Goal: Task Accomplishment & Management: Complete application form

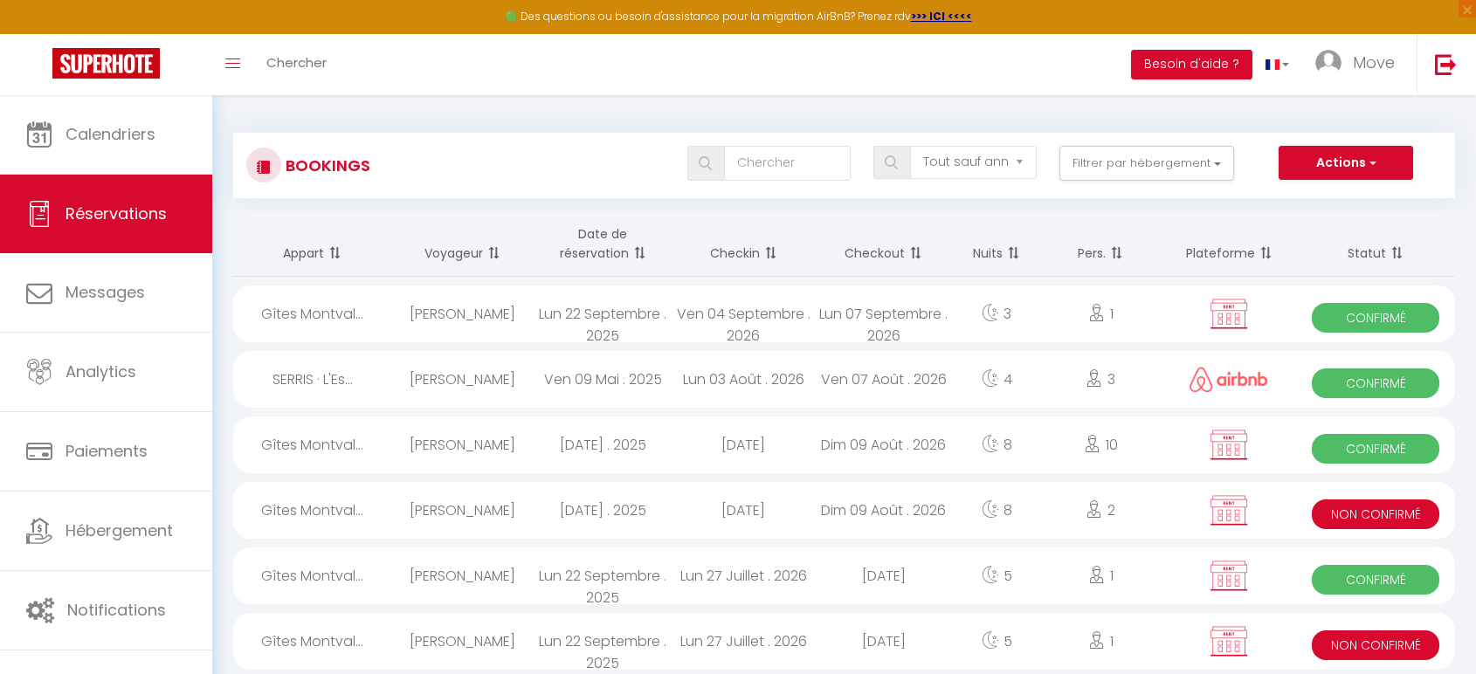
select select "not_cancelled"
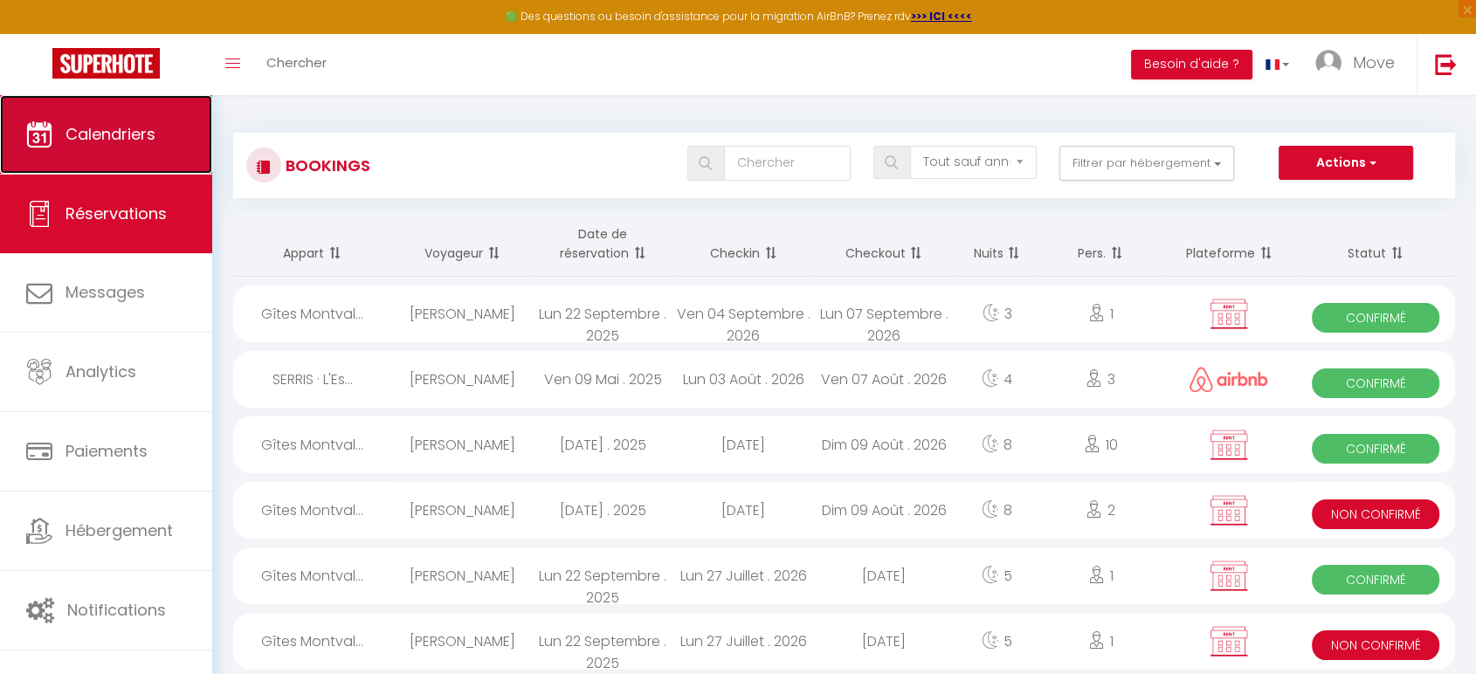
click at [98, 161] on link "Calendriers" at bounding box center [106, 134] width 212 height 79
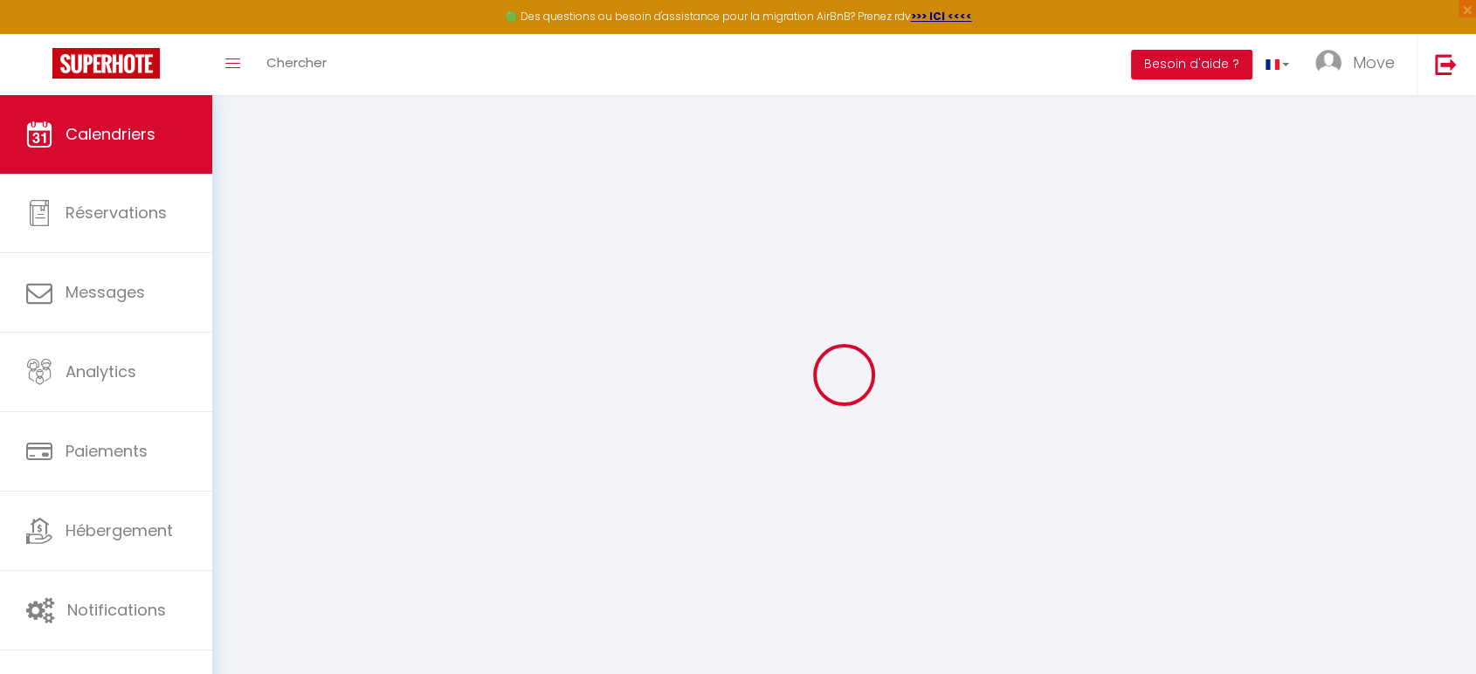
select select
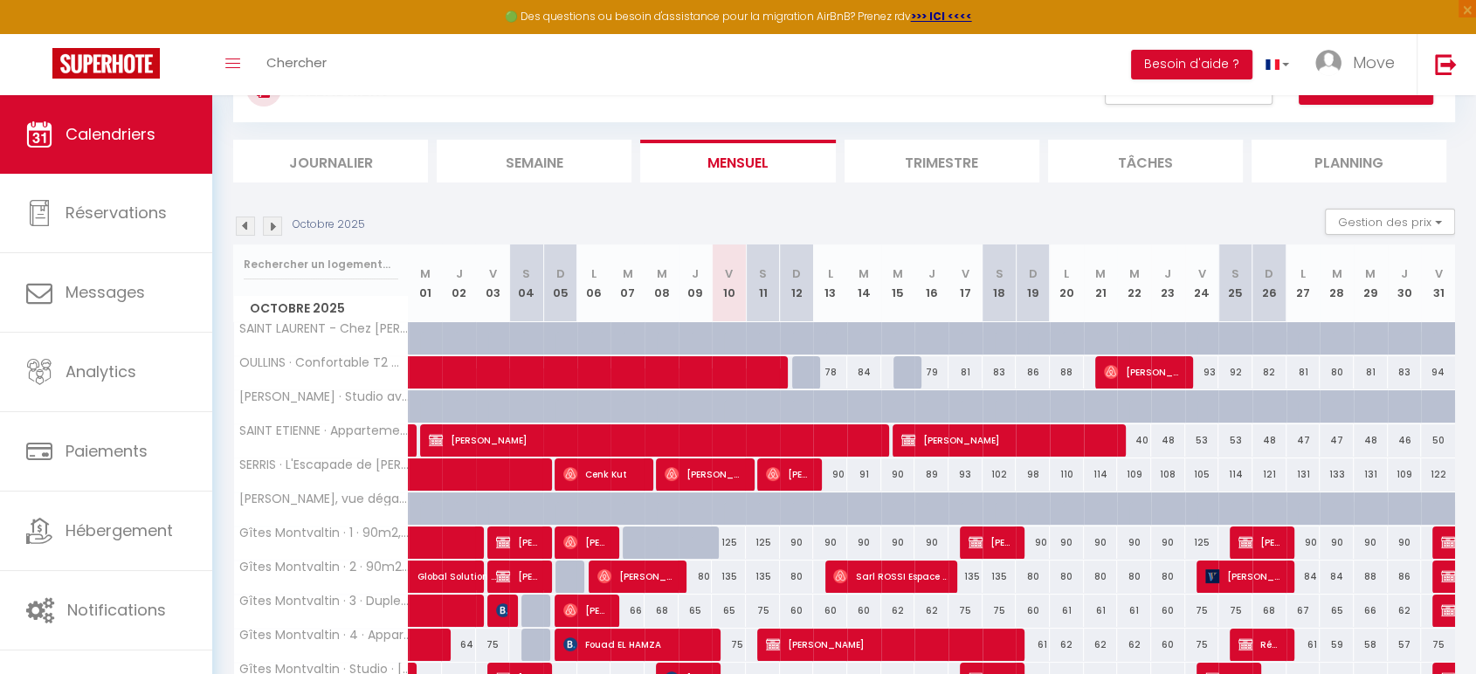
scroll to position [97, 0]
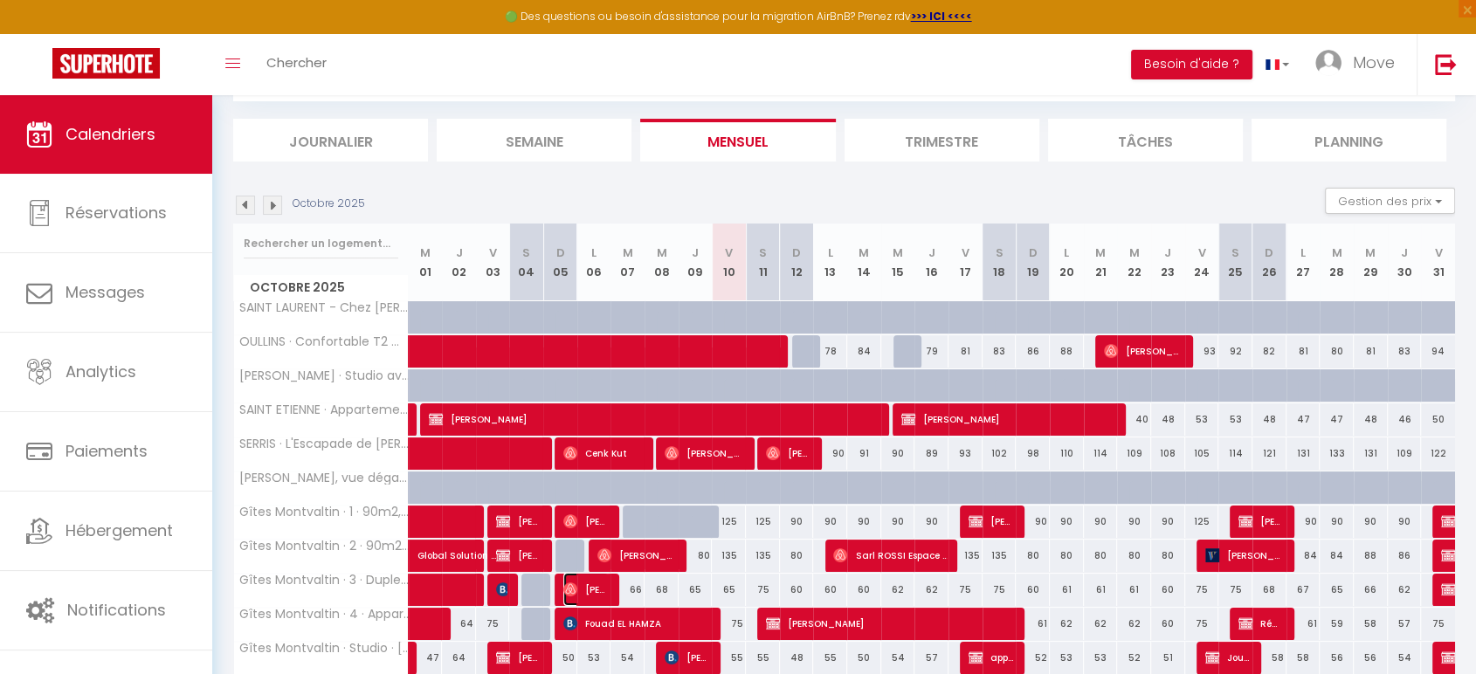
click at [605, 585] on span "[PERSON_NAME]" at bounding box center [585, 589] width 45 height 33
select select "OK"
select select "0"
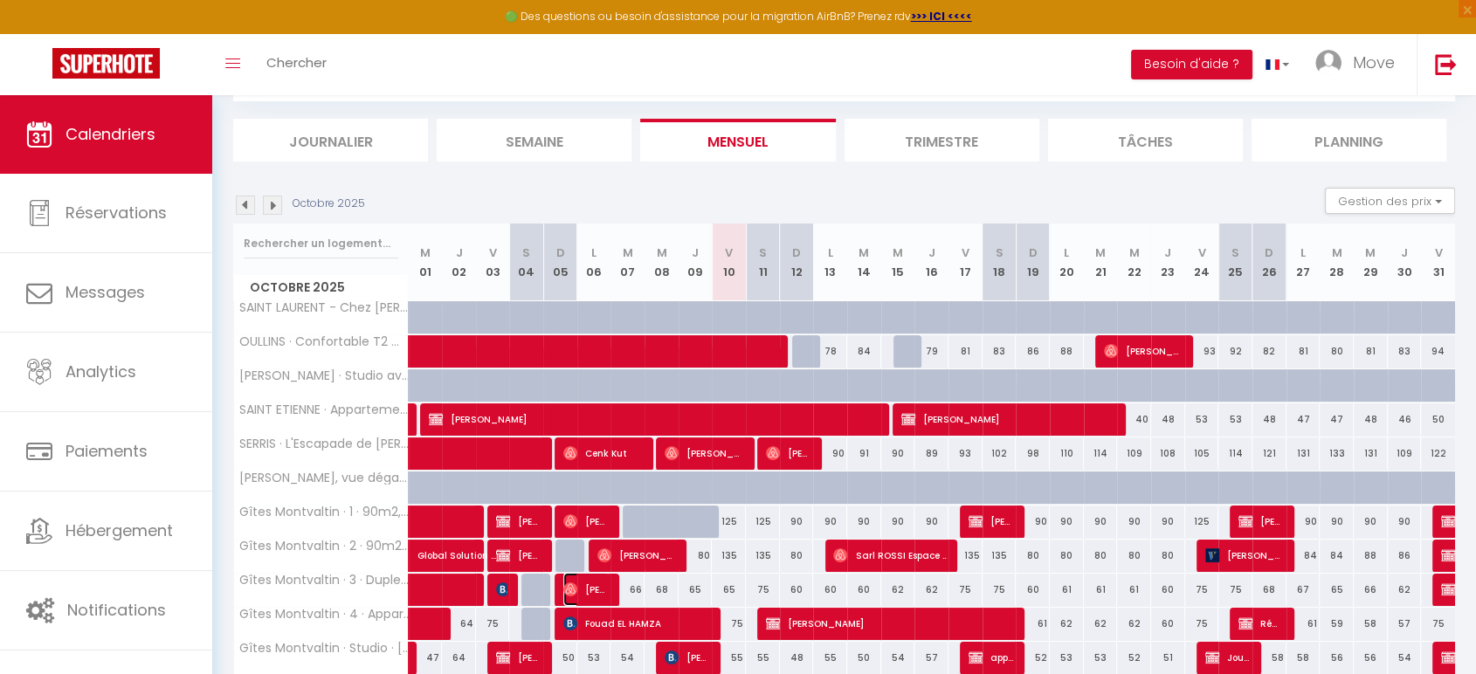
select select "1"
select select
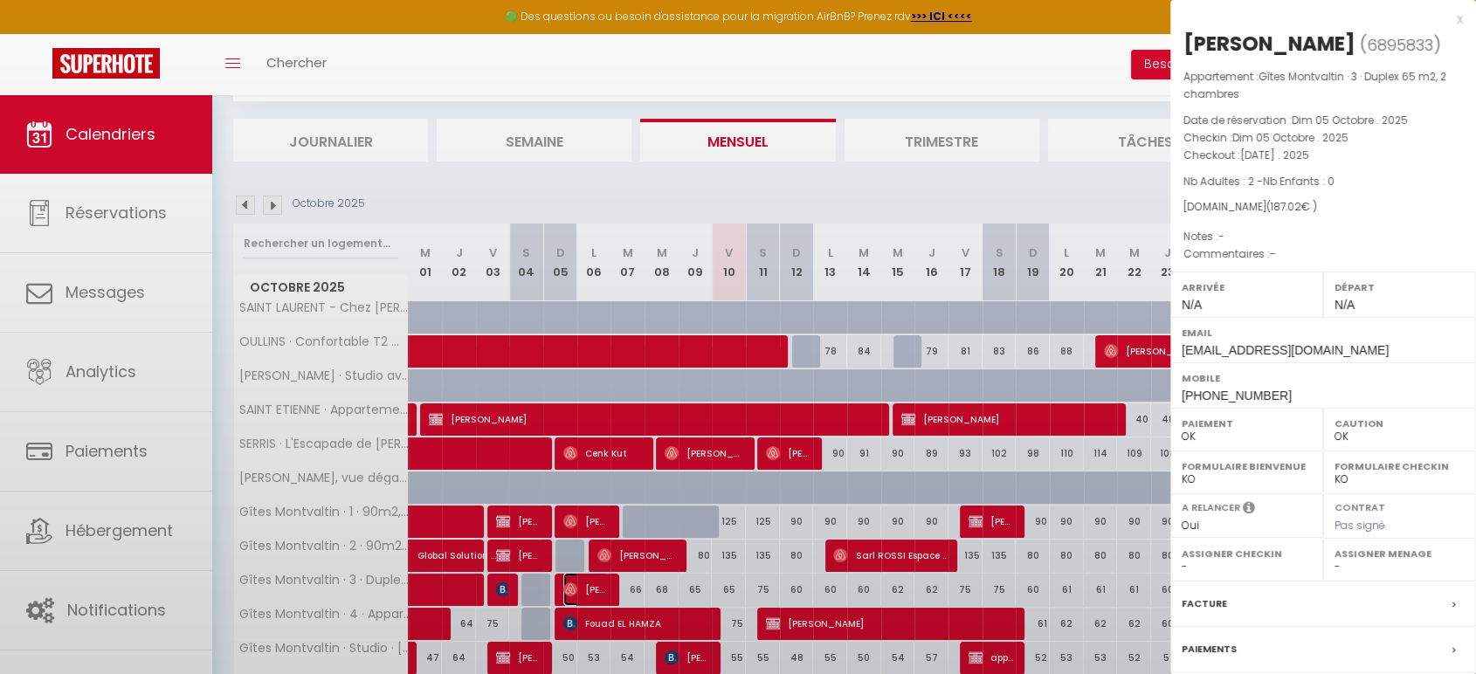
select select "52603"
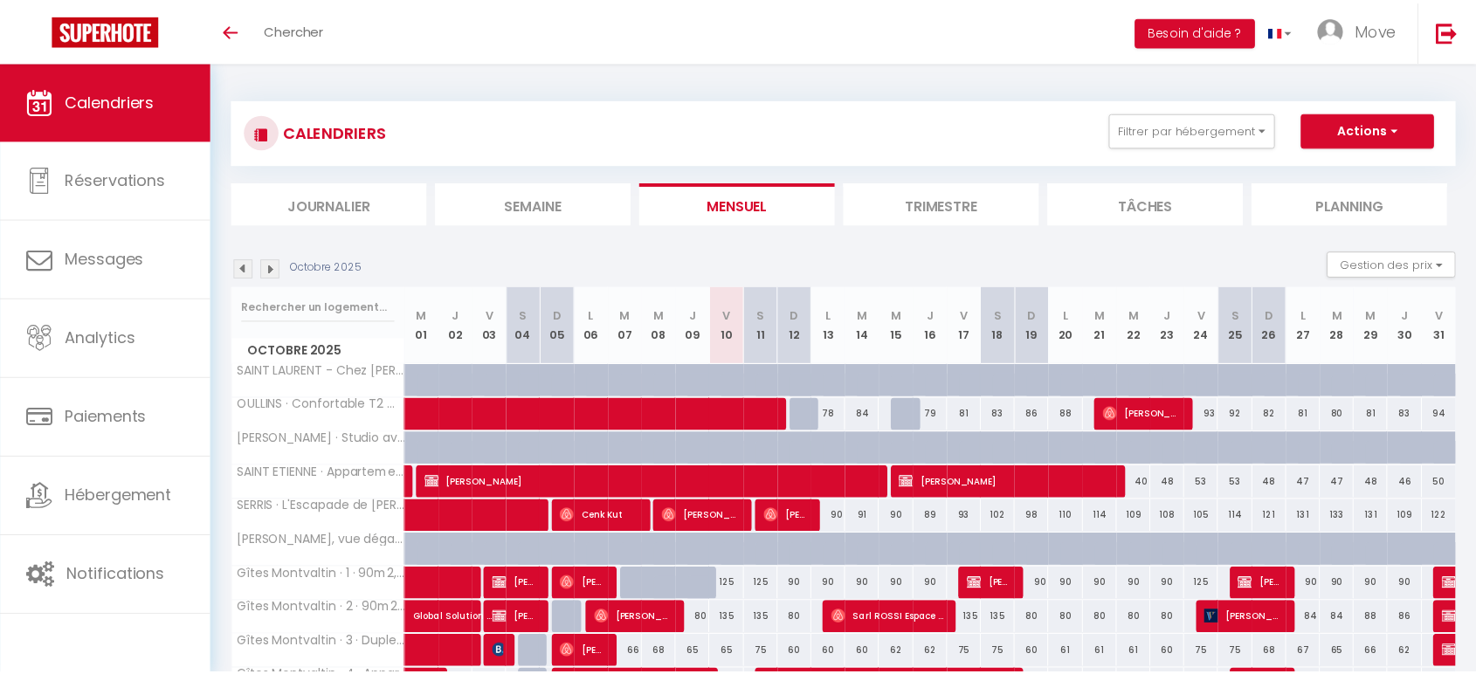
scroll to position [63, 0]
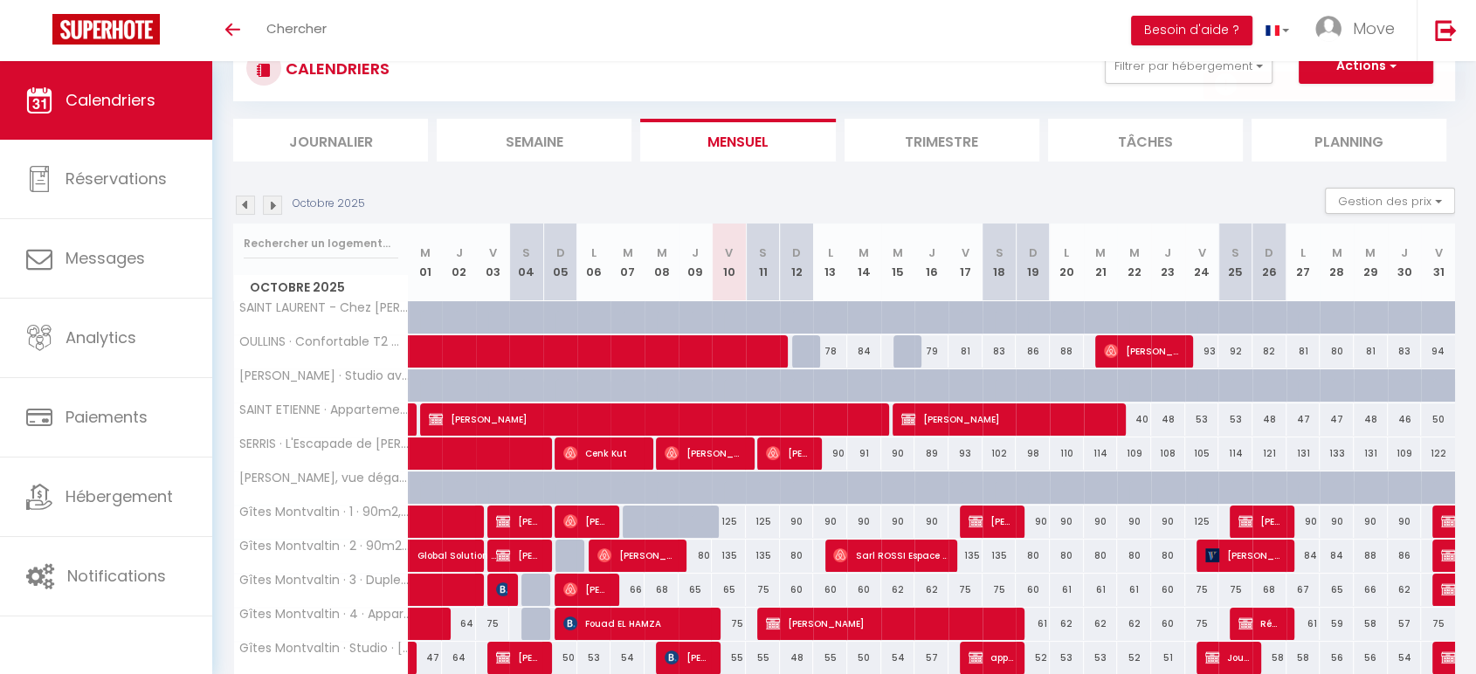
click at [278, 198] on img at bounding box center [272, 205] width 19 height 19
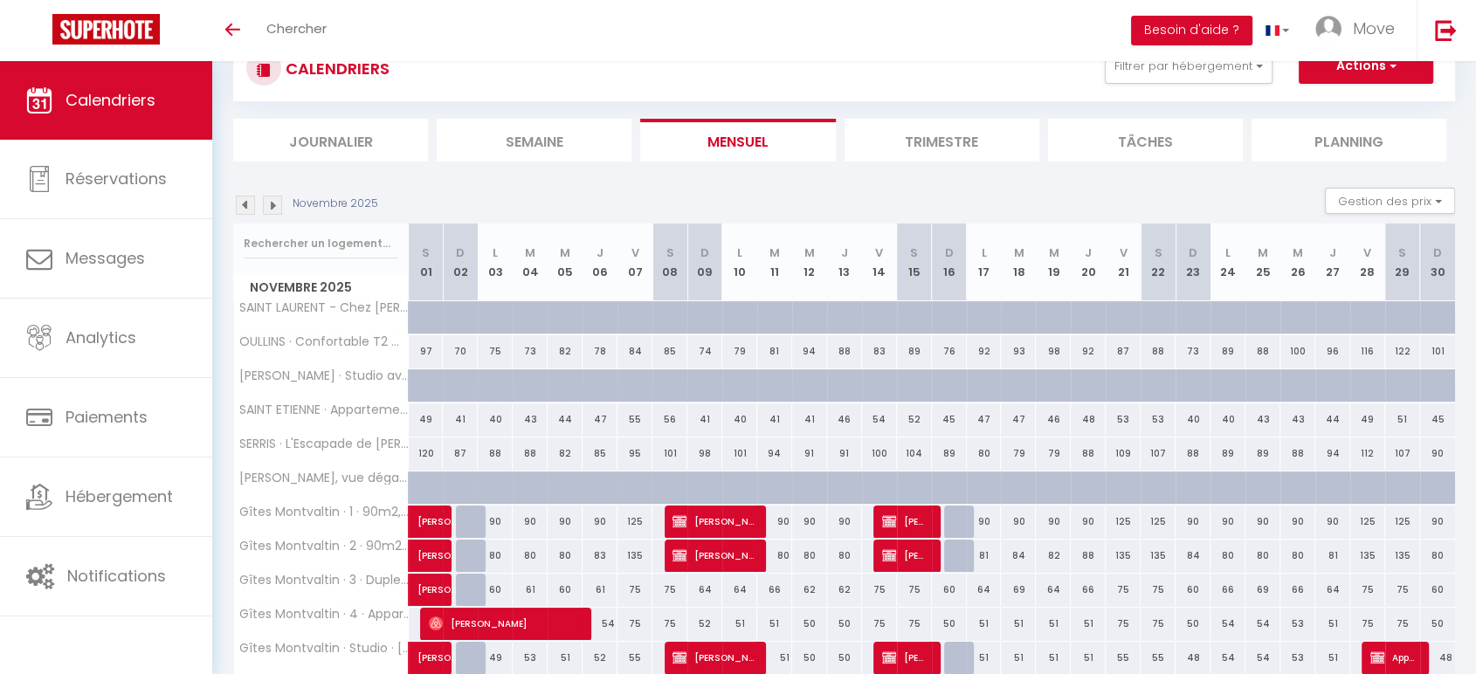
click at [278, 199] on img at bounding box center [272, 205] width 19 height 19
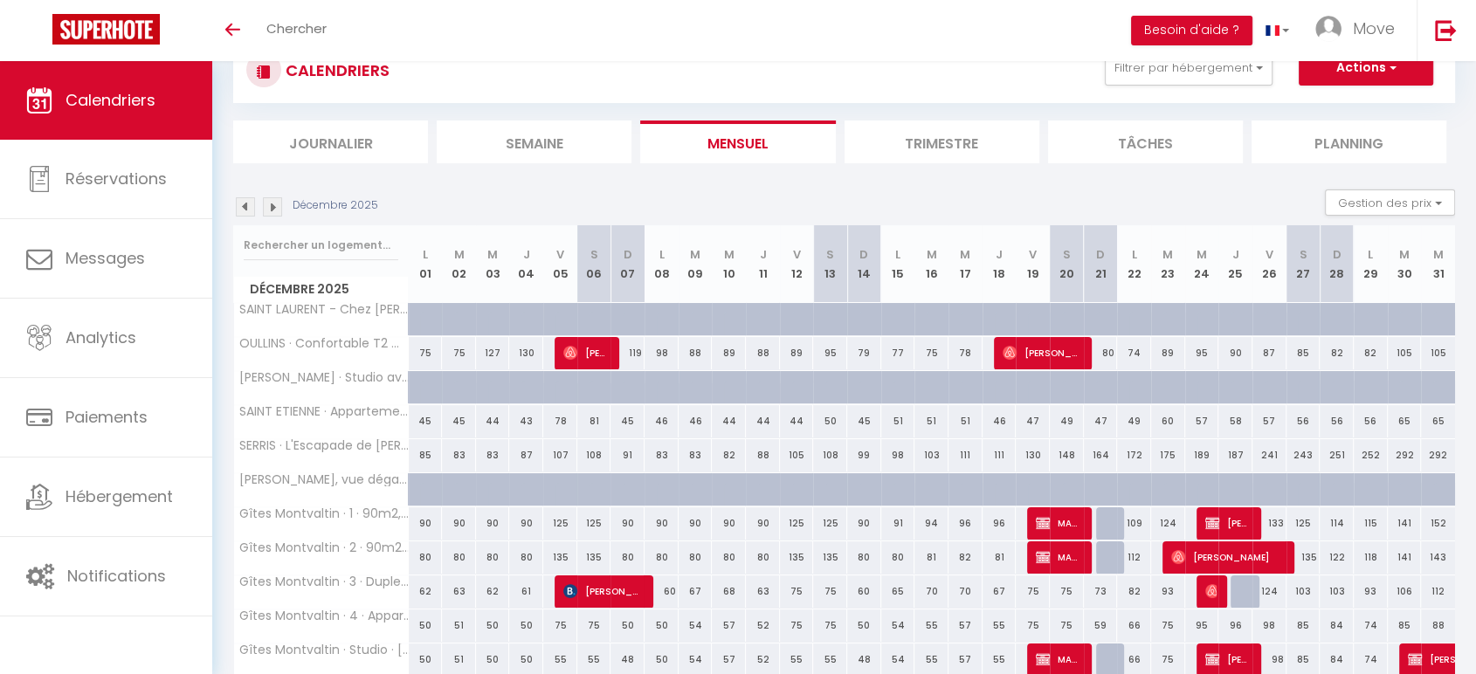
click at [278, 199] on img at bounding box center [272, 206] width 19 height 19
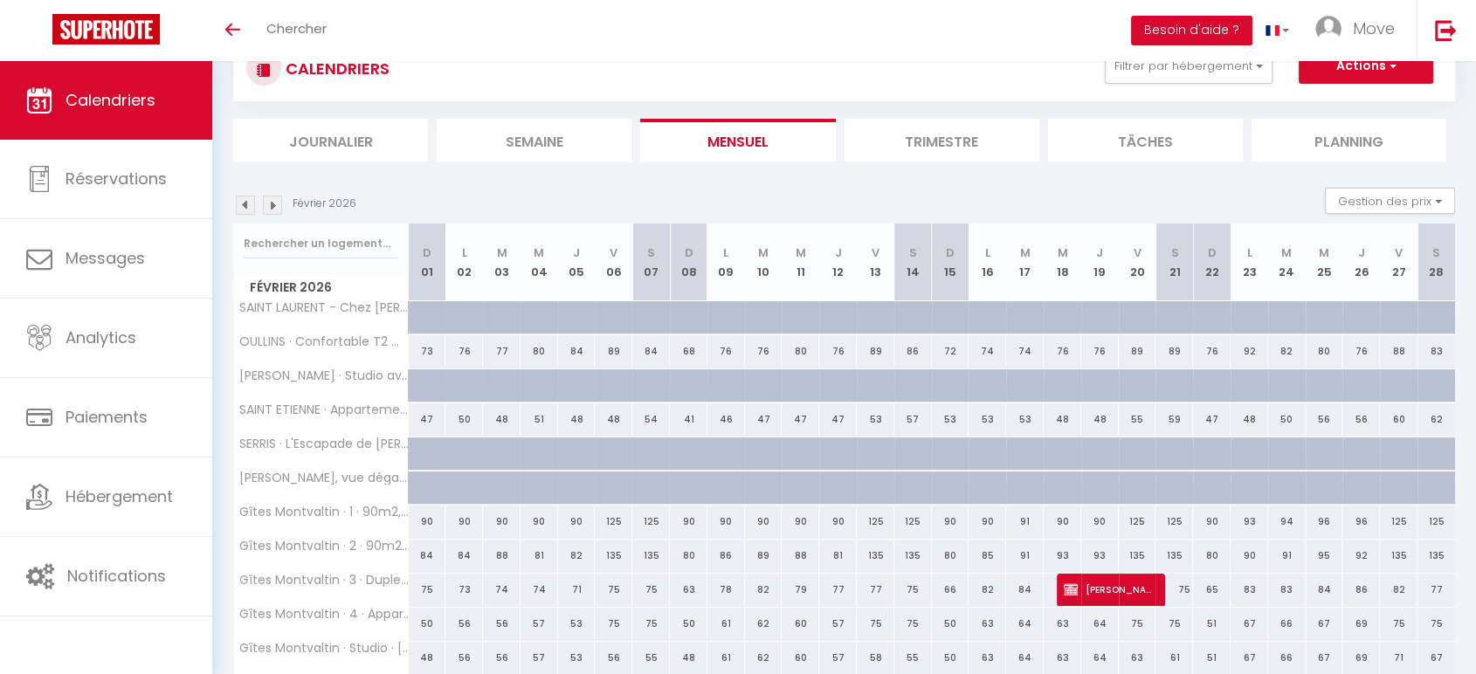
click at [278, 199] on img at bounding box center [272, 205] width 19 height 19
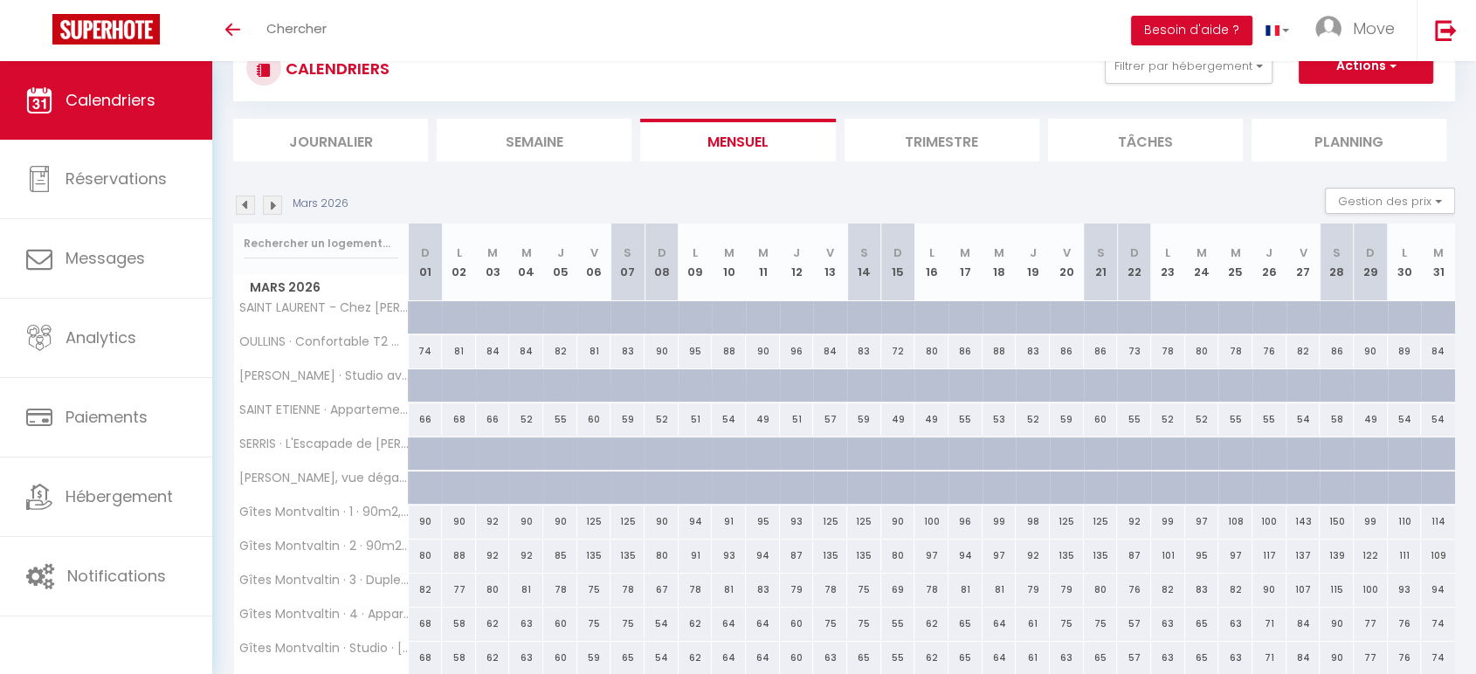
click at [278, 199] on img at bounding box center [272, 205] width 19 height 19
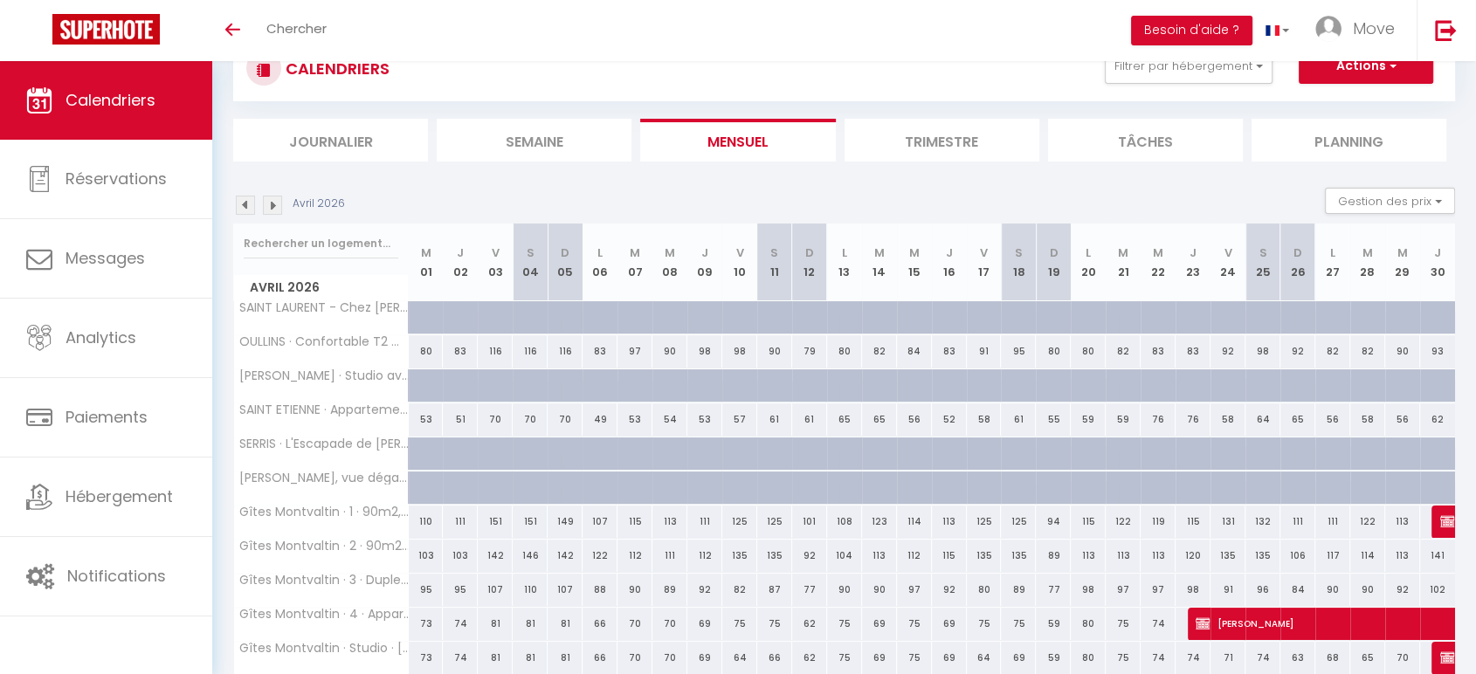
click at [278, 199] on img at bounding box center [272, 205] width 19 height 19
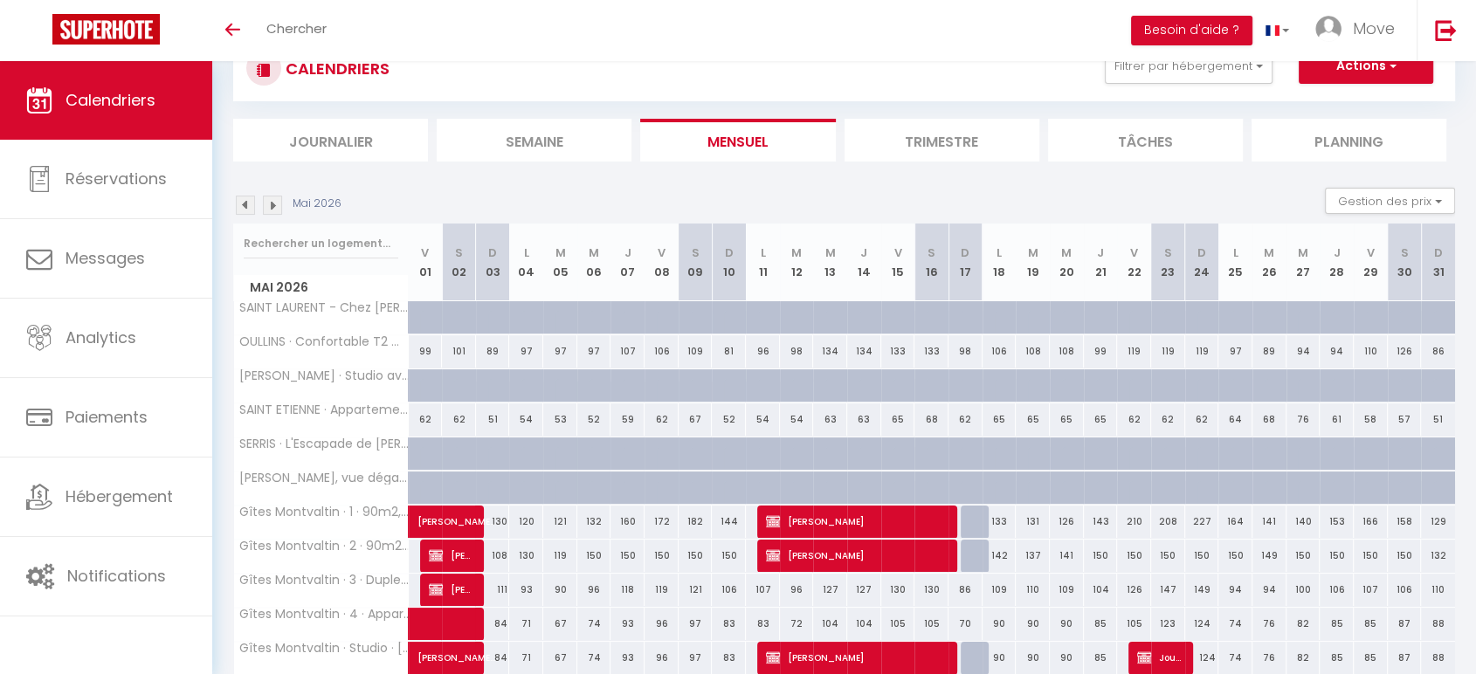
click at [278, 199] on img at bounding box center [272, 205] width 19 height 19
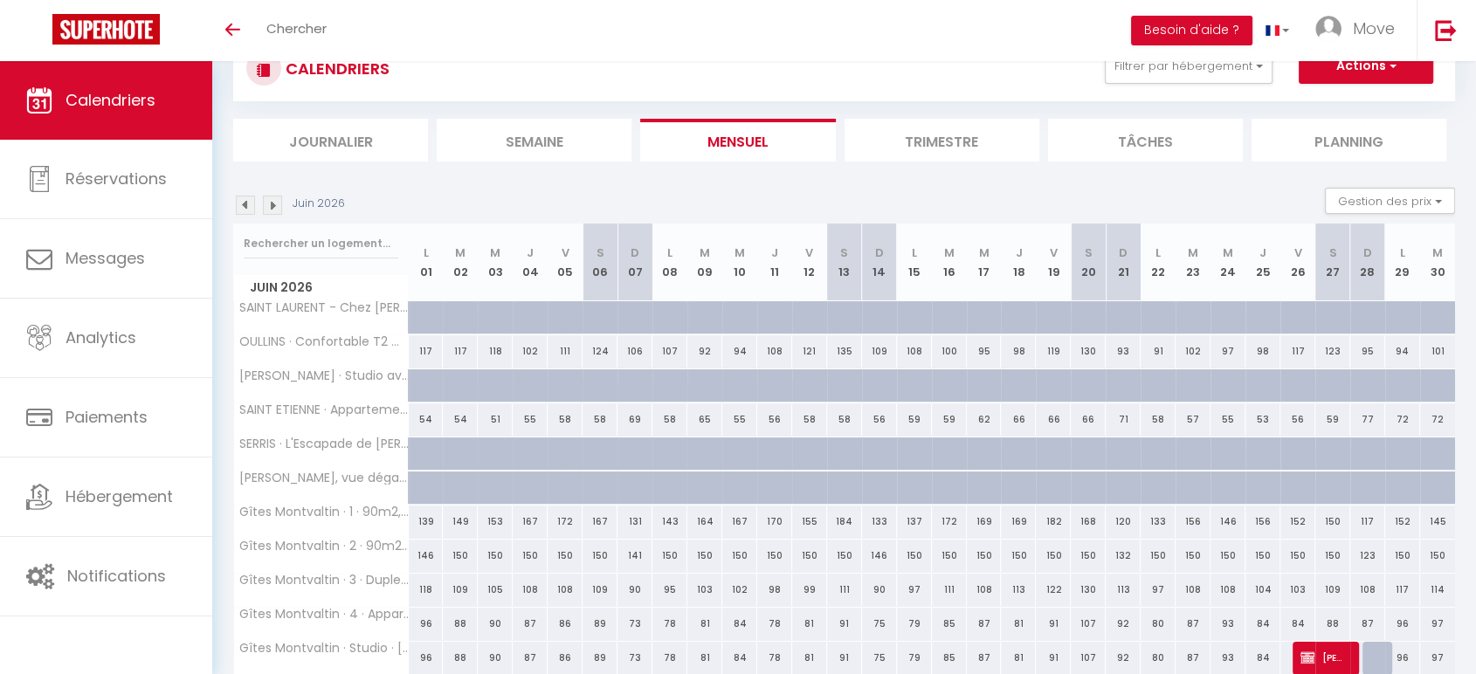
click at [278, 199] on img at bounding box center [272, 205] width 19 height 19
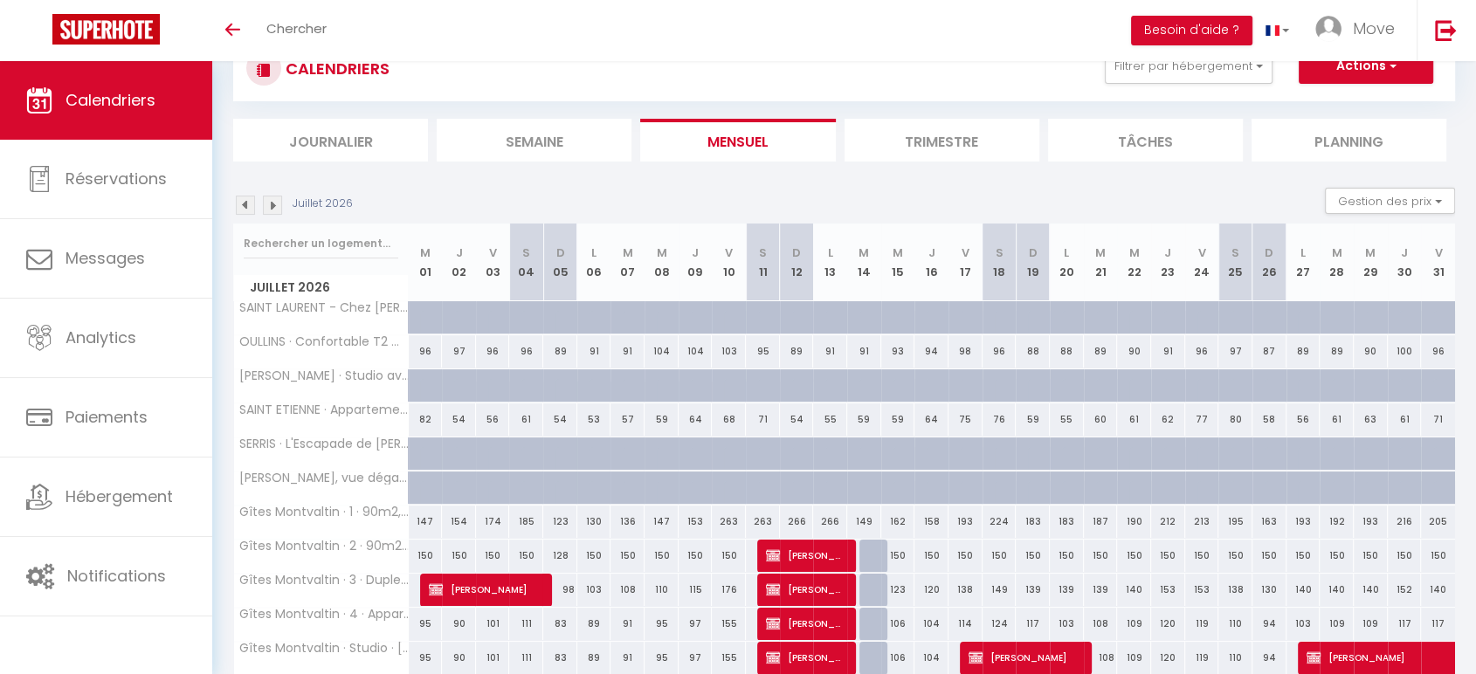
click at [278, 199] on img at bounding box center [272, 205] width 19 height 19
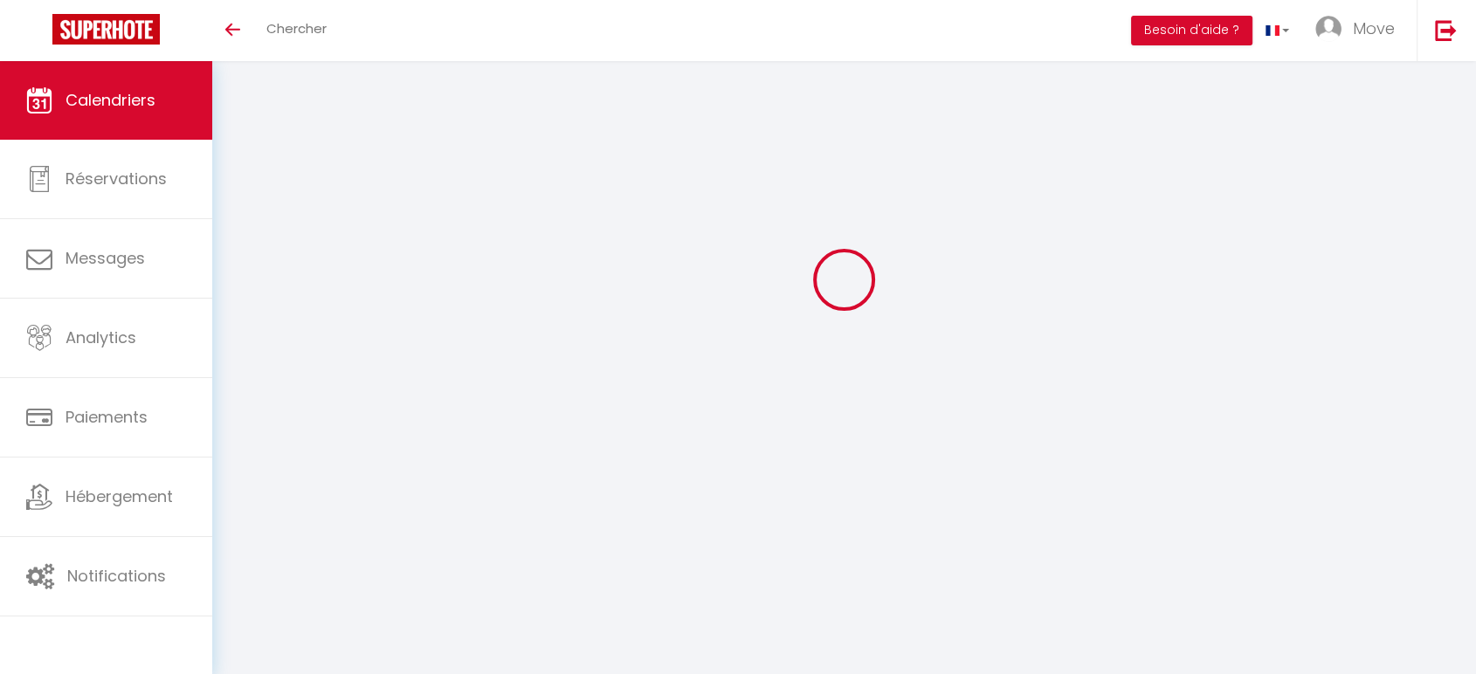
select select
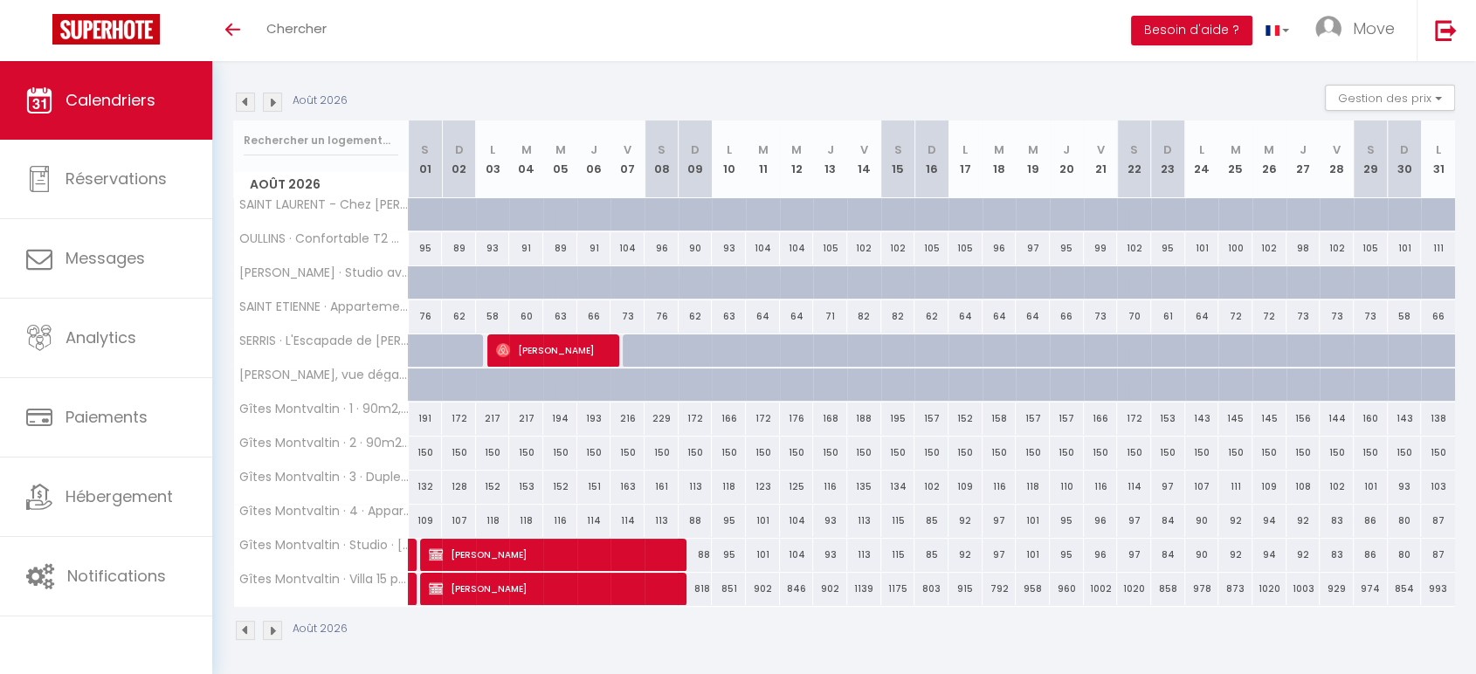
scroll to position [168, 0]
click at [510, 593] on span "RONAN CRAMBERT" at bounding box center [554, 586] width 250 height 33
select select "OK"
select select "KO"
select select "0"
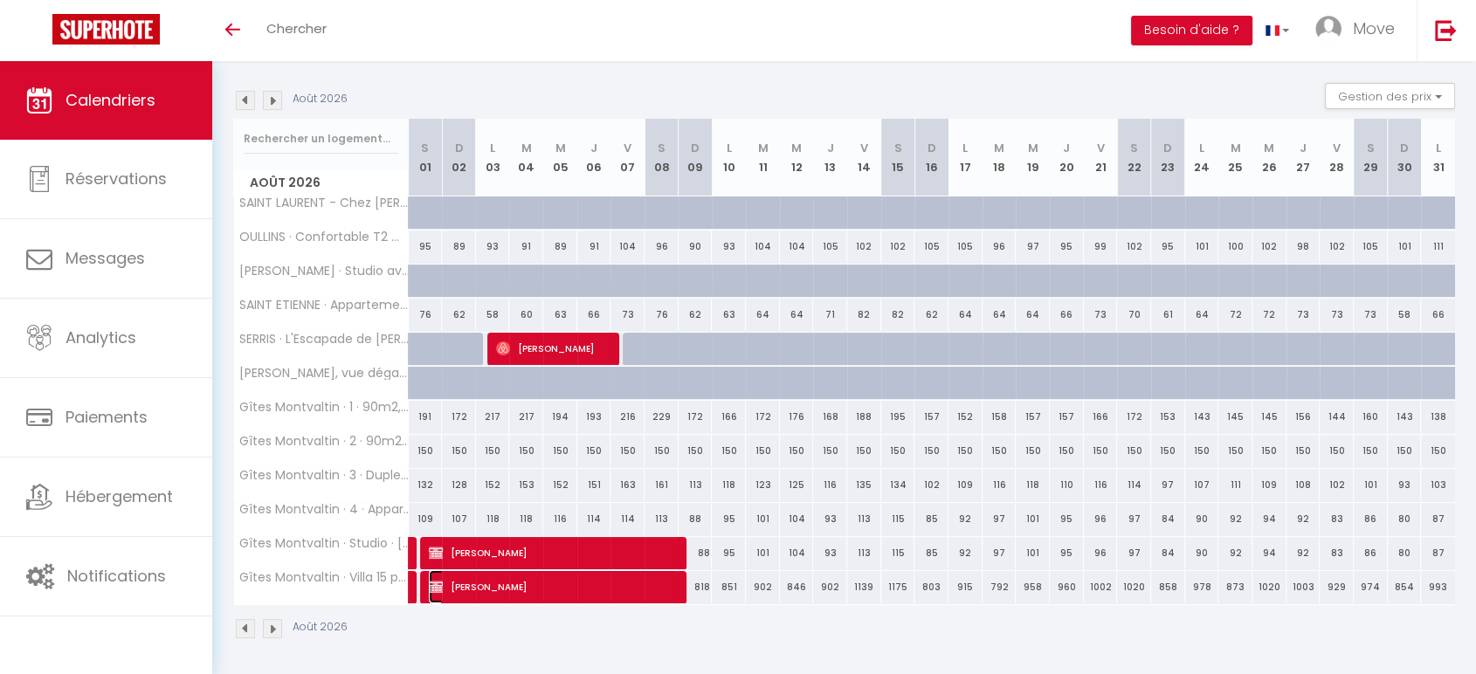
select select "0"
select select "1"
select select
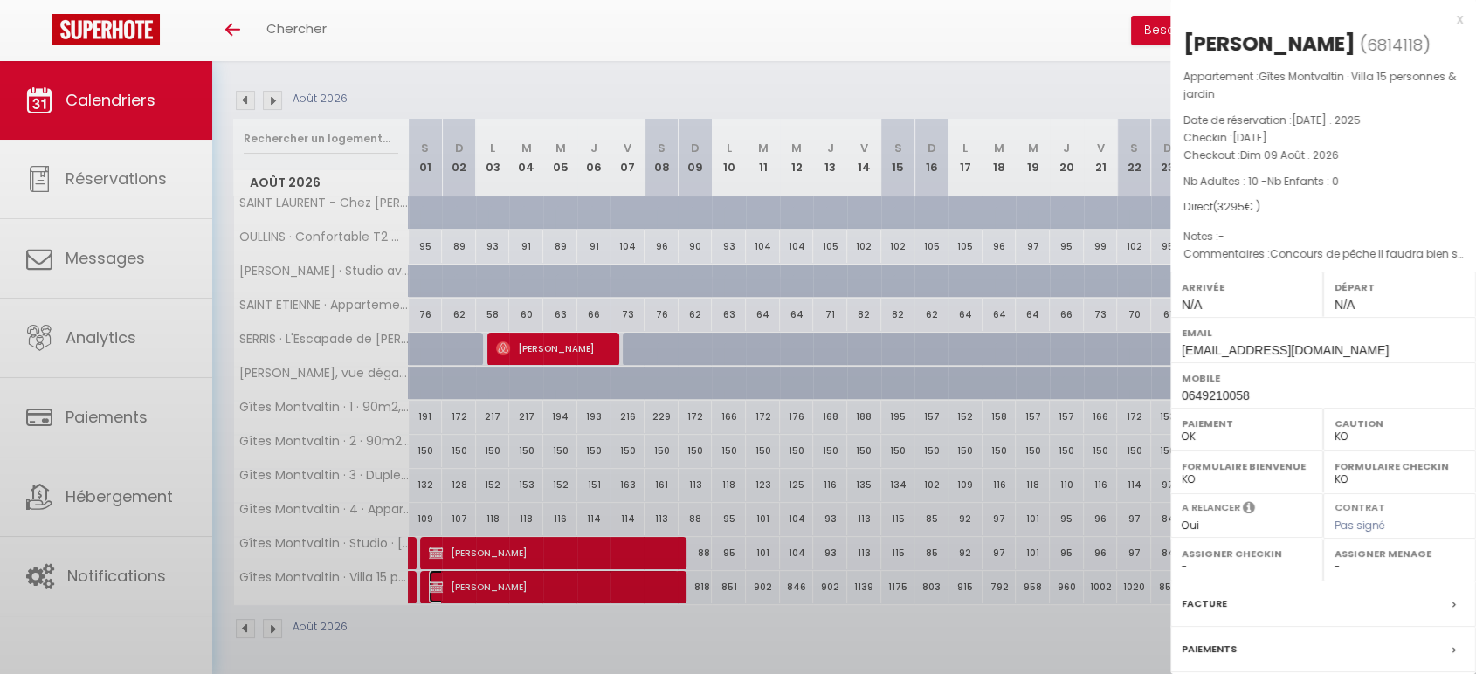
select select "52603"
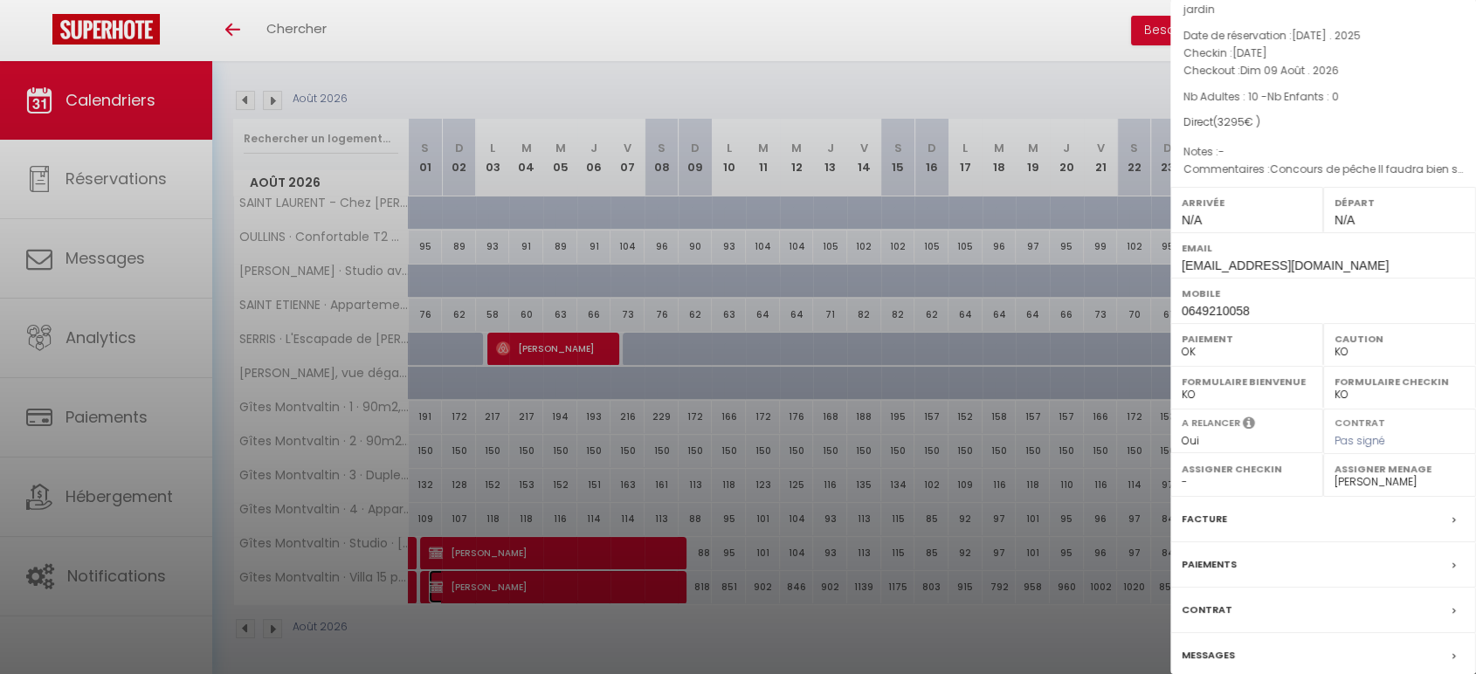
scroll to position [155, 0]
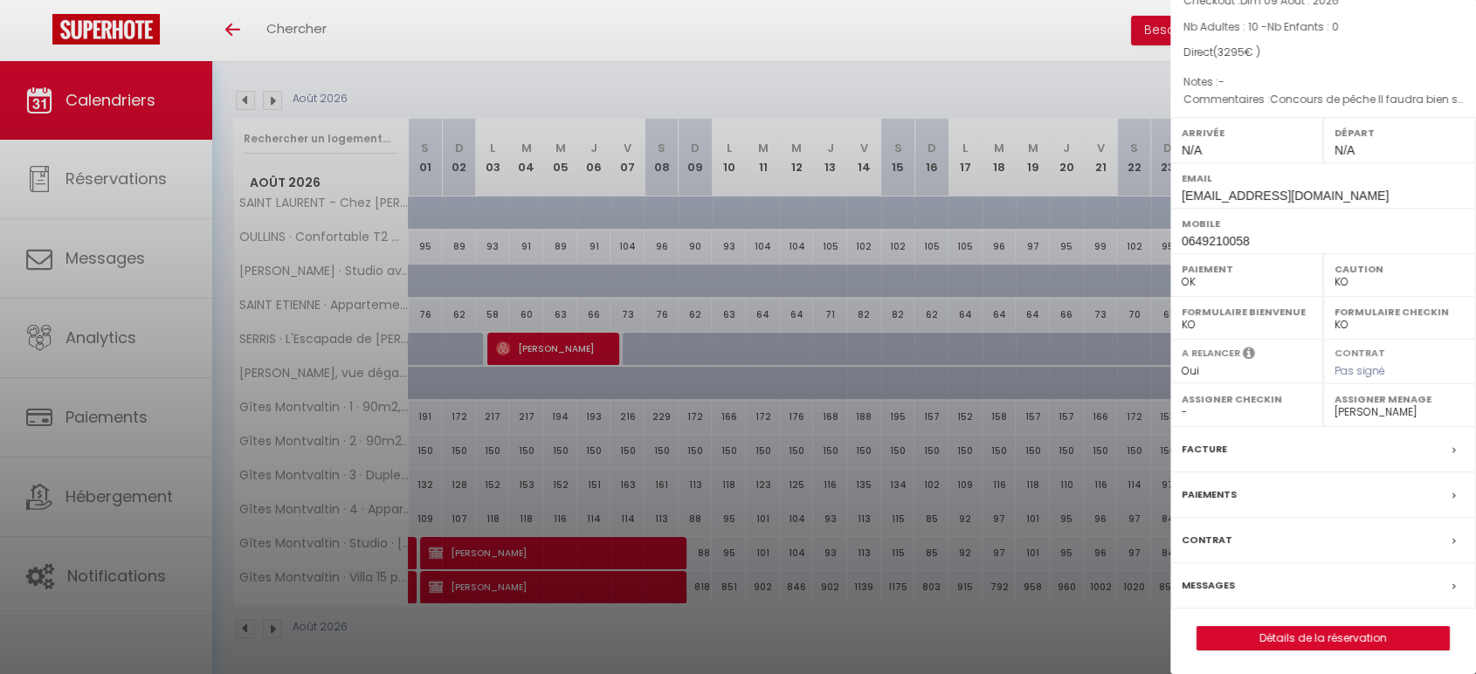
click at [530, 511] on div at bounding box center [738, 337] width 1476 height 674
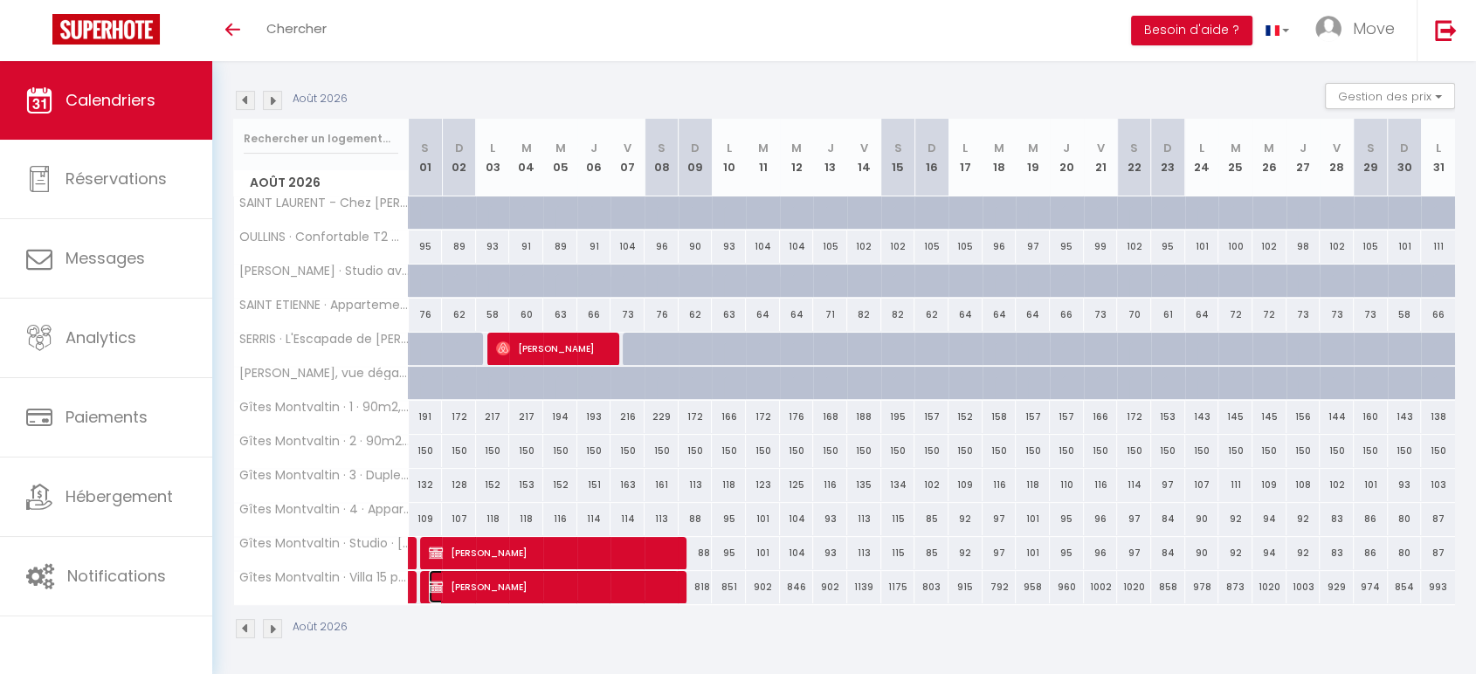
click at [524, 586] on span "RONAN CRAMBERT" at bounding box center [554, 586] width 250 height 33
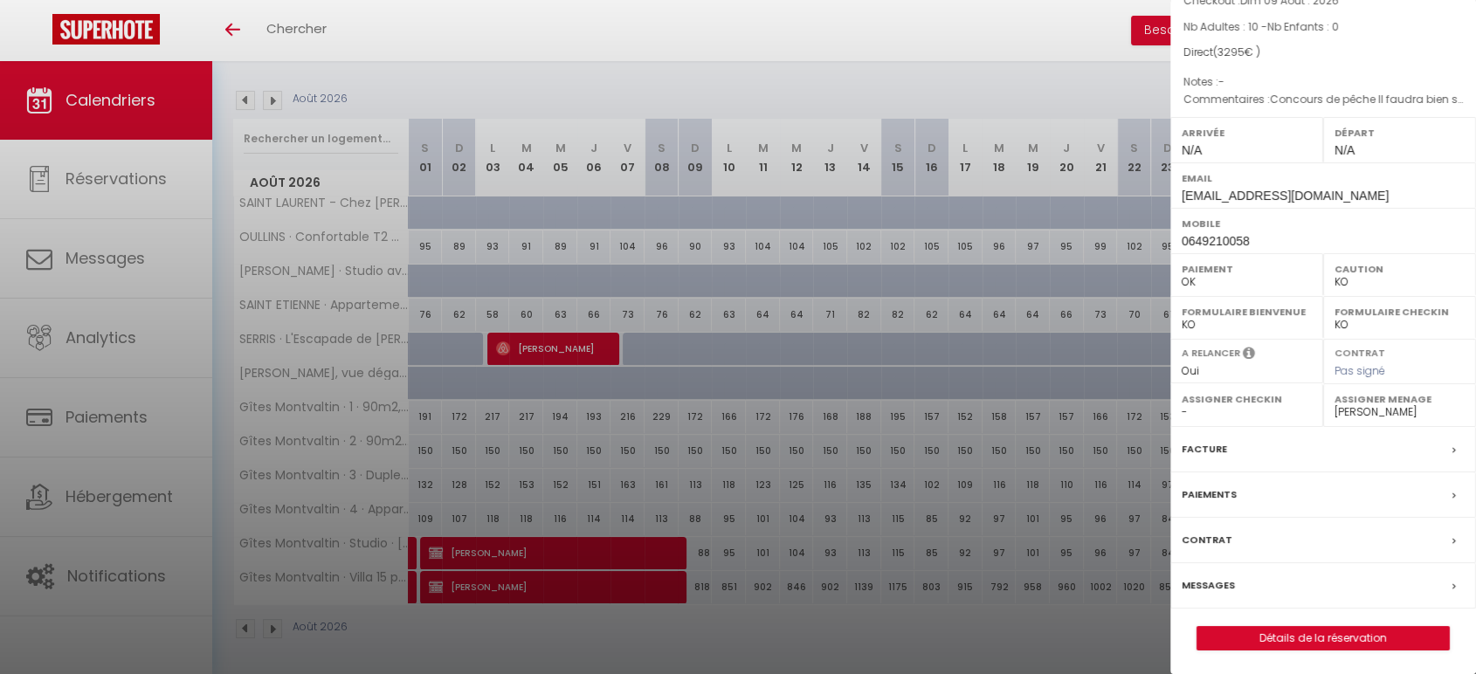
drag, startPoint x: 1365, startPoint y: 641, endPoint x: 1048, endPoint y: 406, distance: 394.0
click at [1109, 406] on div at bounding box center [738, 337] width 1476 height 674
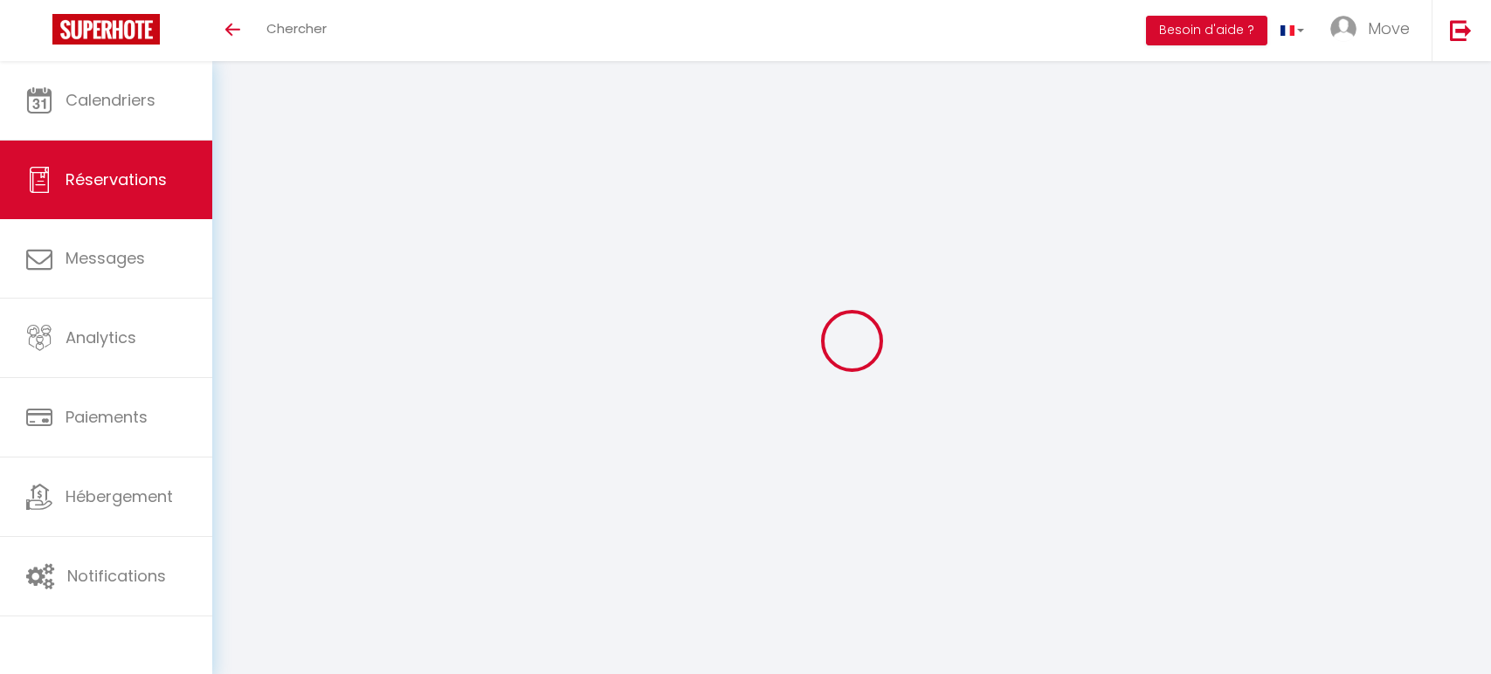
select select
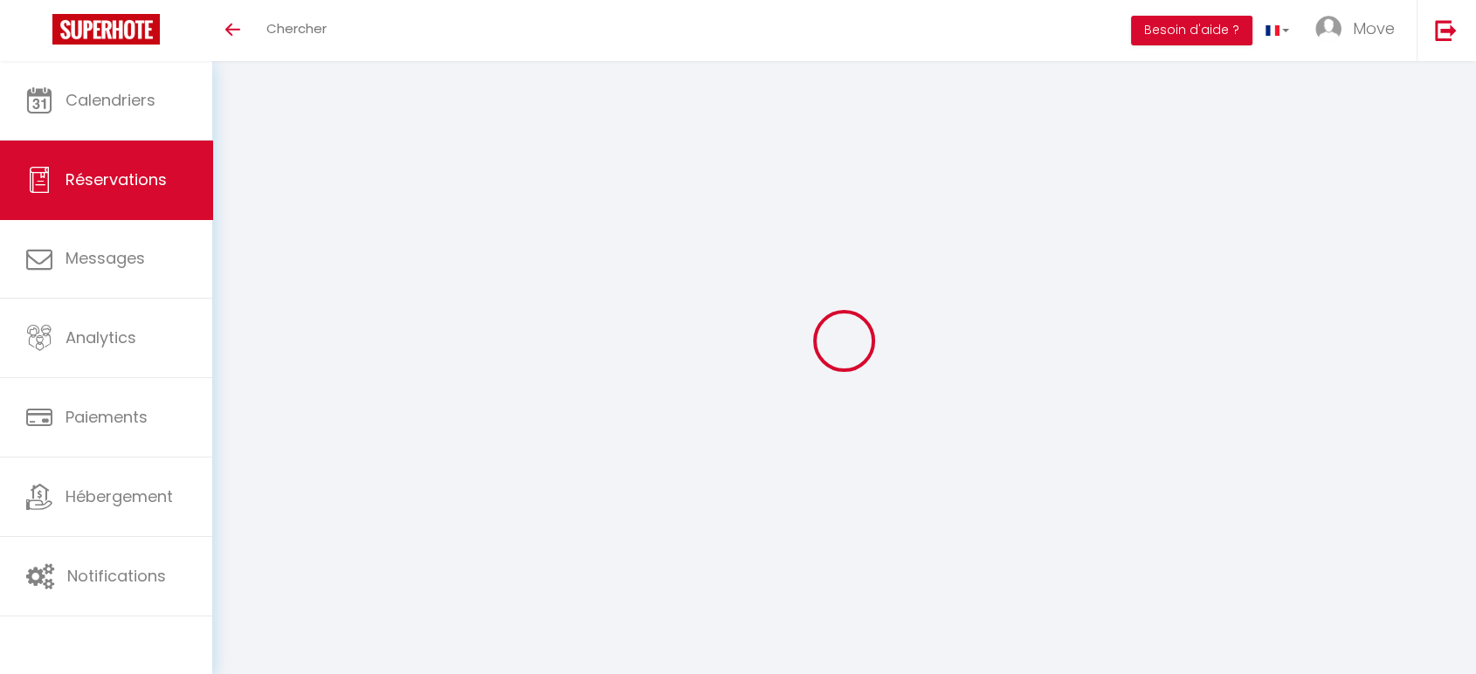
type input "RONAN"
type input "CRAMBERT"
type input "ronan.crambert@ieseg.fr"
type input "0649210058"
select select "FR"
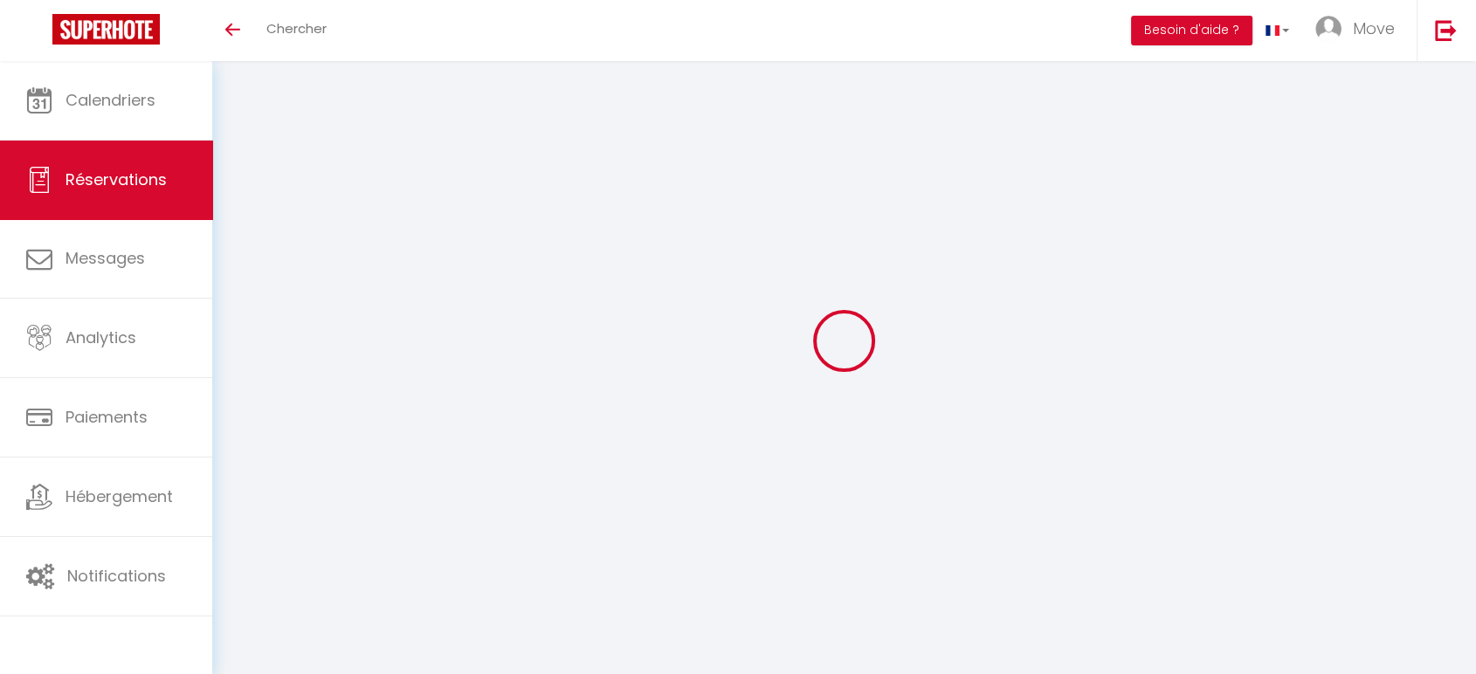
select select "76700"
select select "1"
type input "Sam 01 Août 2026"
select select
type input "Dim 09 Août 2026"
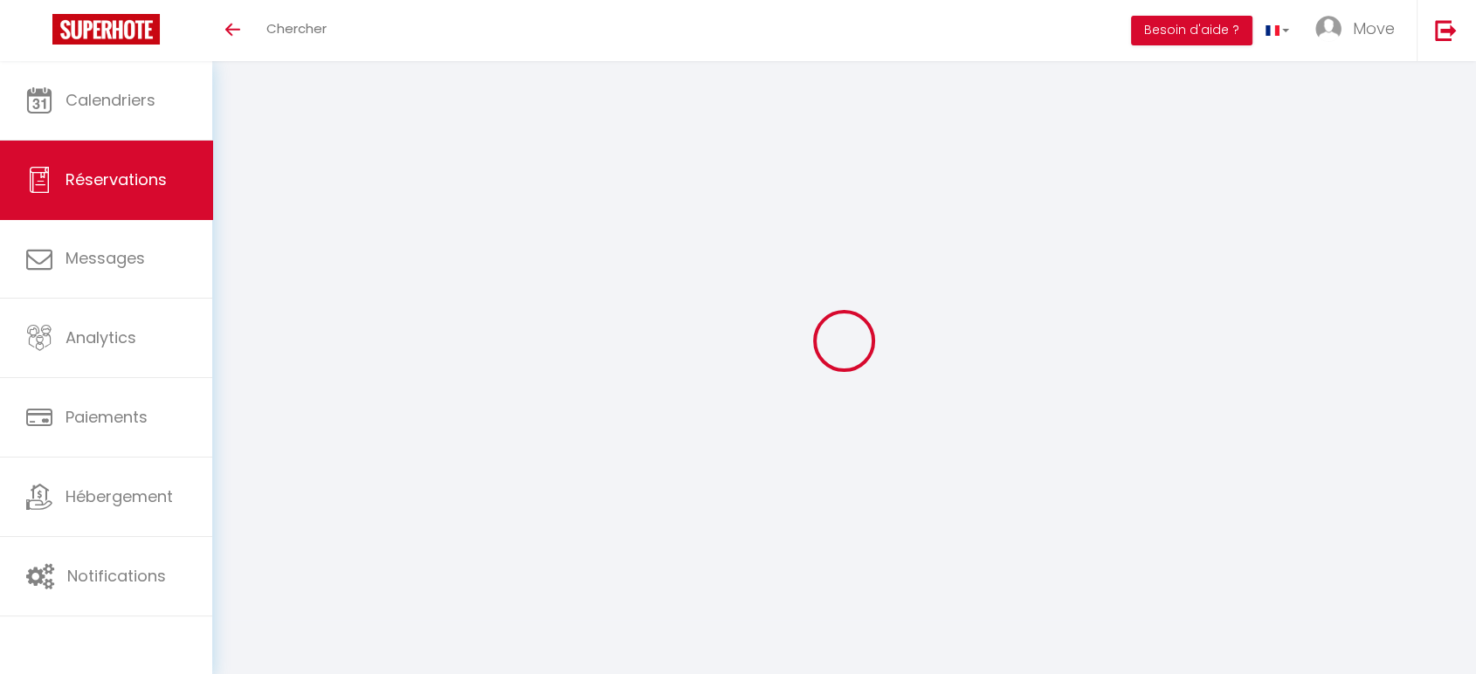
select select
type input "10"
select select "12"
select select
type input "3145"
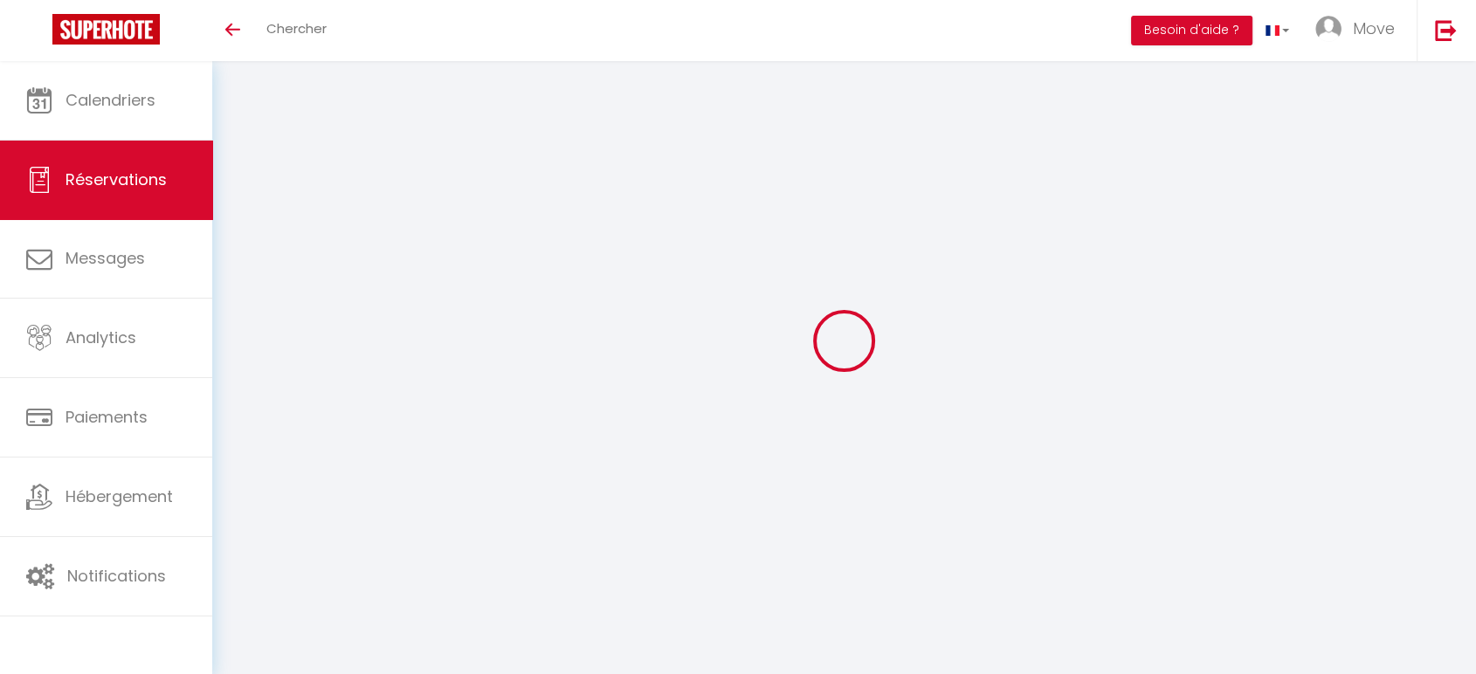
checkbox input "false"
type input "0"
type input "360"
type input "0"
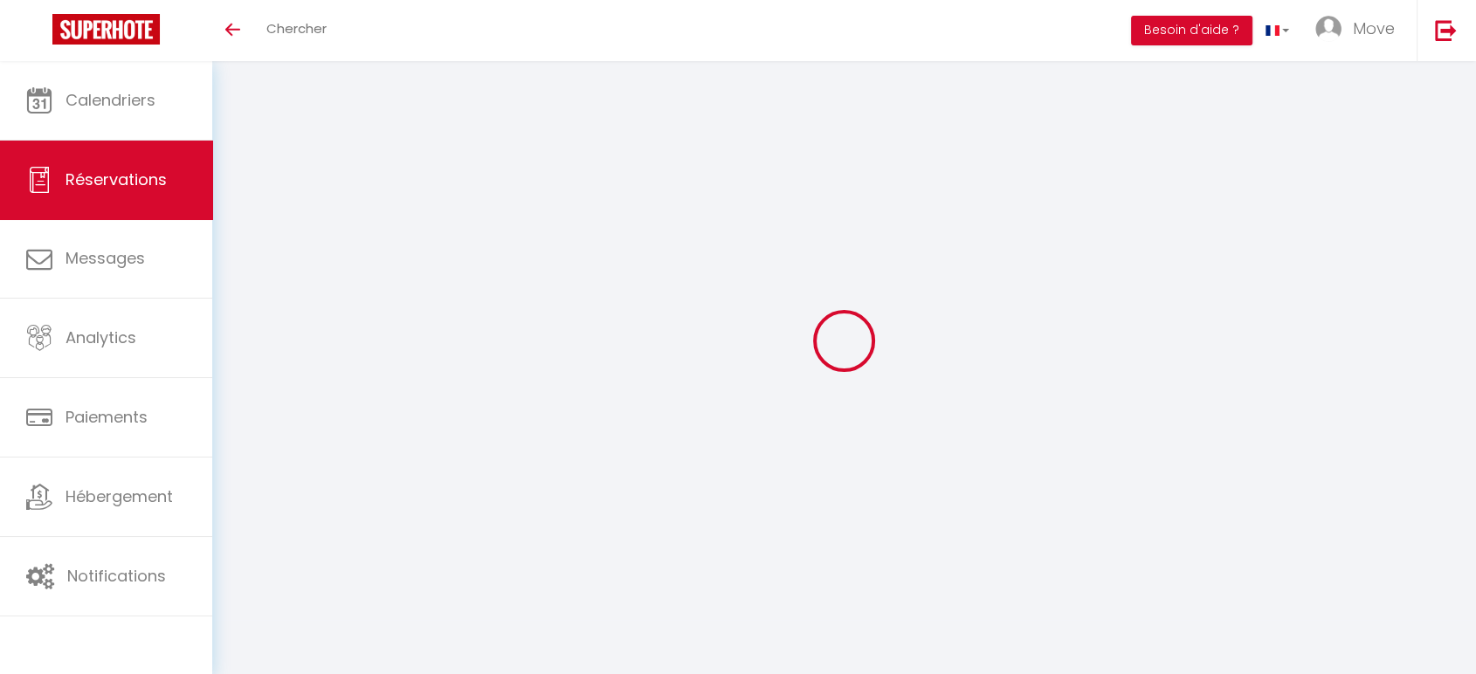
select select
select select "14"
checkbox input "false"
select select
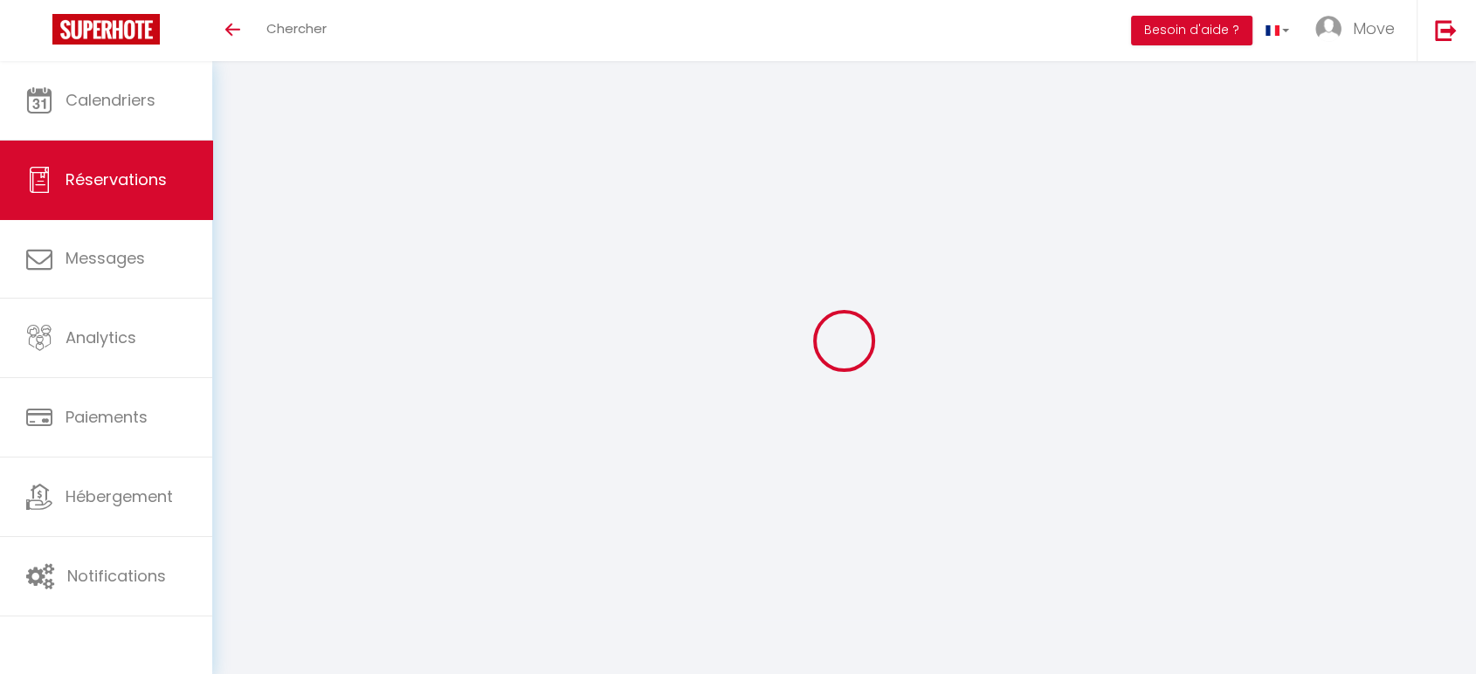
select select
checkbox input "false"
select select
checkbox input "false"
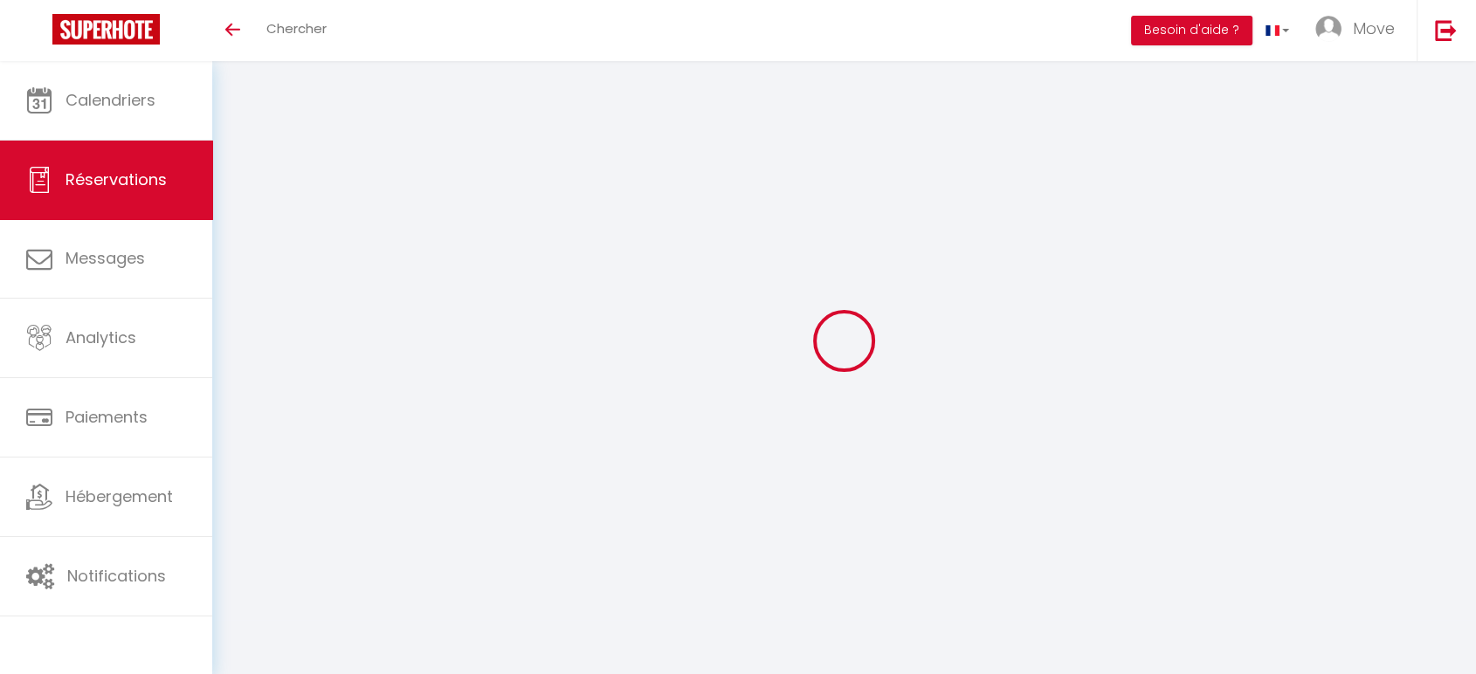
select select
checkbox input "false"
type textarea "Concours de pêche Il faudra bien séparer tous les lits en petits lits (9 petits…"
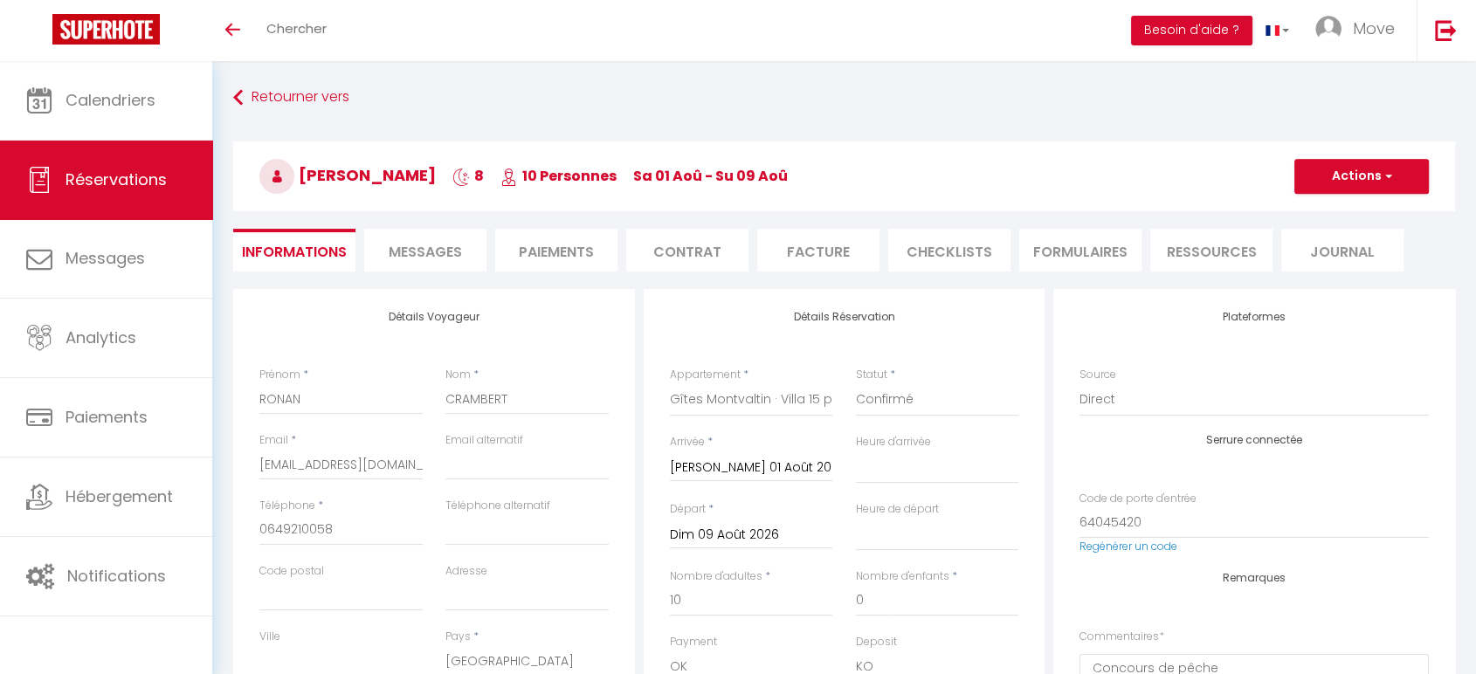
type input "50"
type input "100"
select select
checkbox input "false"
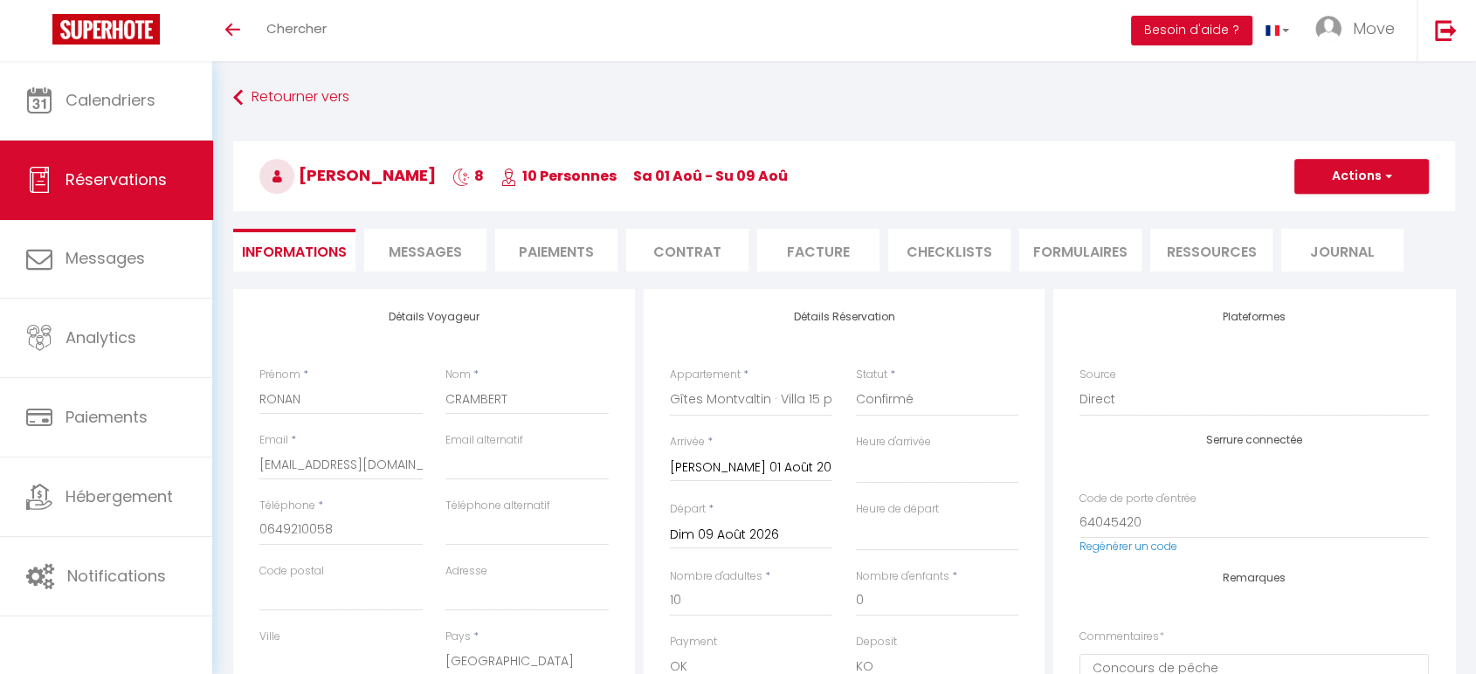
select select
click at [657, 252] on li "Contrat" at bounding box center [687, 250] width 122 height 43
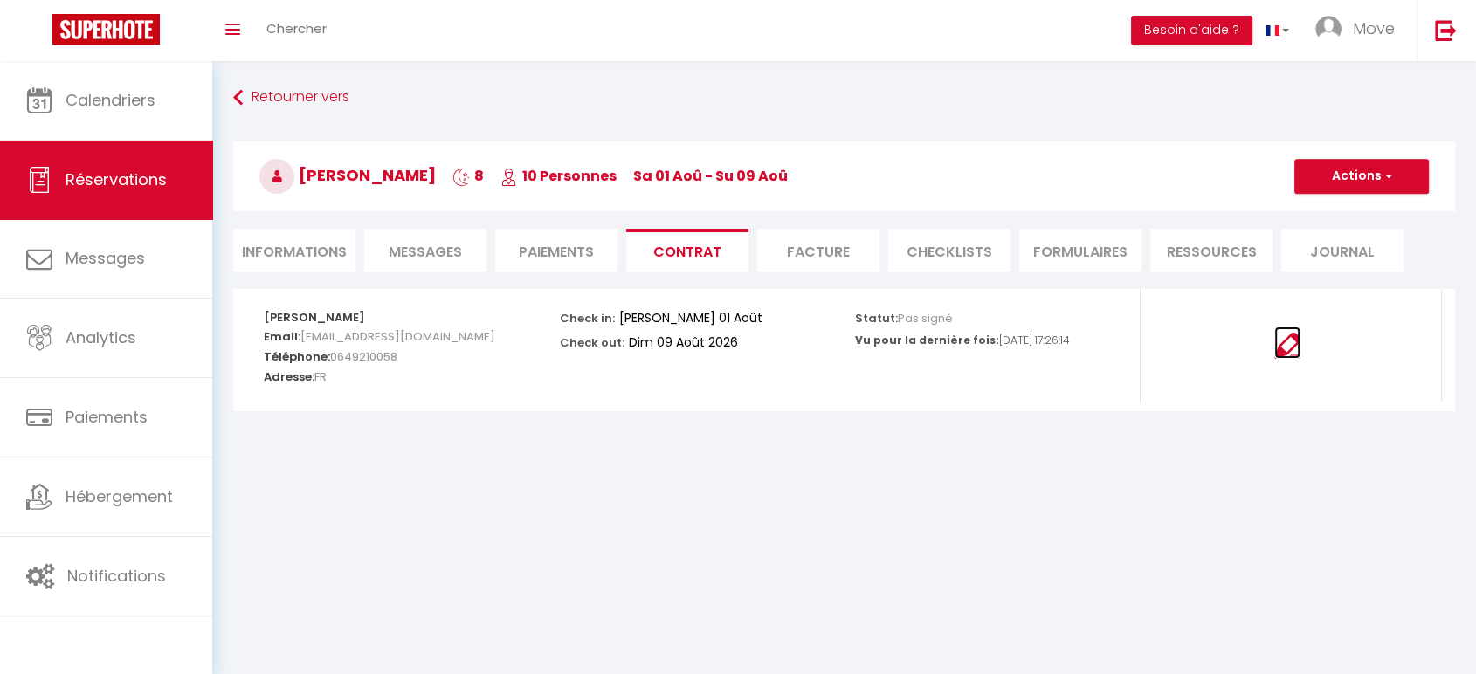
click at [1278, 341] on img at bounding box center [1288, 346] width 26 height 26
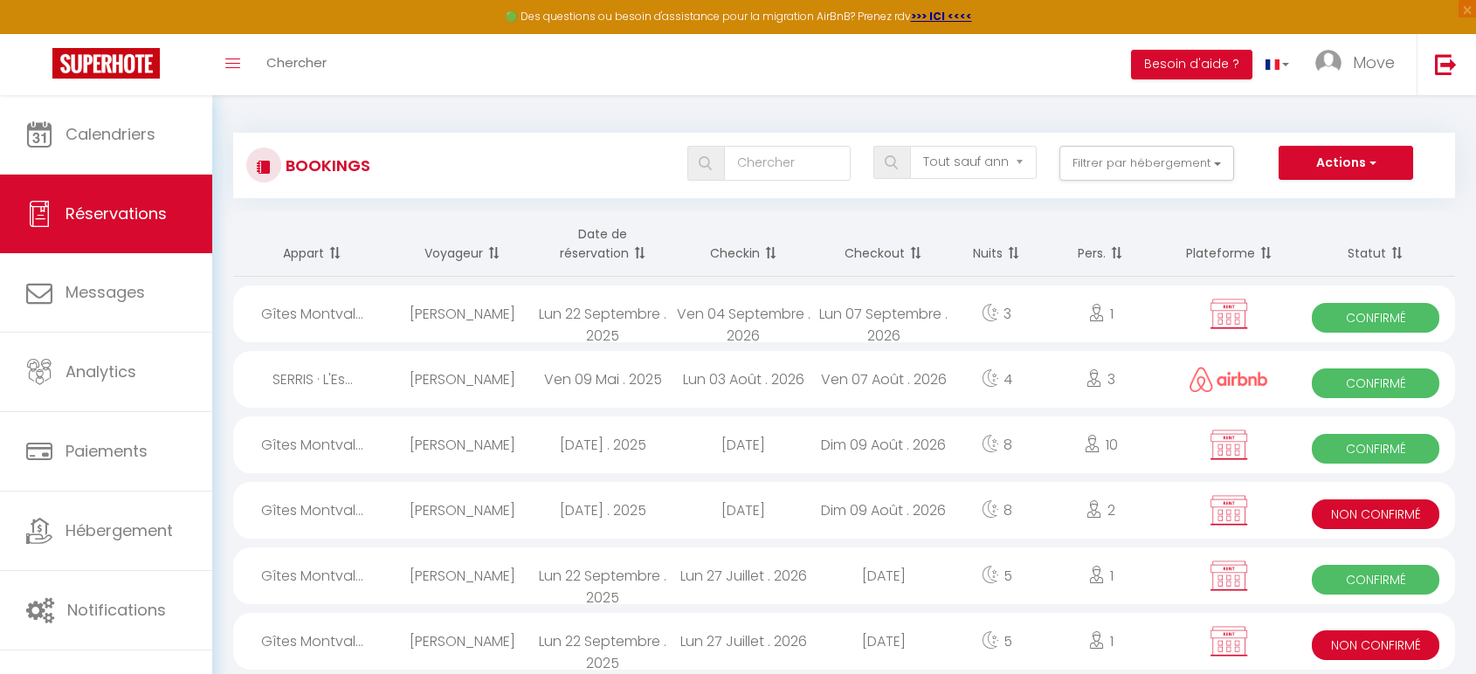
select select "not_cancelled"
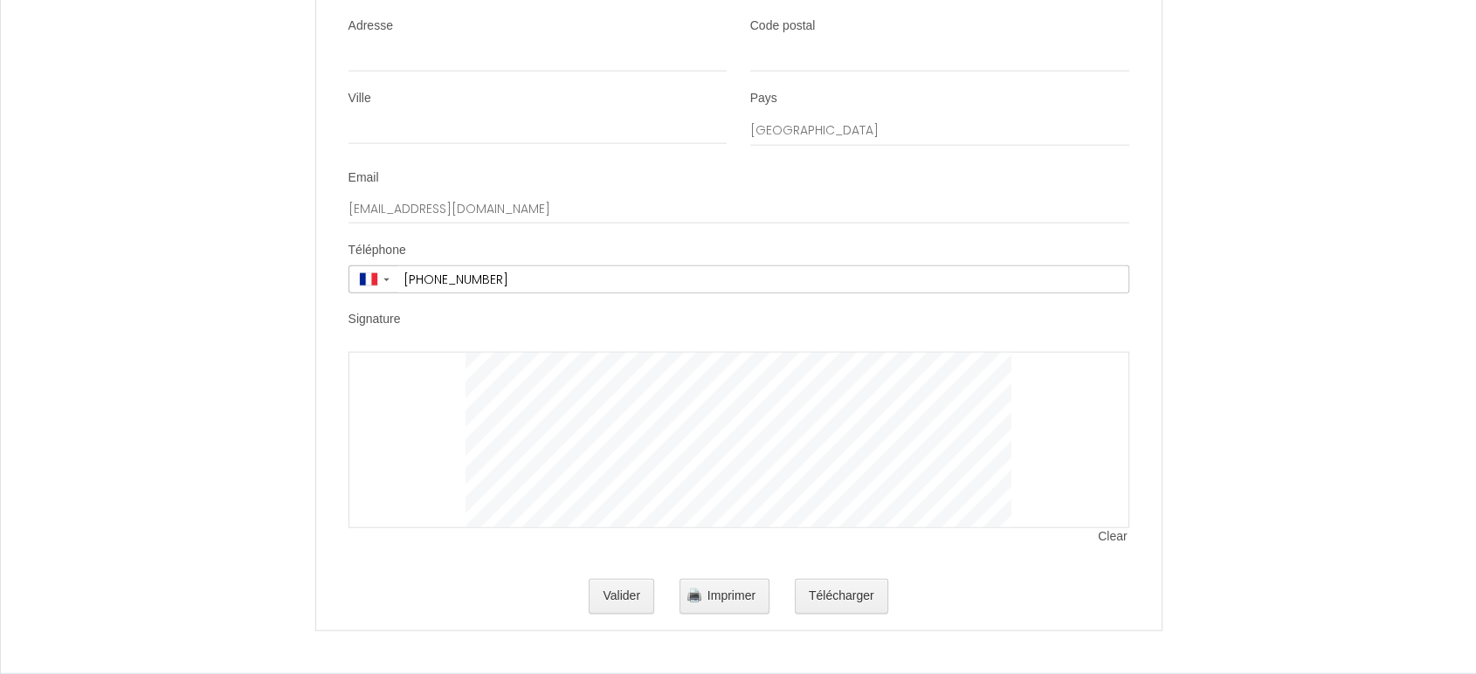
scroll to position [4179, 0]
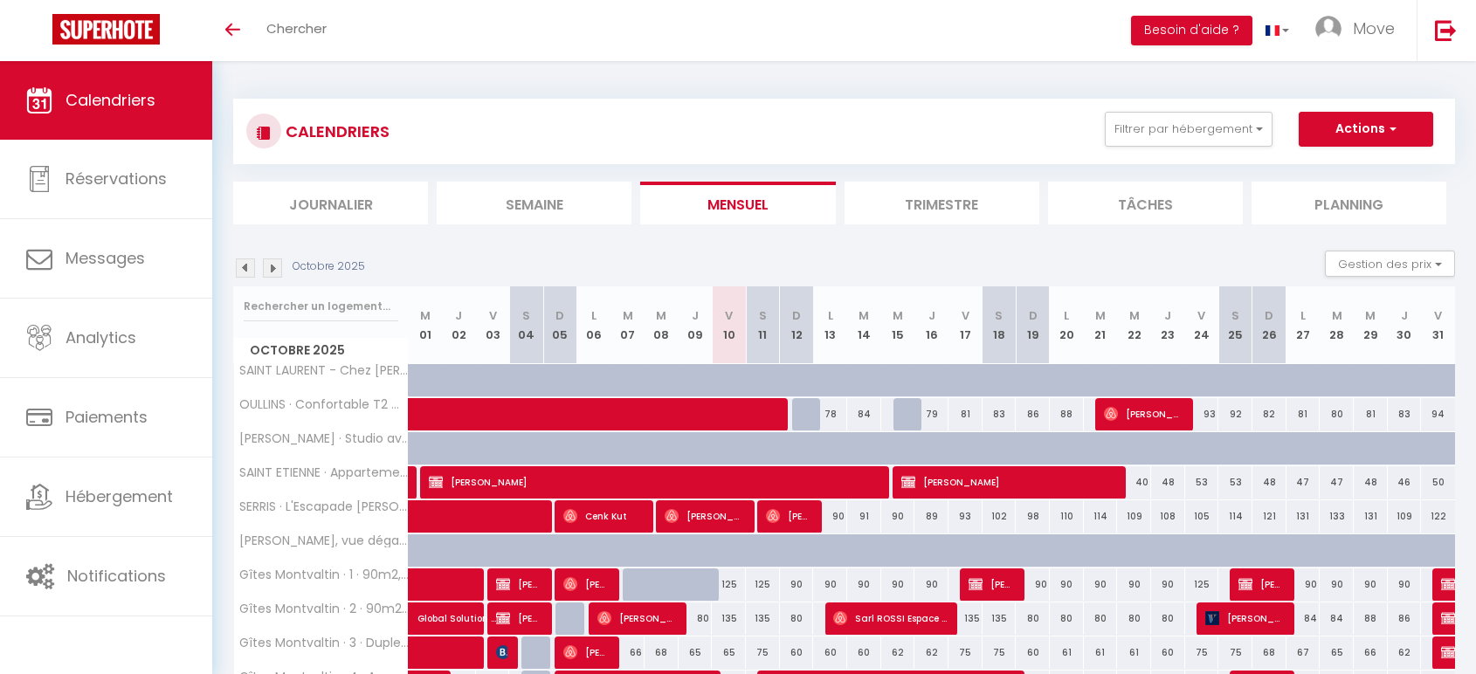
select select
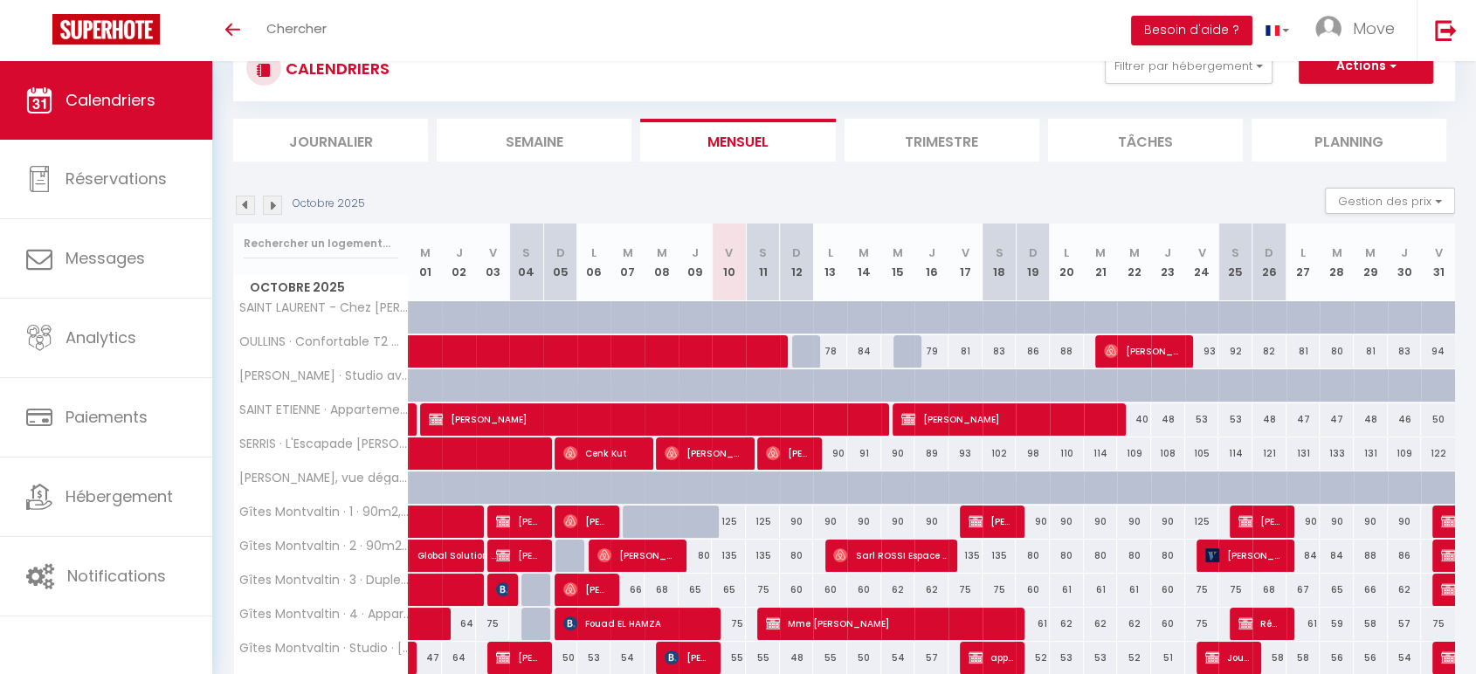
scroll to position [97, 0]
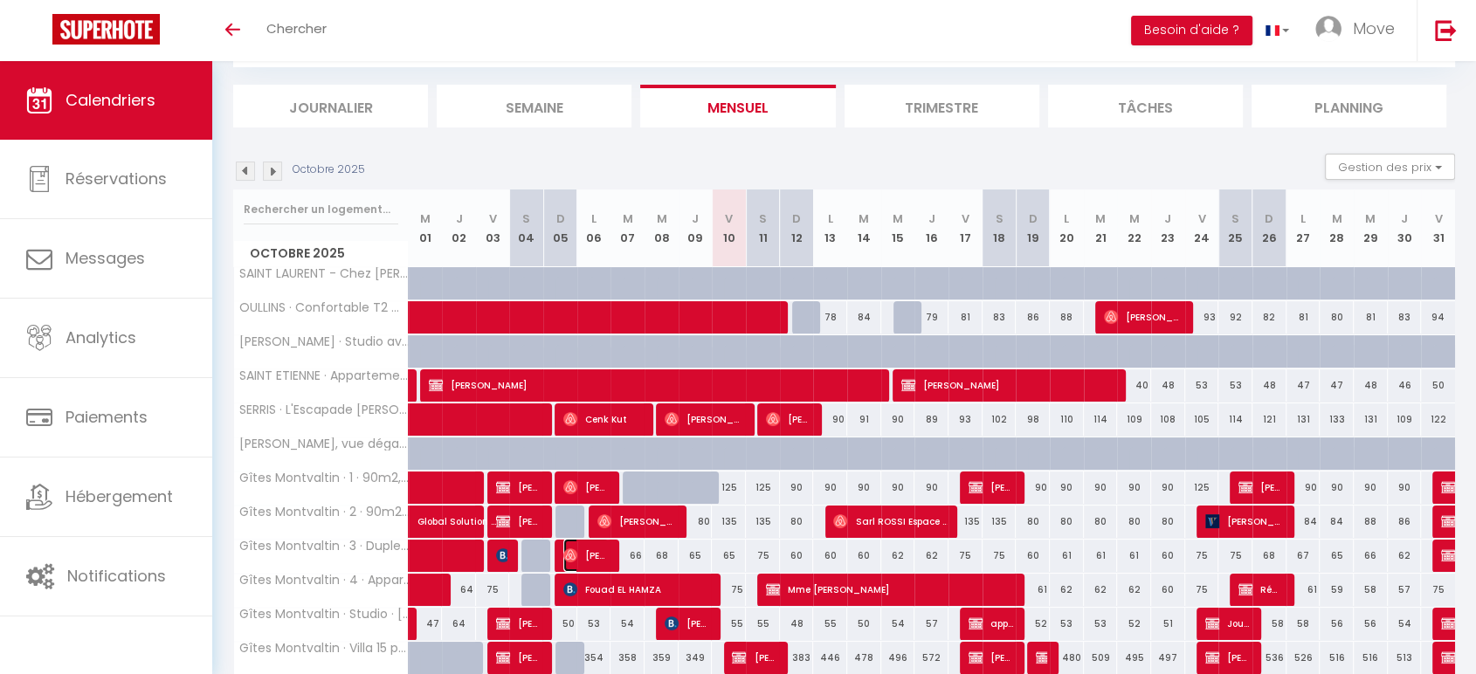
click at [595, 552] on span "[PERSON_NAME]" at bounding box center [585, 555] width 45 height 33
select select "OK"
select select "0"
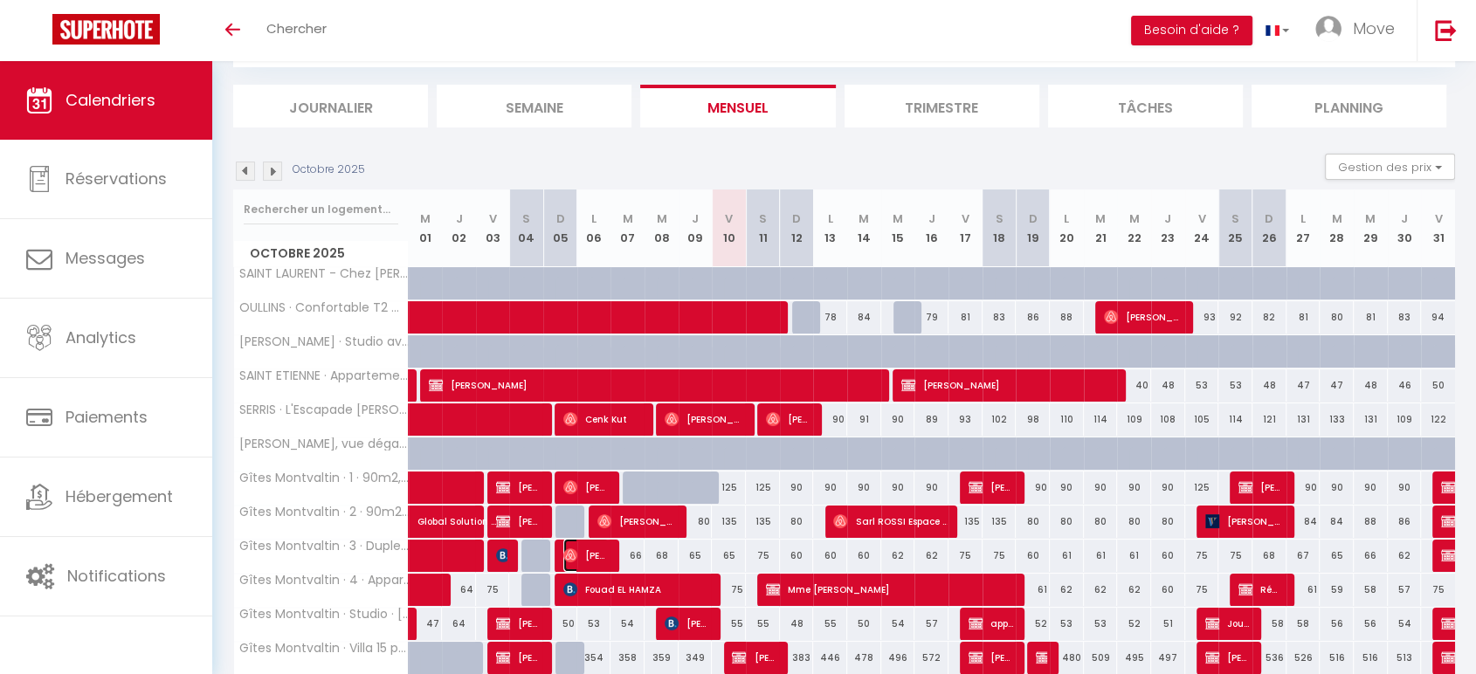
select select "1"
select select
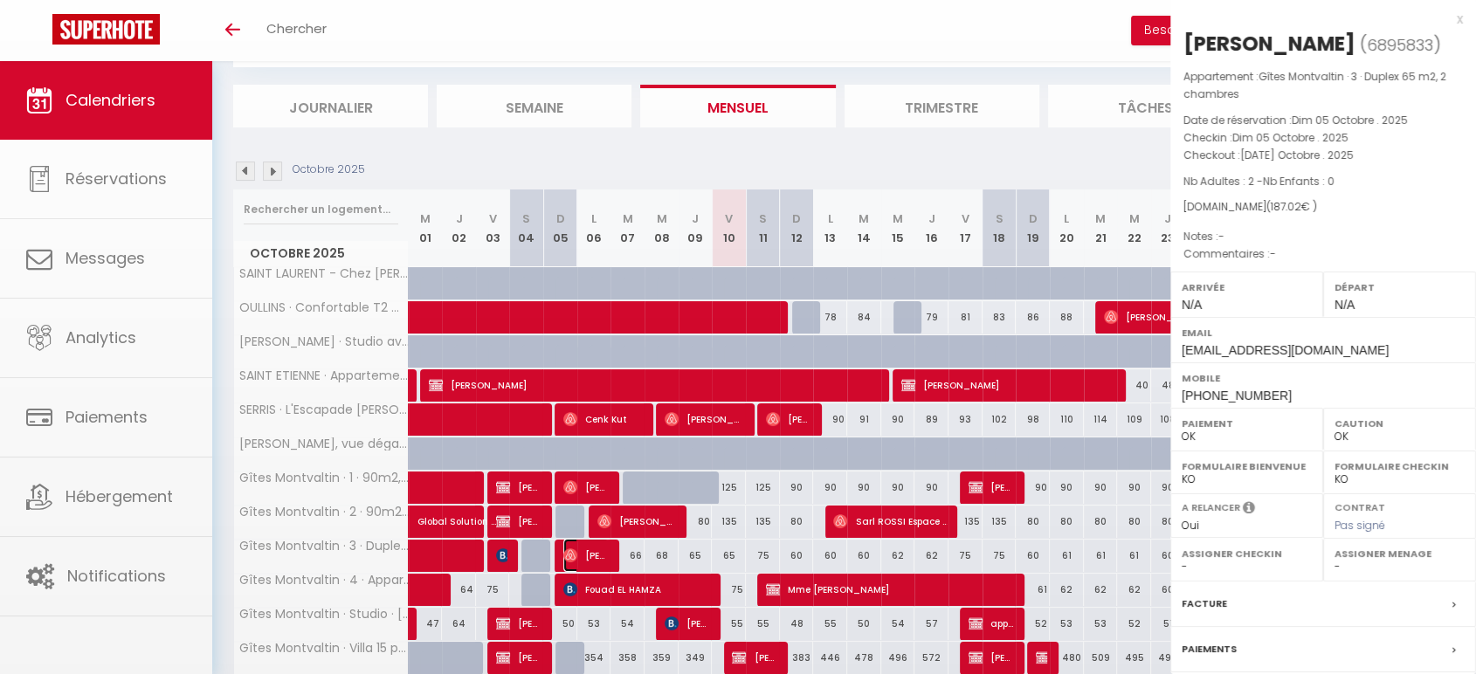
select select "52603"
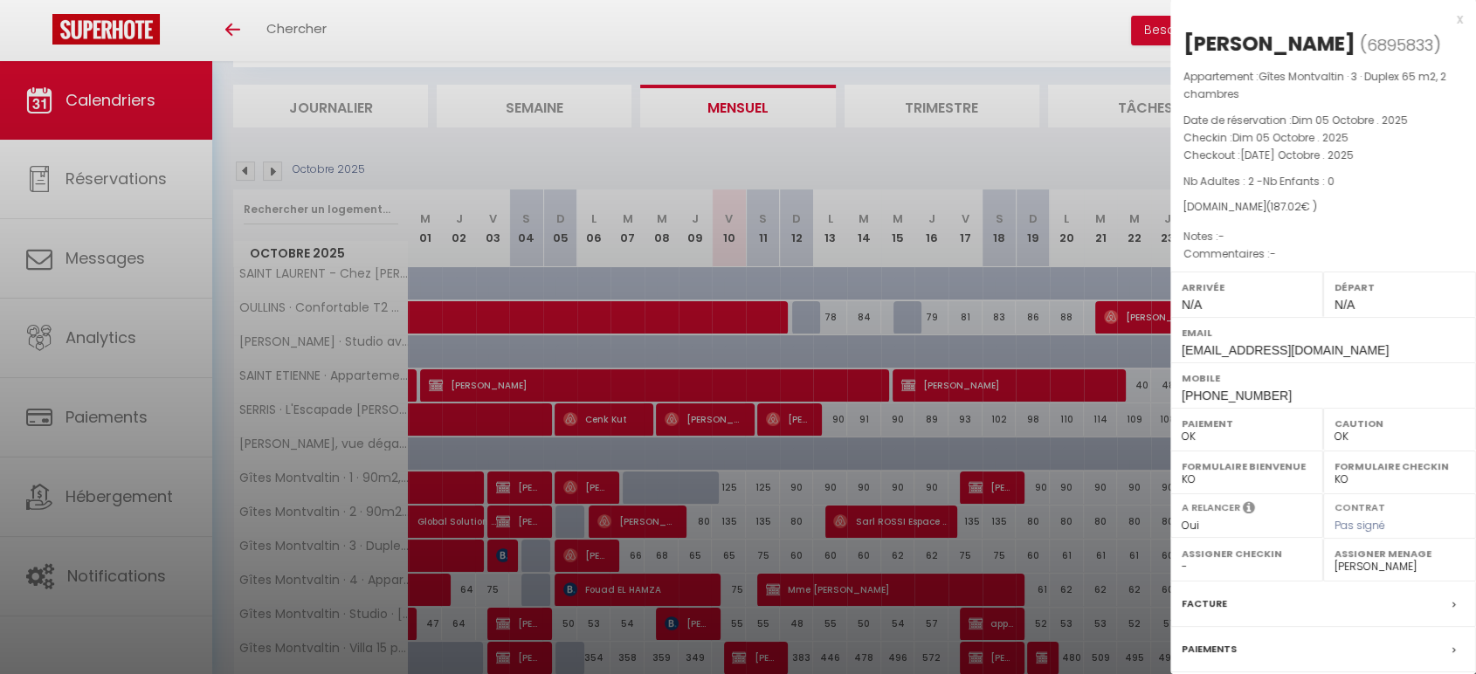
click at [593, 550] on div at bounding box center [738, 337] width 1476 height 674
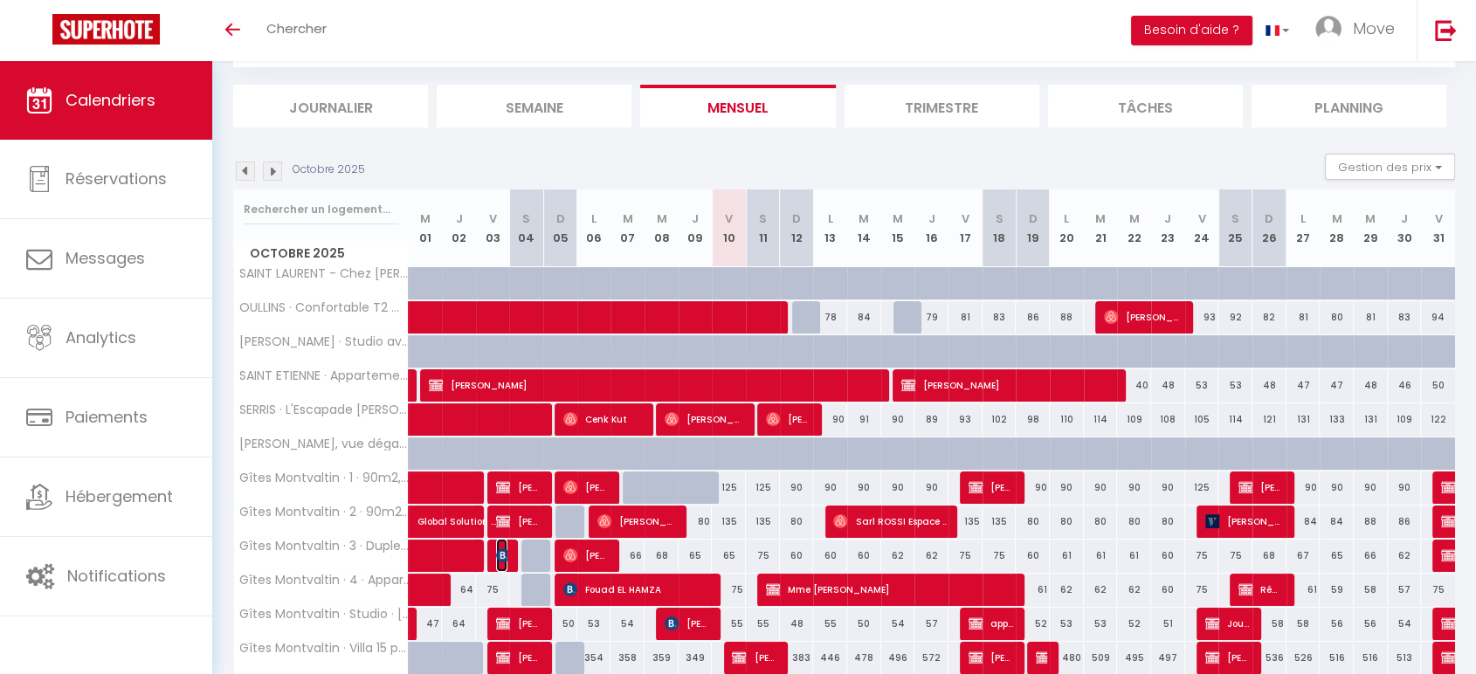
click at [506, 554] on img at bounding box center [503, 556] width 14 height 14
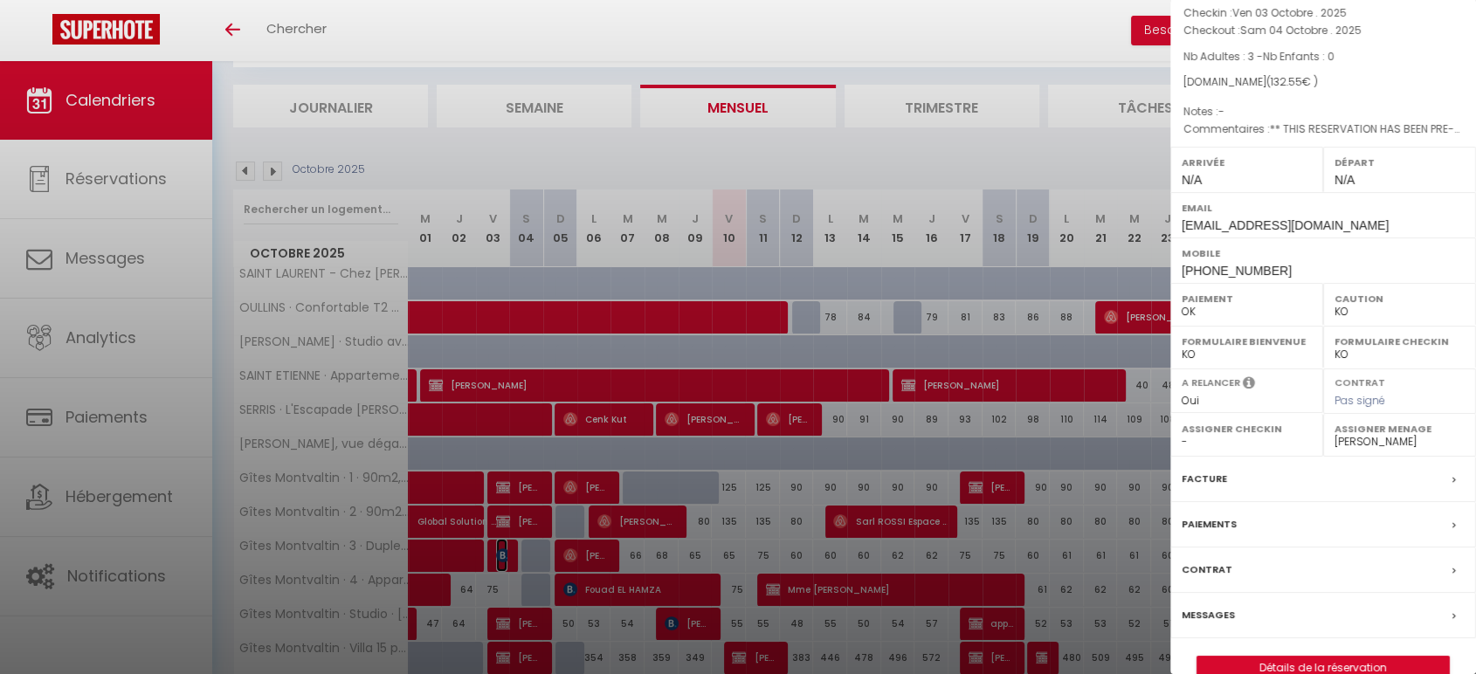
scroll to position [183, 0]
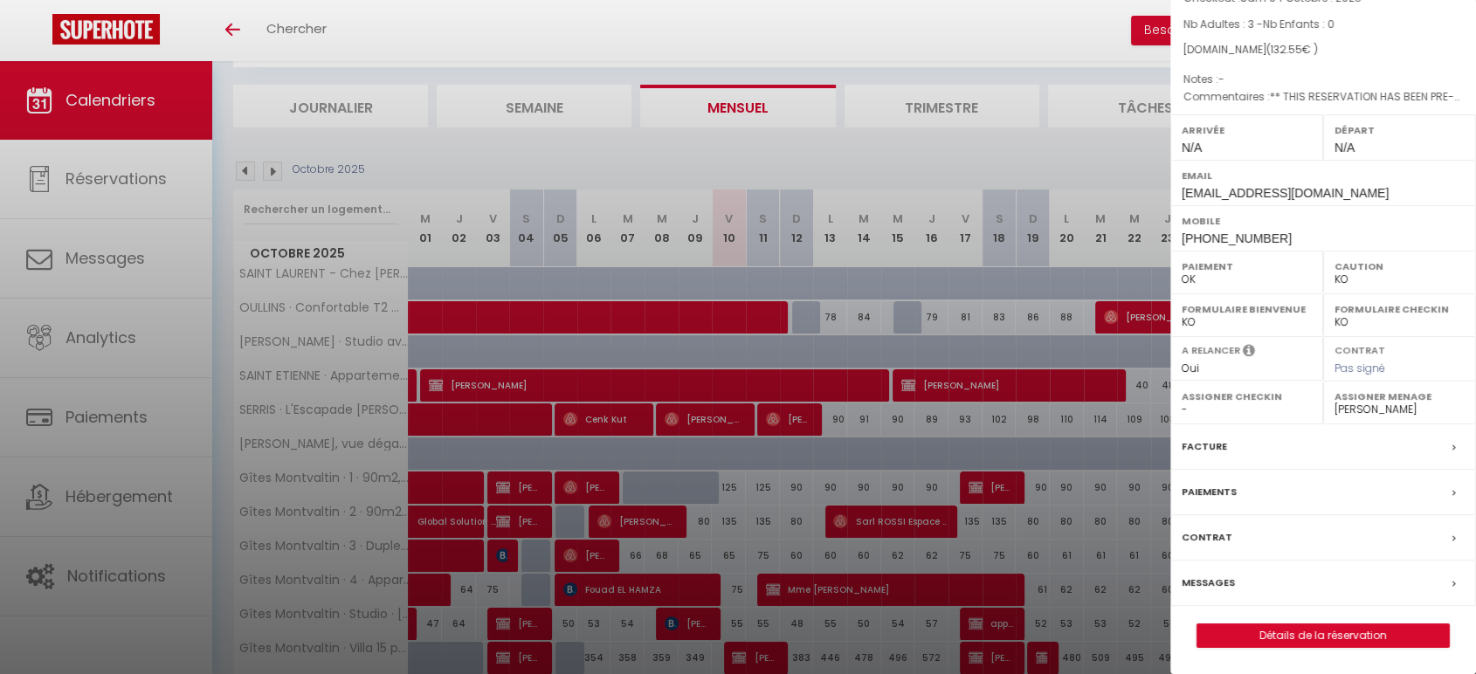
click at [612, 547] on div at bounding box center [738, 337] width 1476 height 674
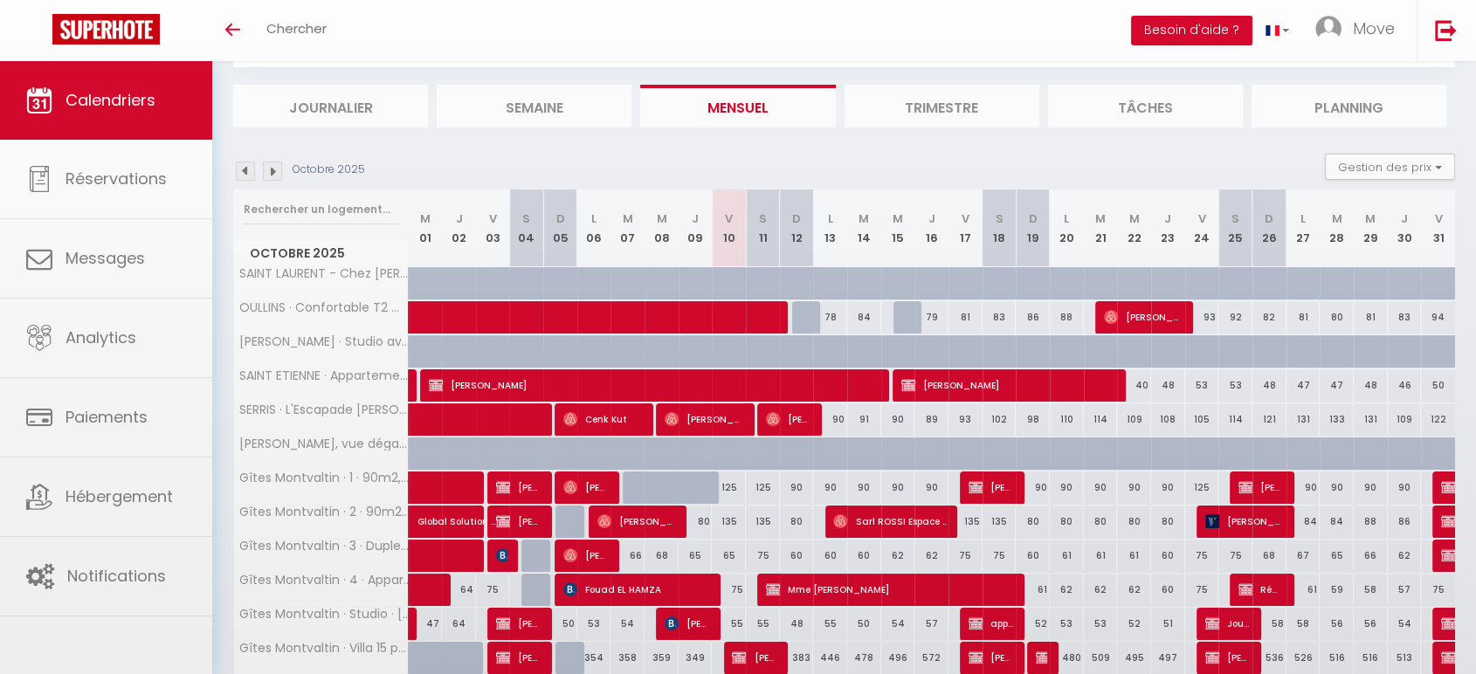
click at [597, 551] on div at bounding box center [738, 337] width 1476 height 674
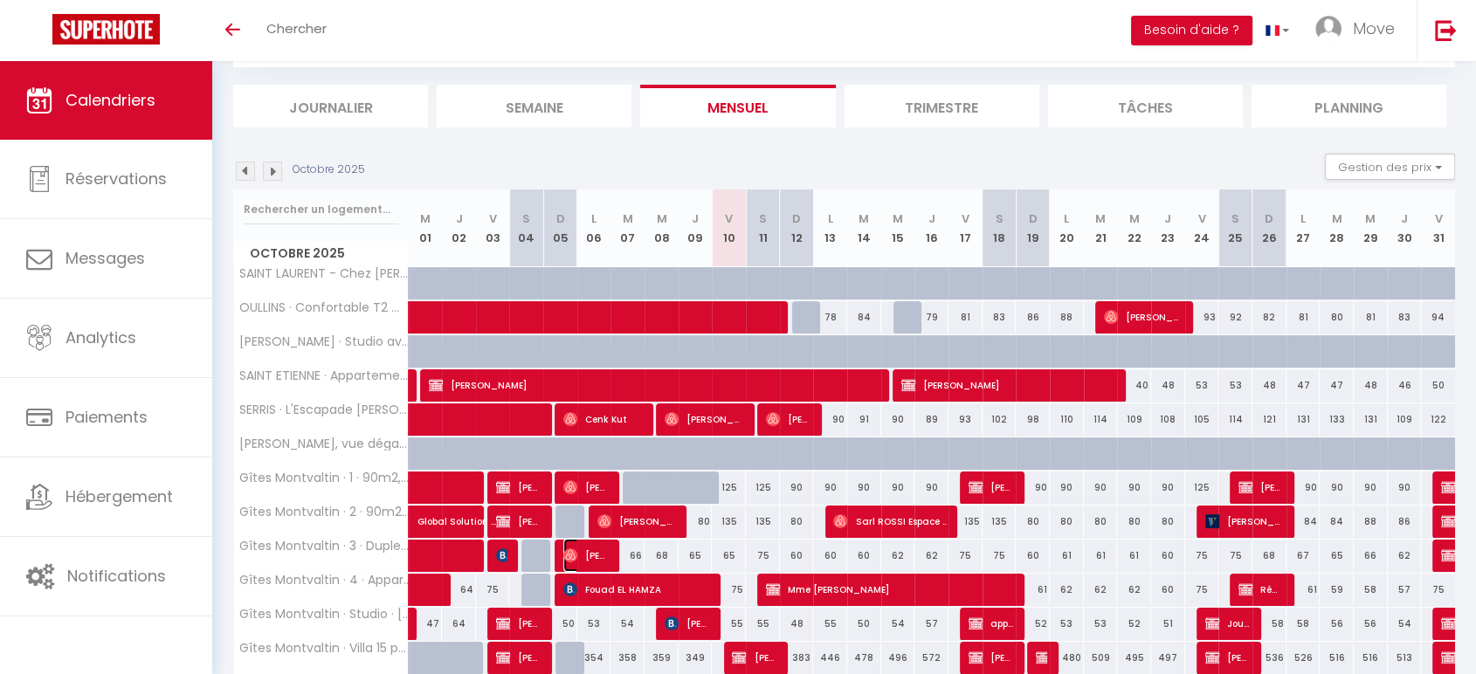
click at [593, 547] on span "[PERSON_NAME]" at bounding box center [585, 555] width 45 height 33
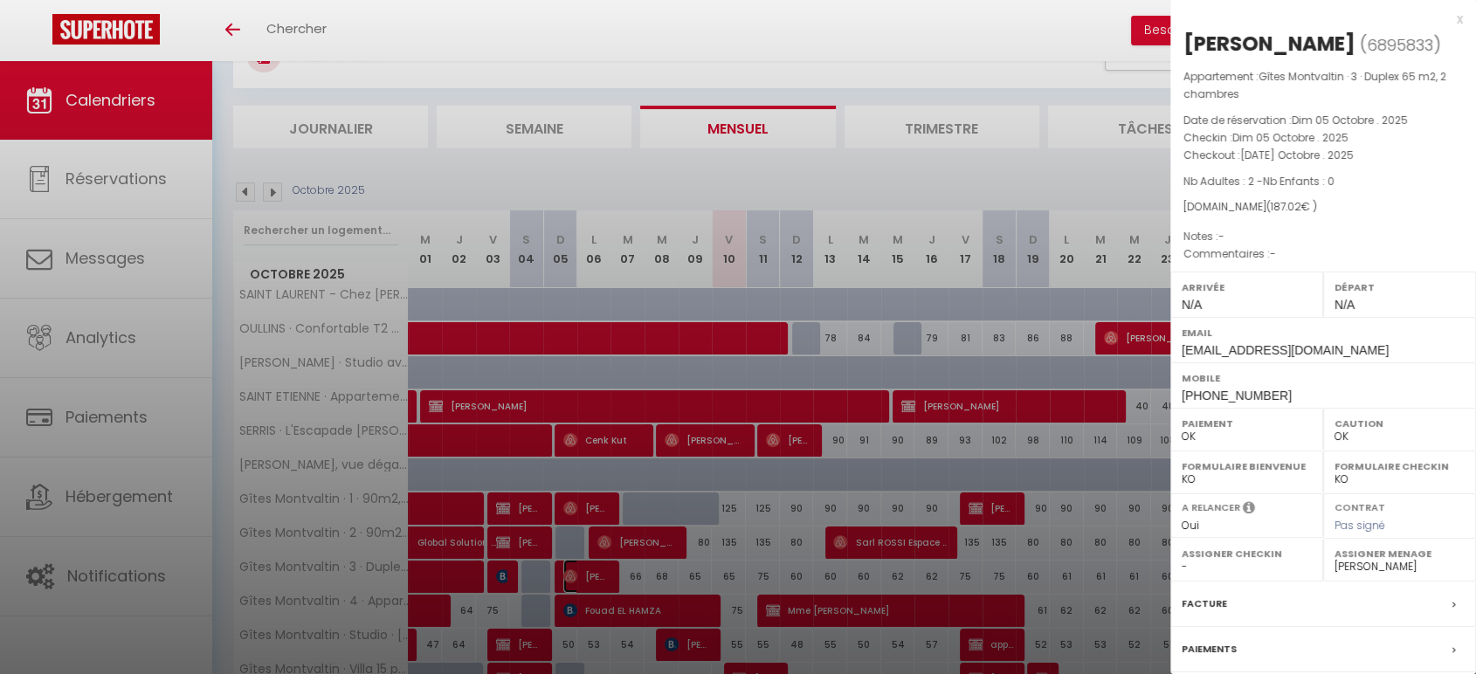
scroll to position [168, 0]
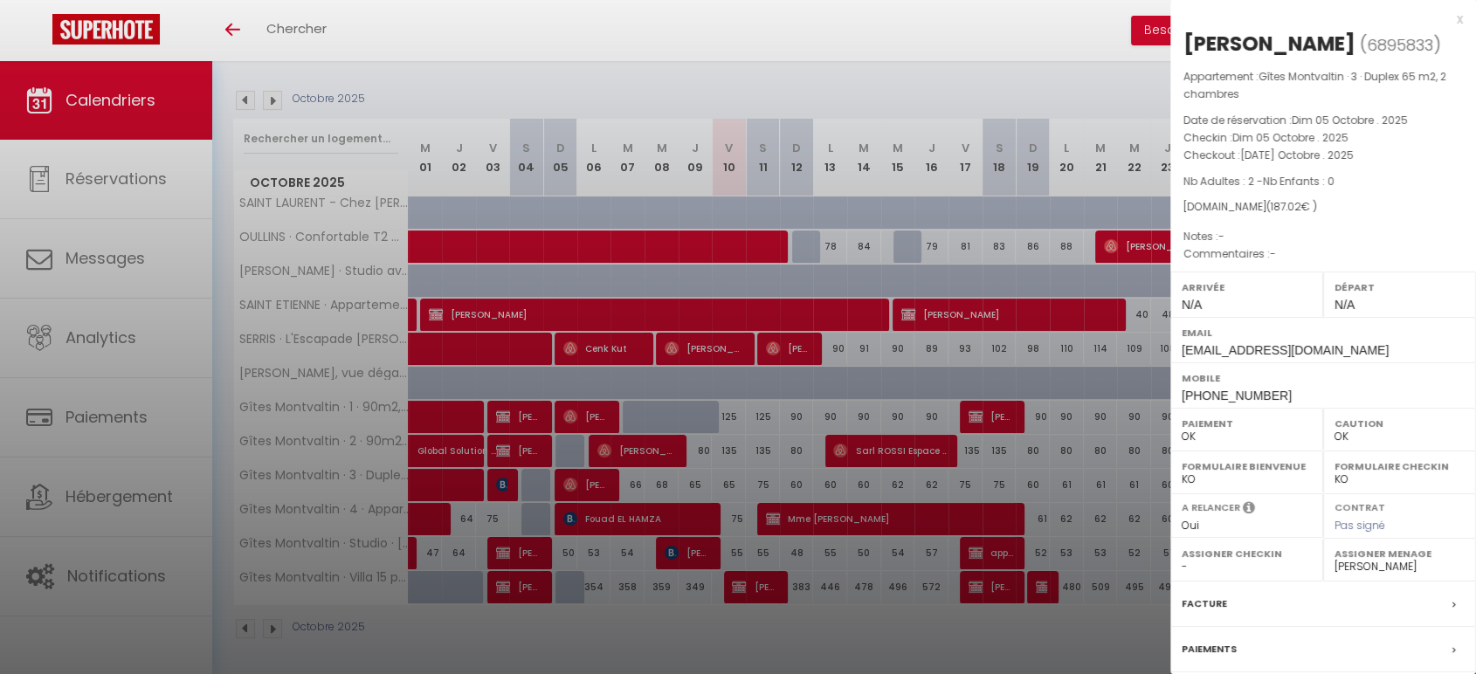
click at [664, 447] on div at bounding box center [738, 337] width 1476 height 674
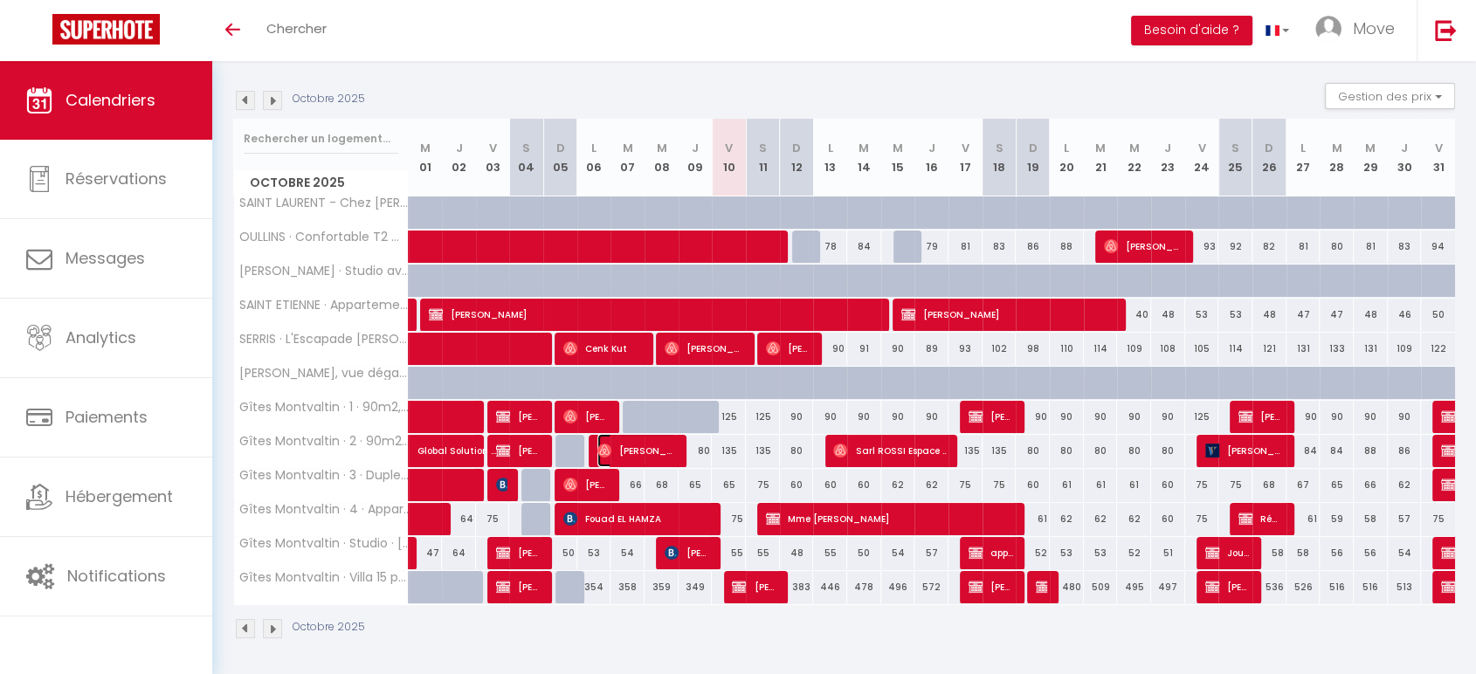
click at [664, 450] on span "[PERSON_NAME]" at bounding box center [637, 450] width 79 height 33
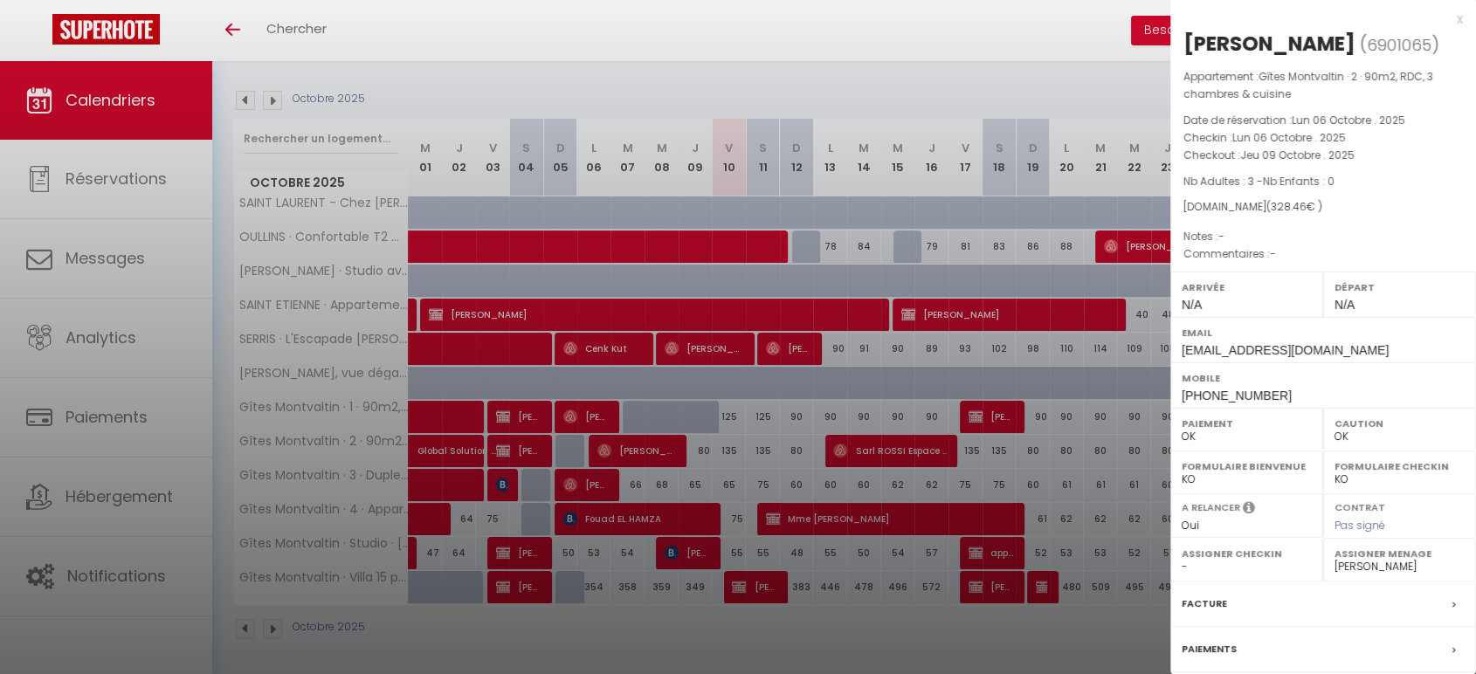
click at [676, 514] on div at bounding box center [738, 337] width 1476 height 674
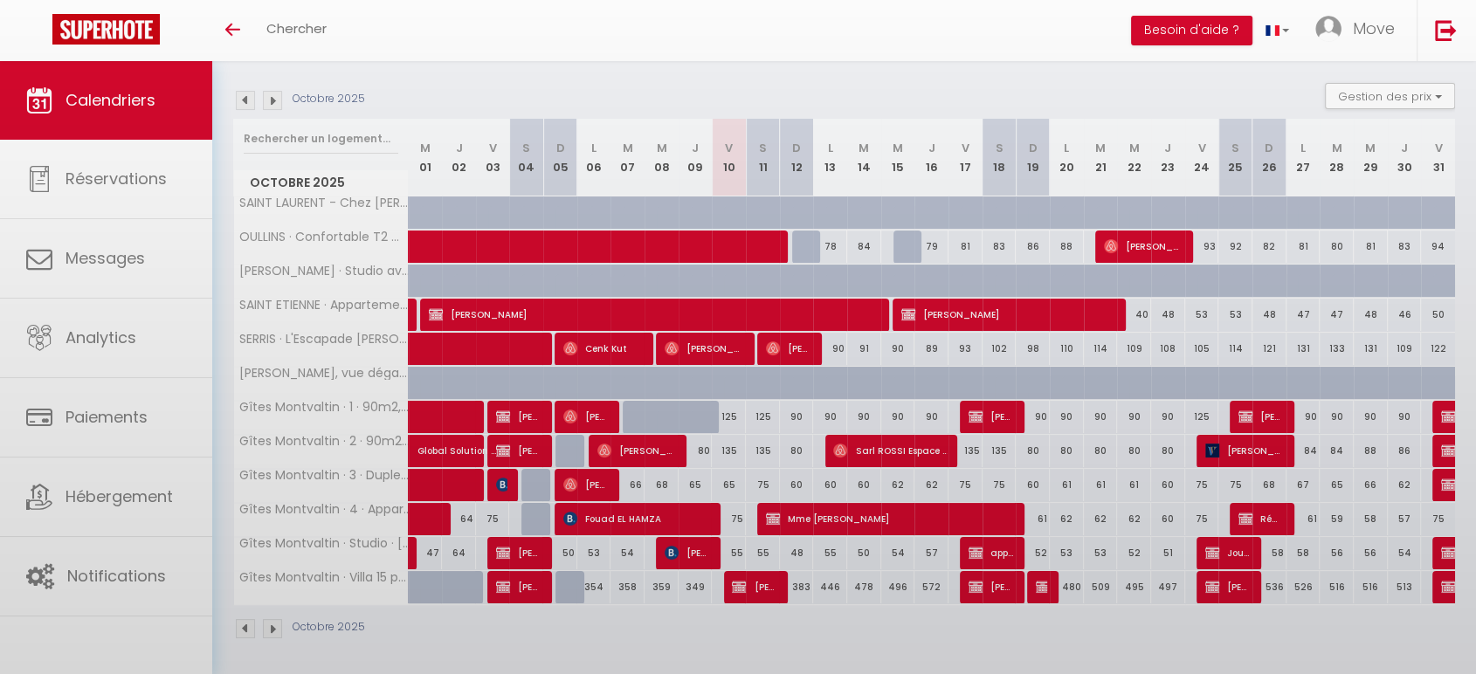
click at [675, 512] on body "🟢 Des questions ou besoin d'assistance pour la migration AirBnB? Prenez rdv >>>…" at bounding box center [738, 285] width 1476 height 784
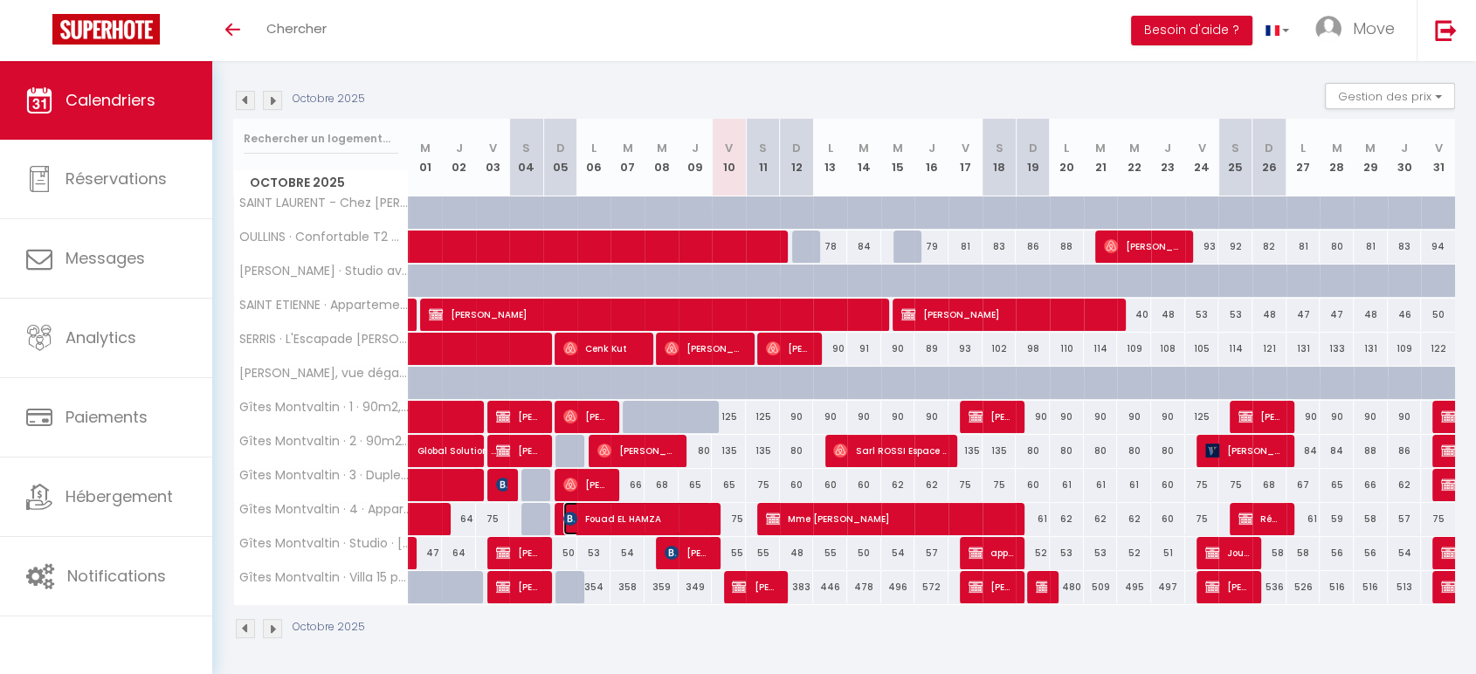
click at [663, 514] on span "Fouad EL HAMZA" at bounding box center [637, 518] width 148 height 33
select select "KO"
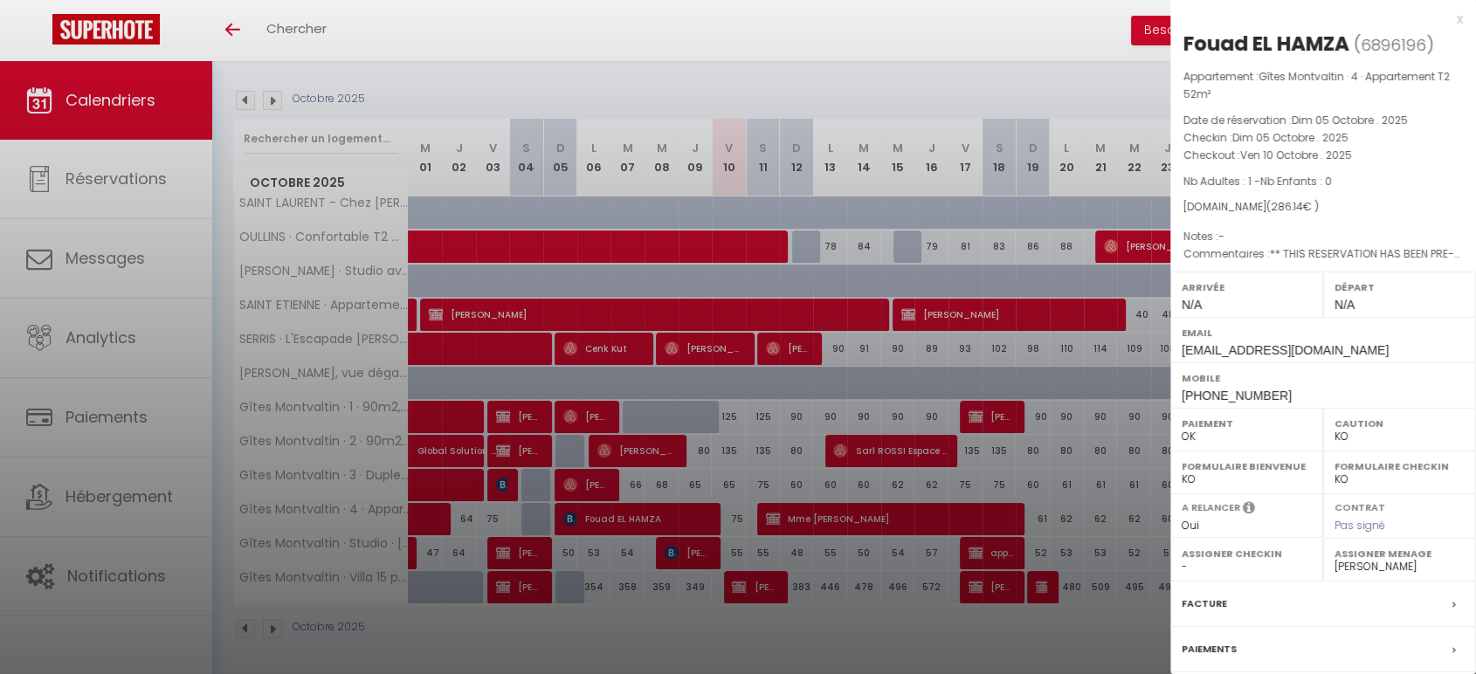
click at [953, 83] on div at bounding box center [738, 337] width 1476 height 674
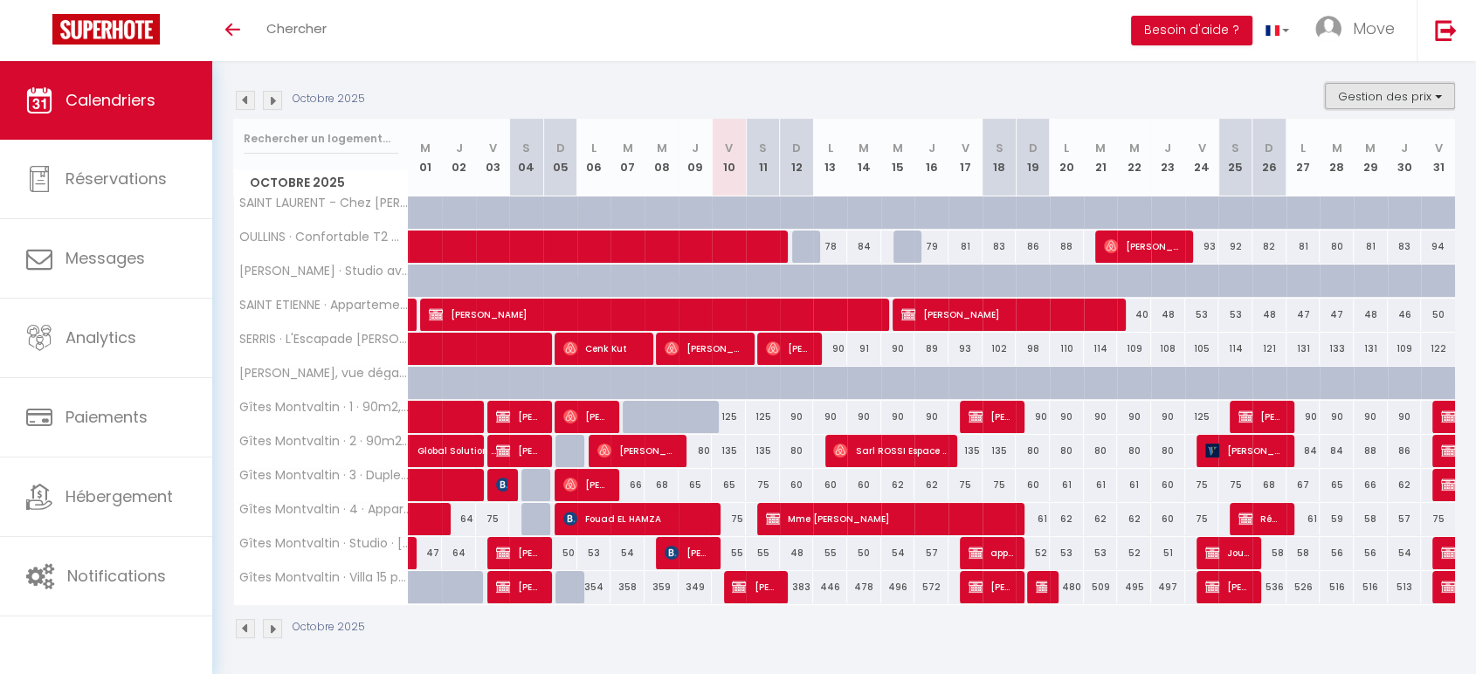
click at [1365, 99] on button "Gestion des prix" at bounding box center [1390, 96] width 130 height 26
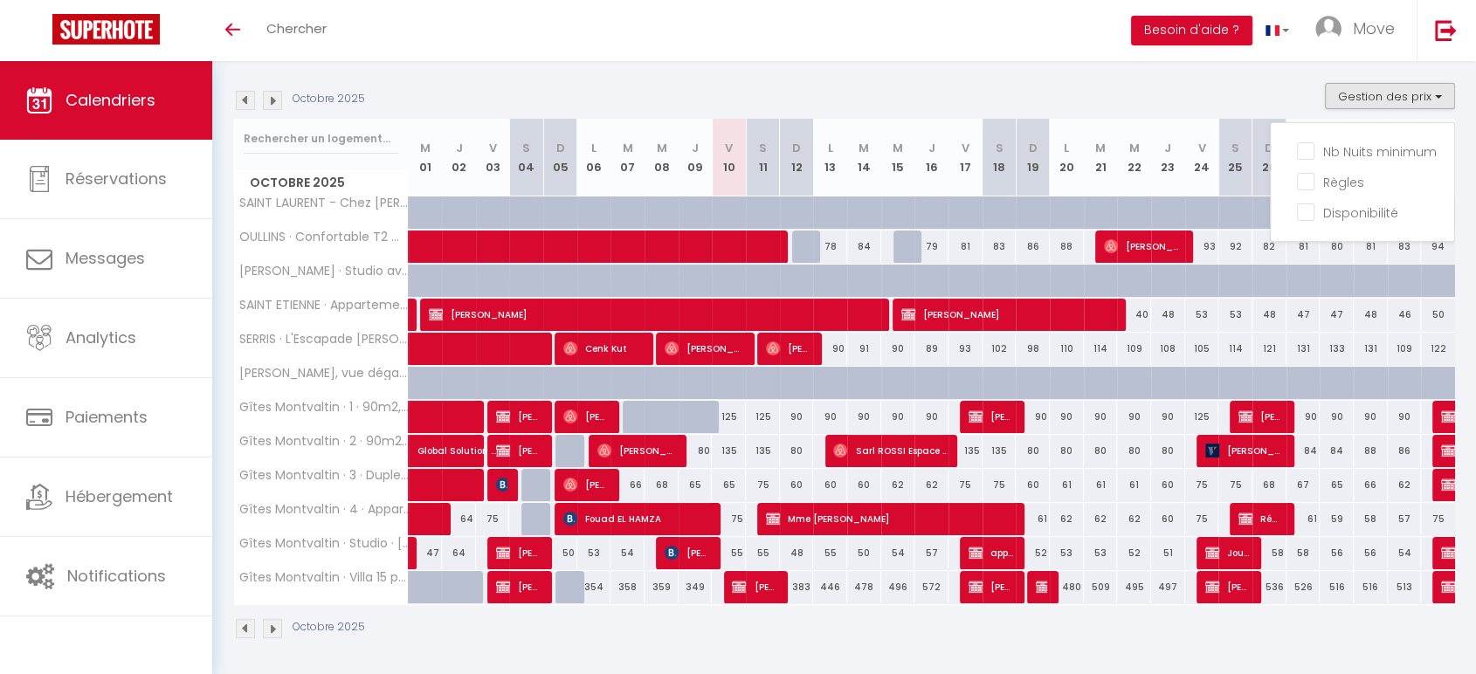
click at [1214, 94] on div "Octobre 2025 Gestion des prix Nb Nuits minimum Règles Disponibilité" at bounding box center [844, 101] width 1222 height 36
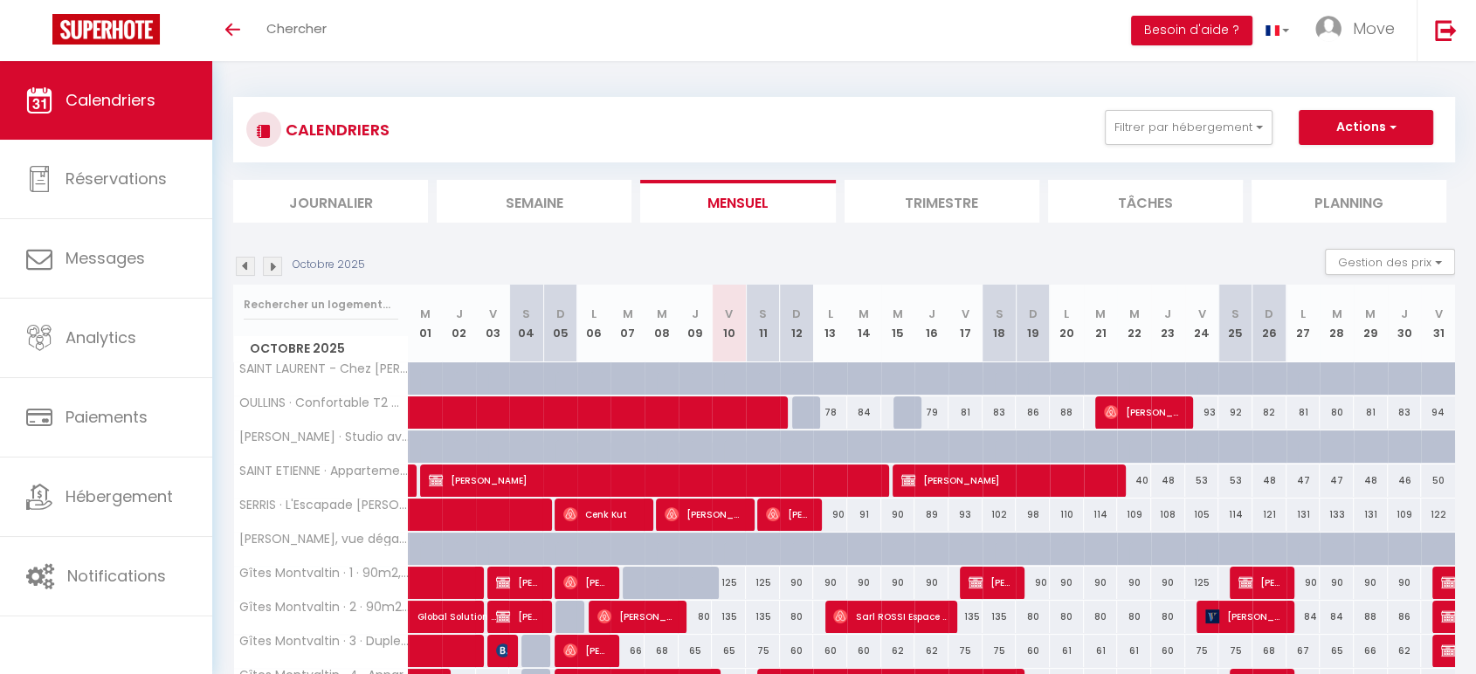
scroll to position [0, 0]
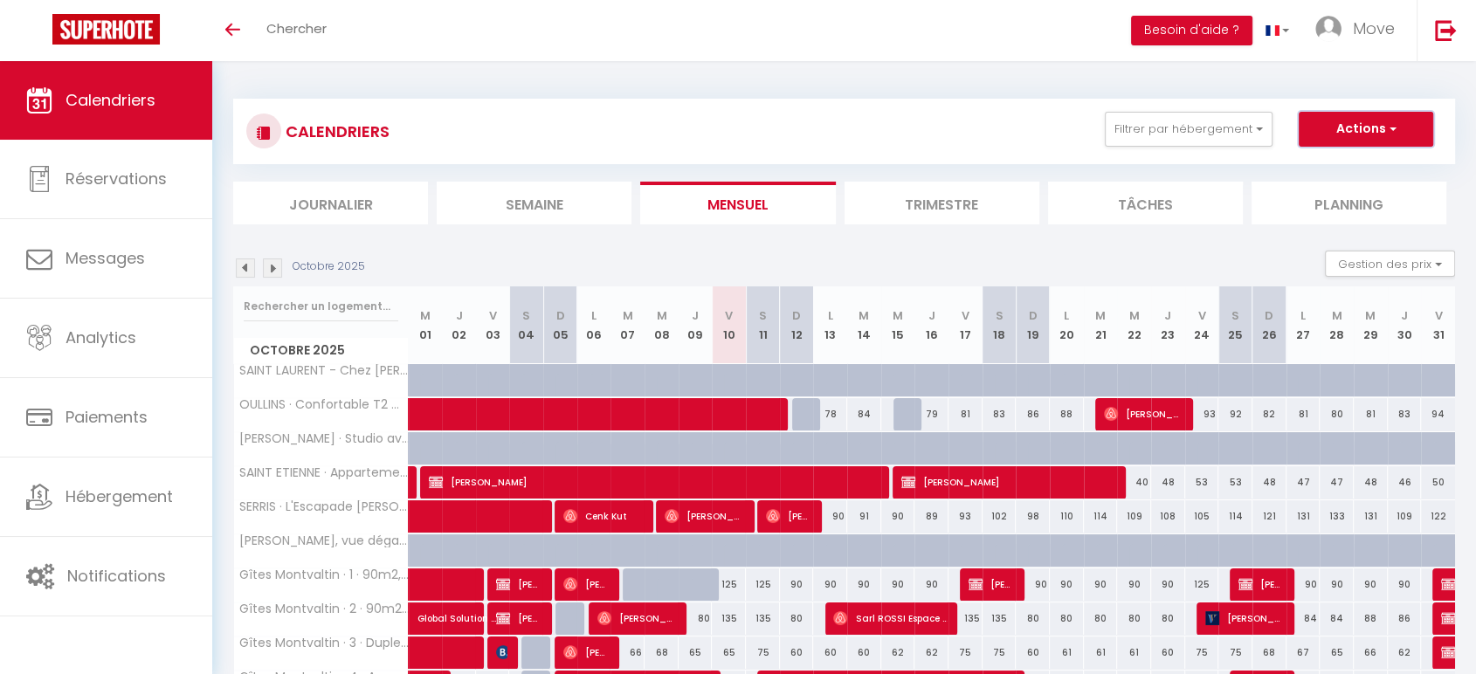
click at [1372, 141] on button "Actions" at bounding box center [1366, 129] width 135 height 35
click at [1011, 273] on div "Octobre 2025 Gestion des prix Nb Nuits minimum Règles Disponibilité" at bounding box center [844, 269] width 1222 height 36
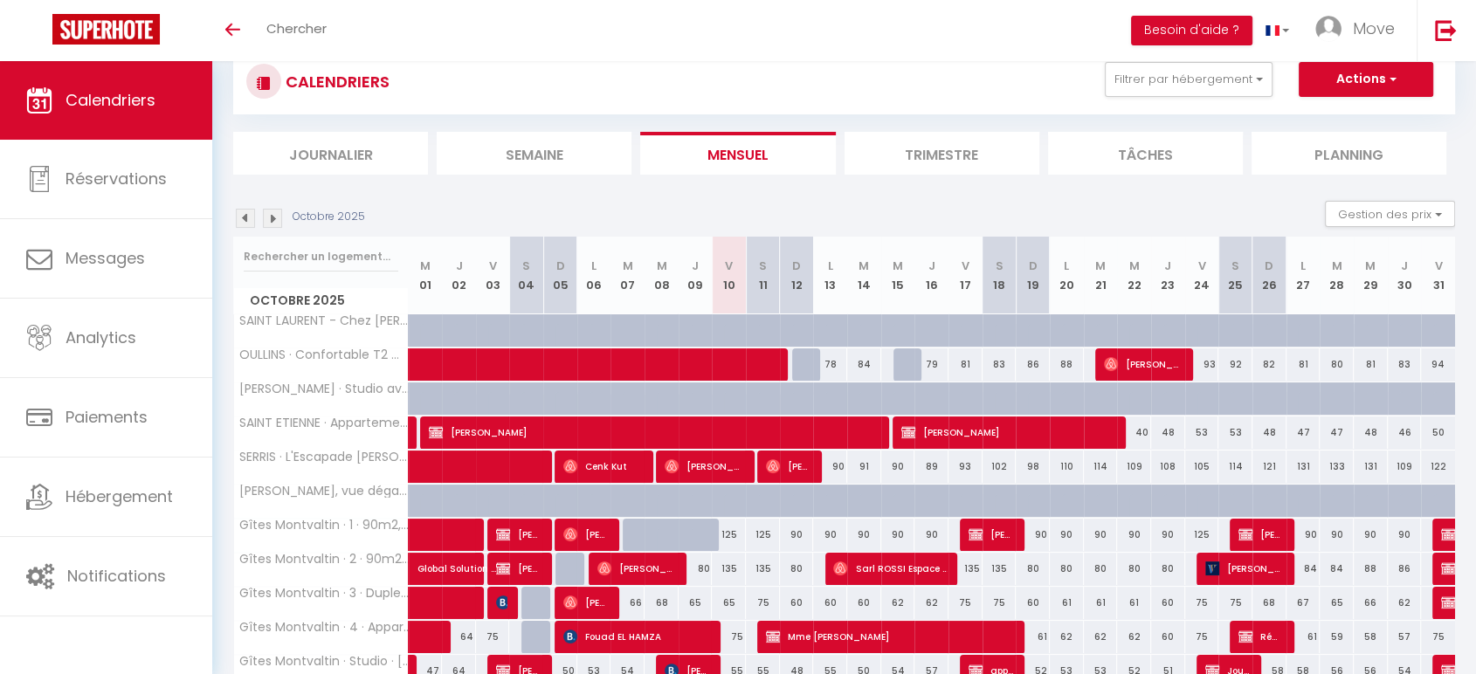
scroll to position [168, 0]
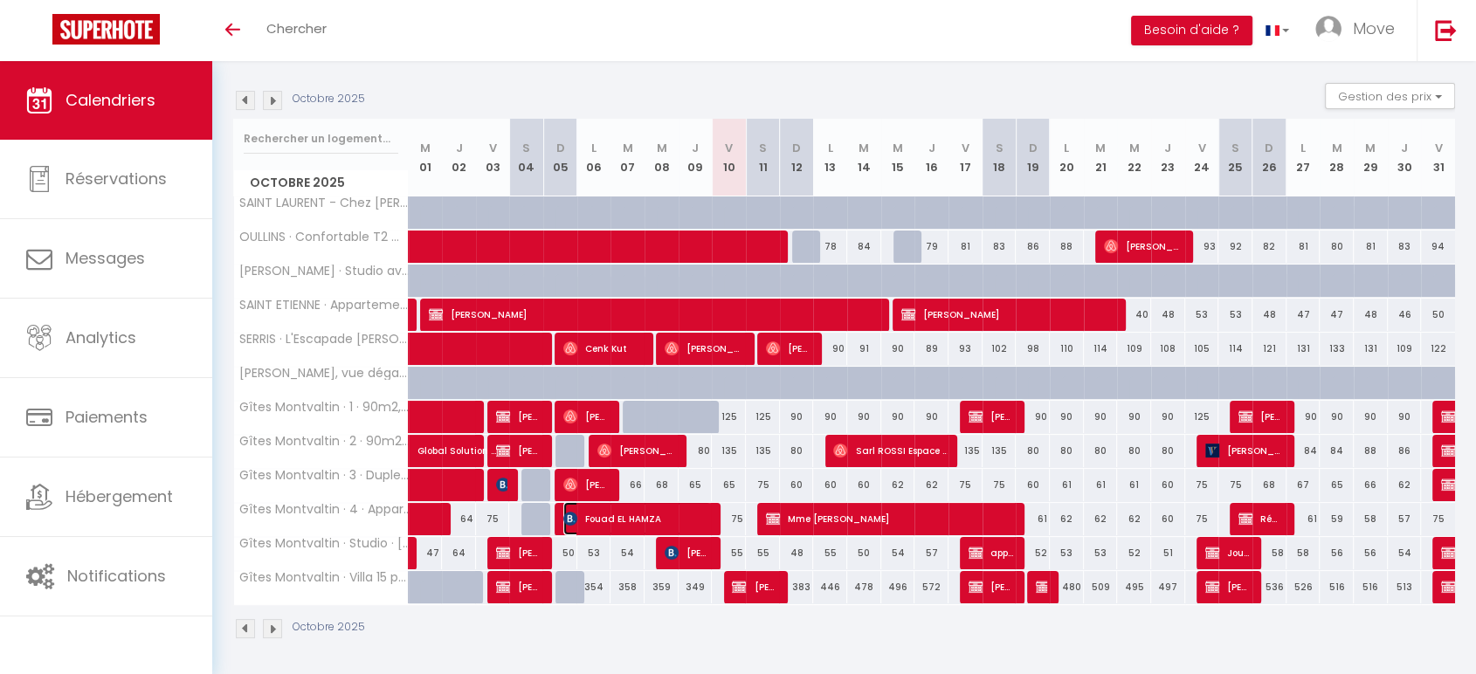
click at [618, 515] on span "Fouad EL HAMZA" at bounding box center [637, 518] width 148 height 33
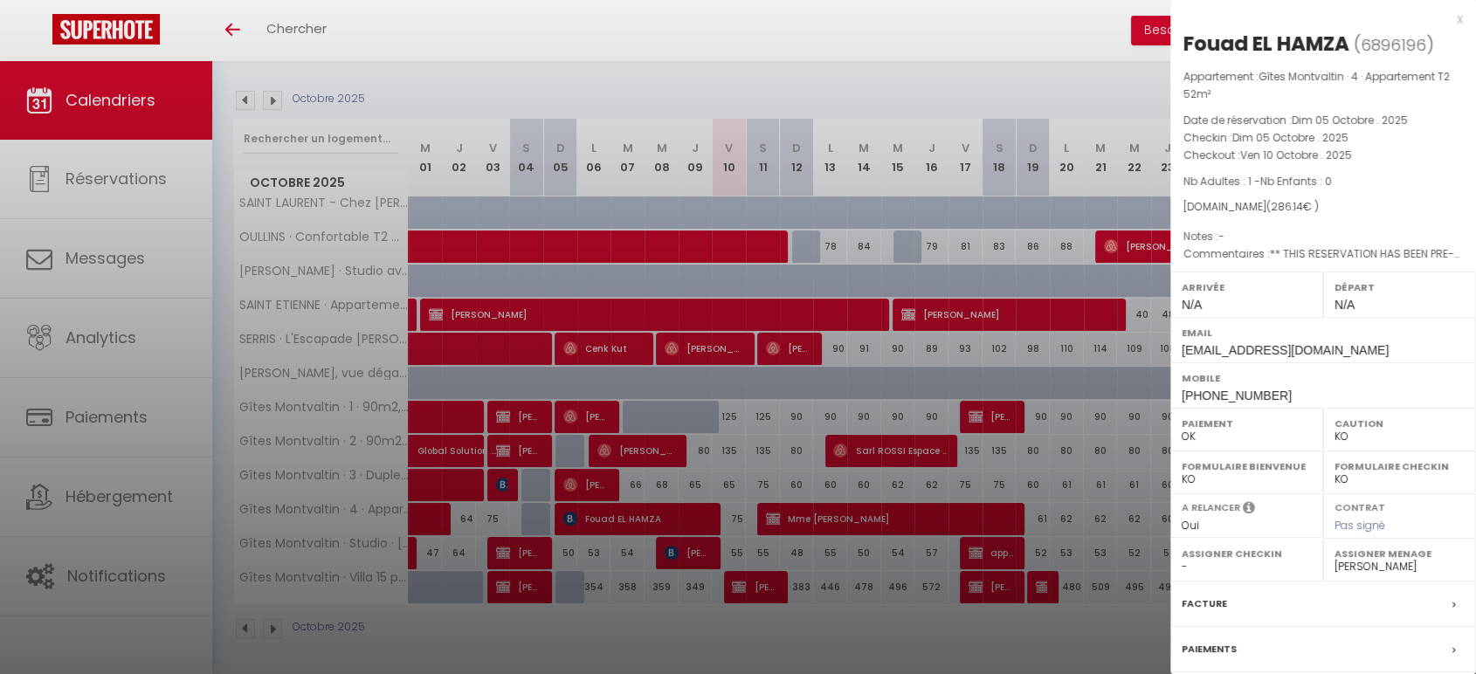
click at [700, 635] on div at bounding box center [738, 337] width 1476 height 674
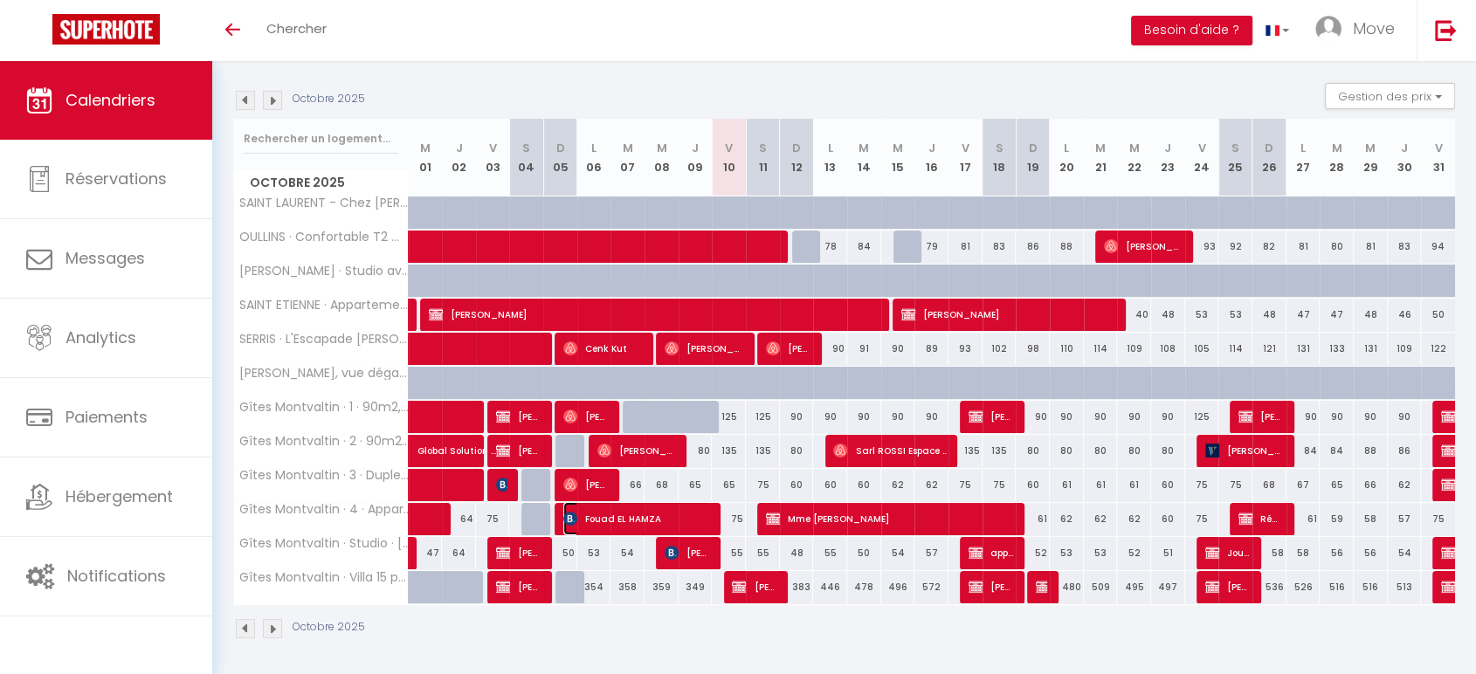
click at [645, 529] on span "Fouad EL HAMZA" at bounding box center [637, 518] width 148 height 33
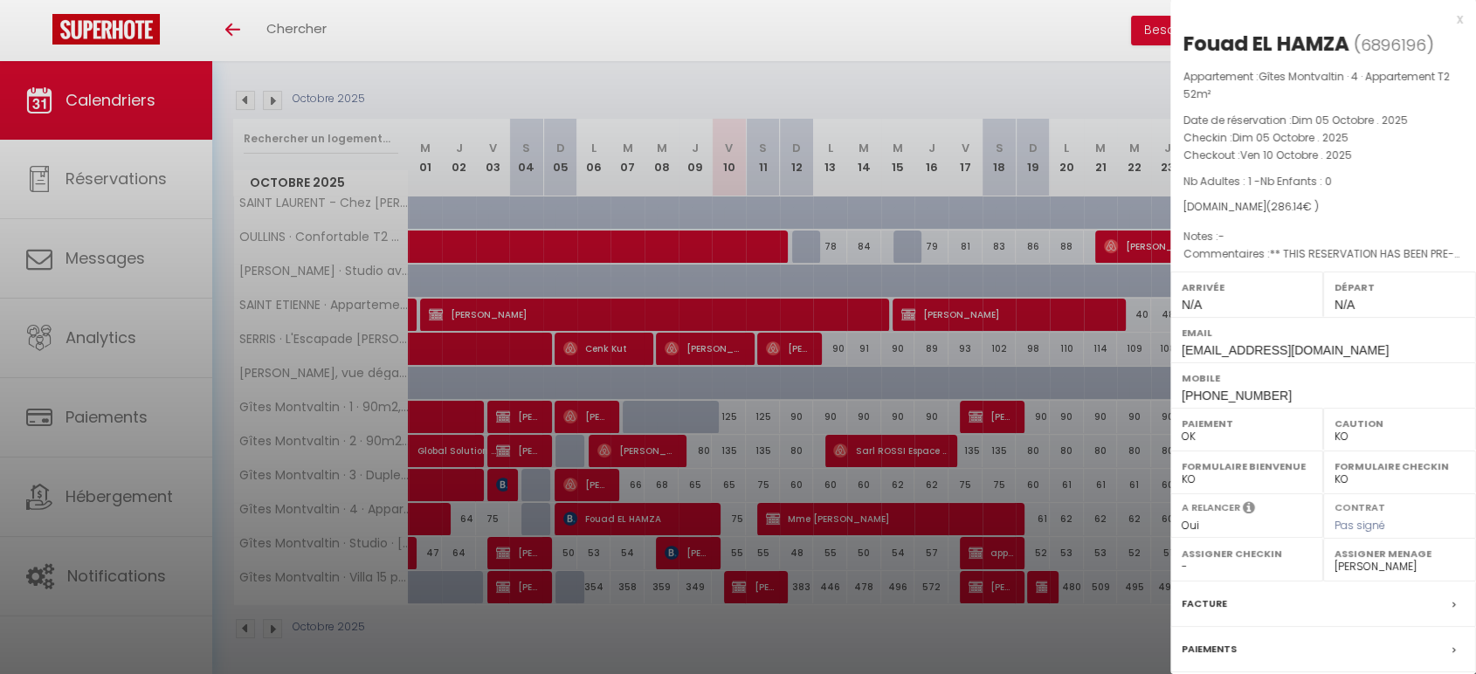
click at [706, 559] on div at bounding box center [738, 337] width 1476 height 674
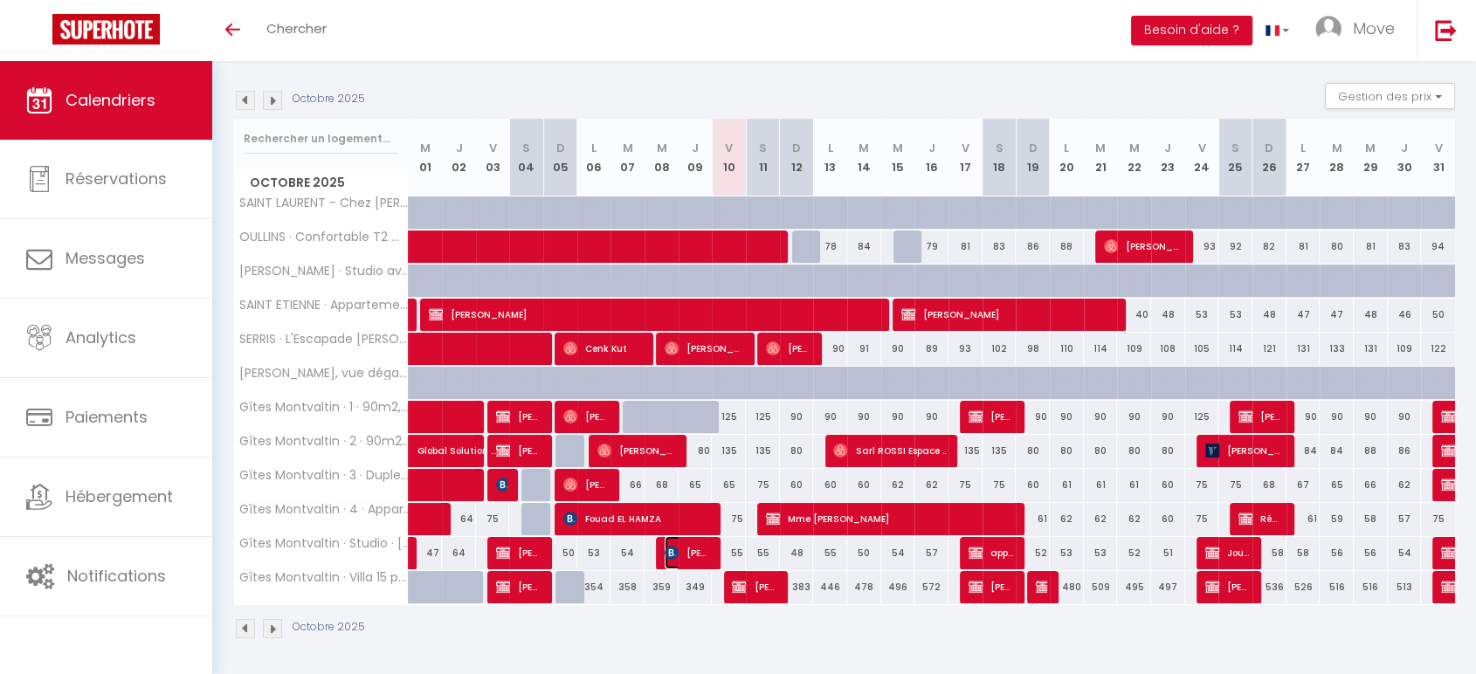
click at [700, 550] on span "[PERSON_NAME]" at bounding box center [687, 552] width 45 height 33
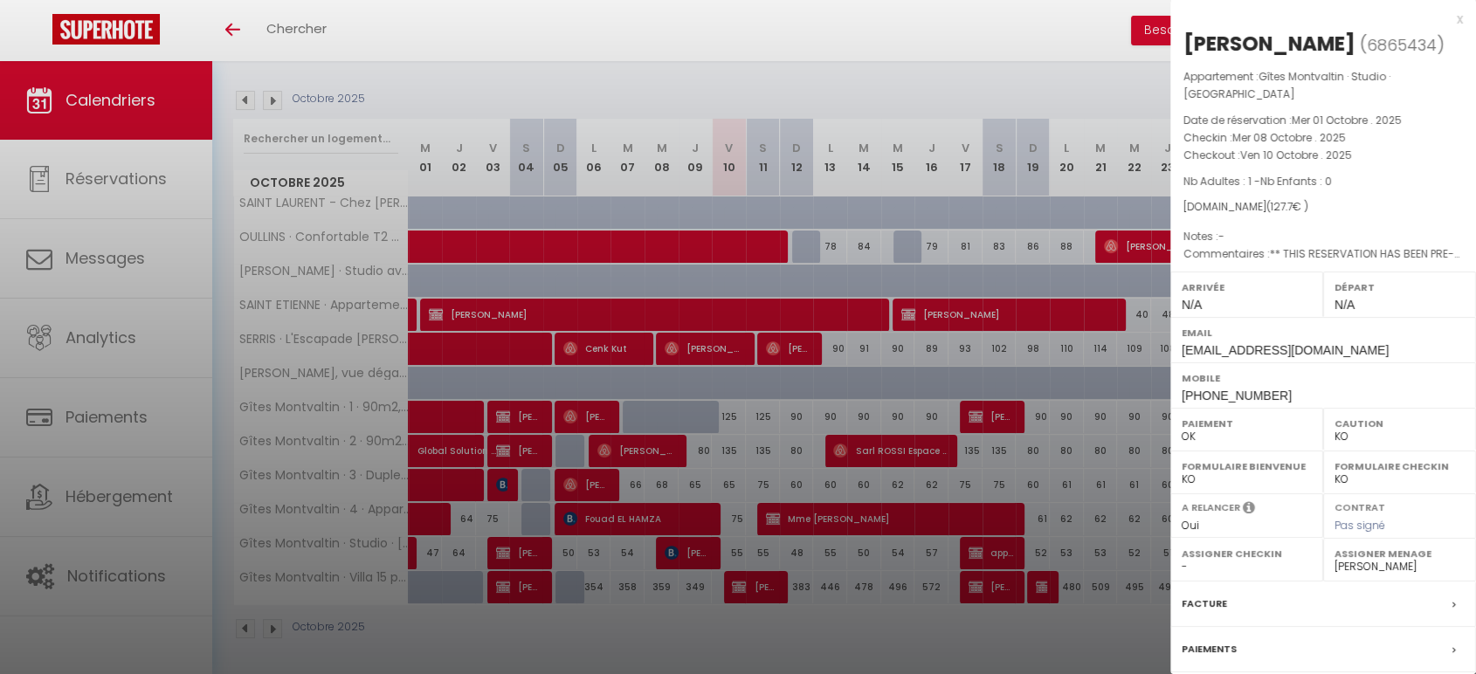
click at [857, 79] on div at bounding box center [738, 337] width 1476 height 674
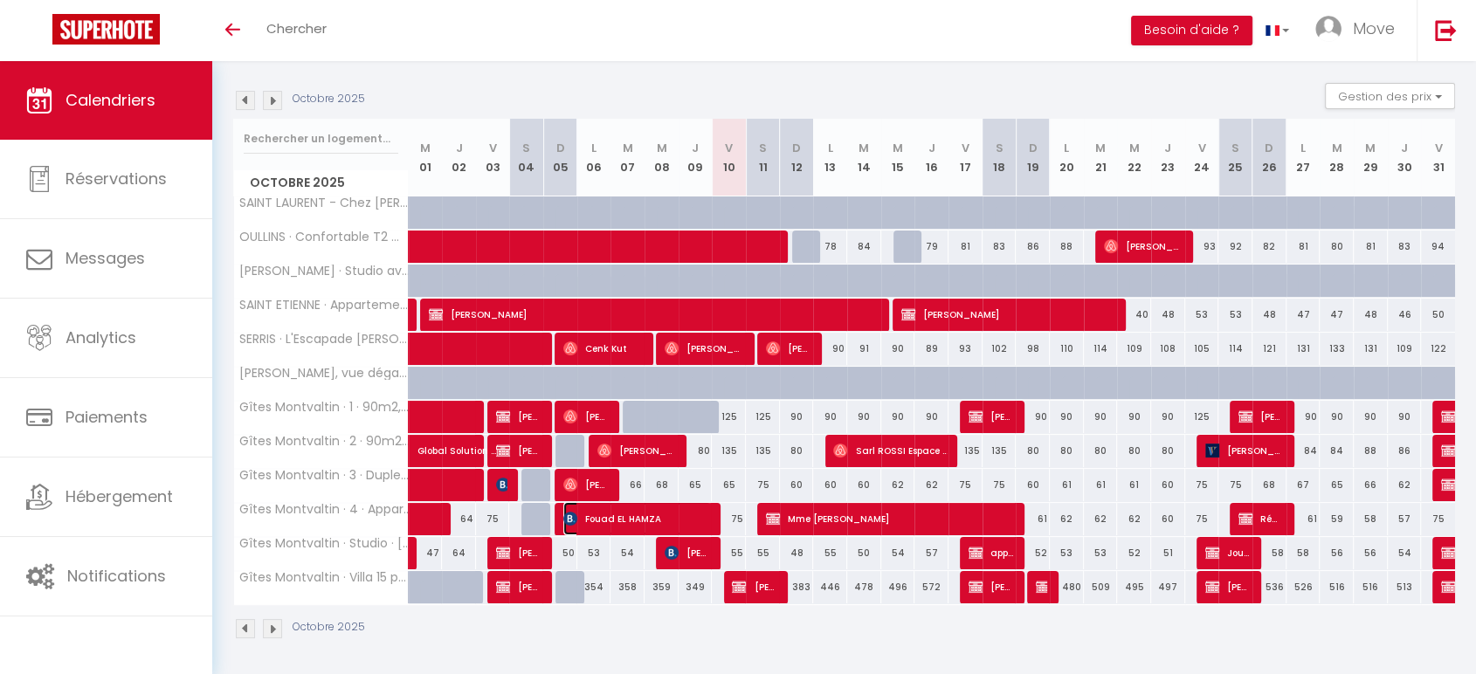
click at [667, 515] on span "Fouad EL HAMZA" at bounding box center [637, 518] width 148 height 33
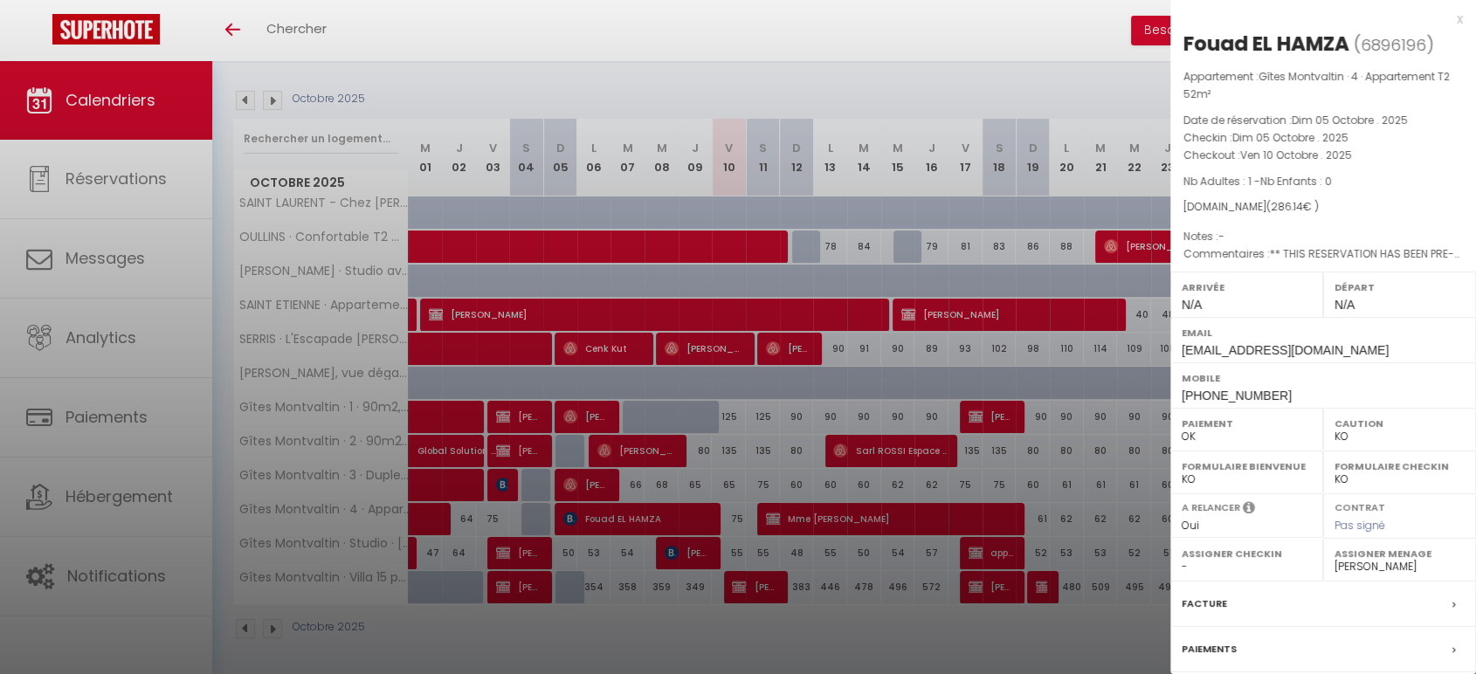
click at [730, 446] on div at bounding box center [738, 337] width 1476 height 674
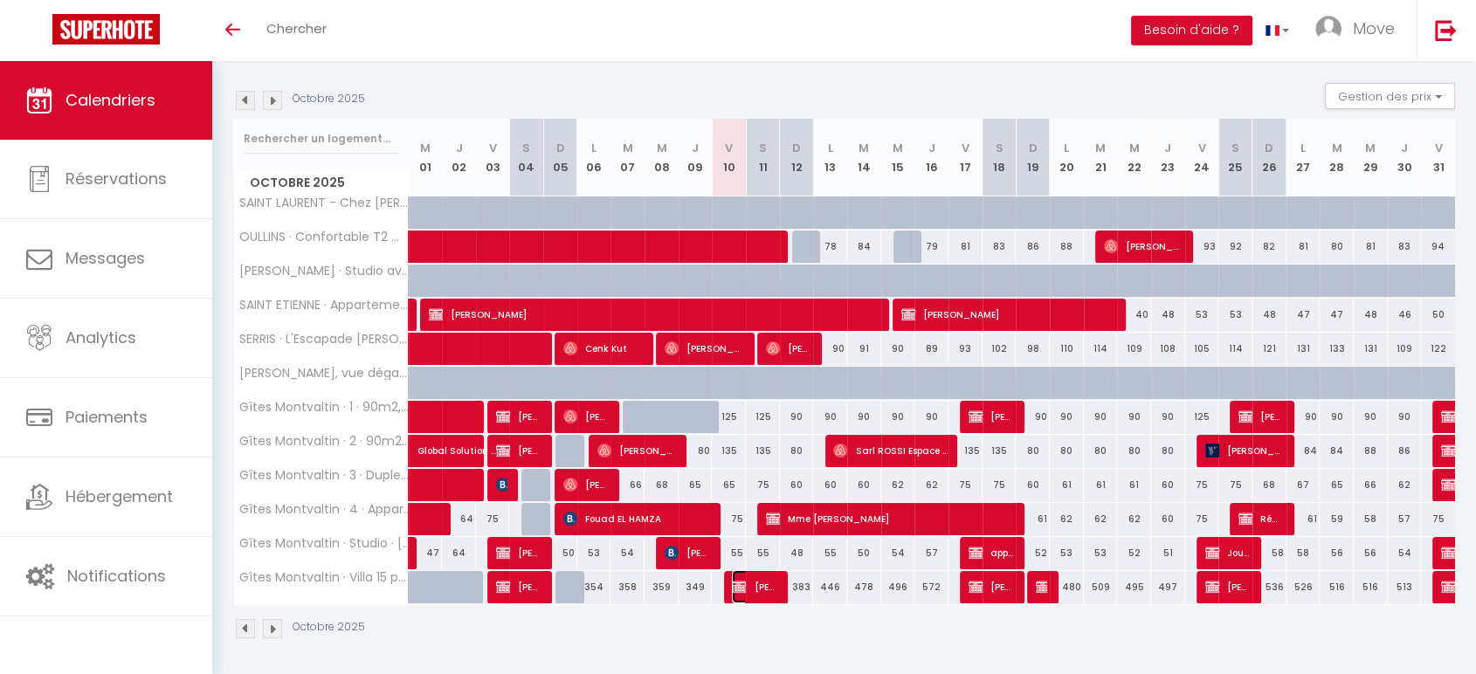
click at [754, 584] on span "[PERSON_NAME]" at bounding box center [754, 586] width 45 height 33
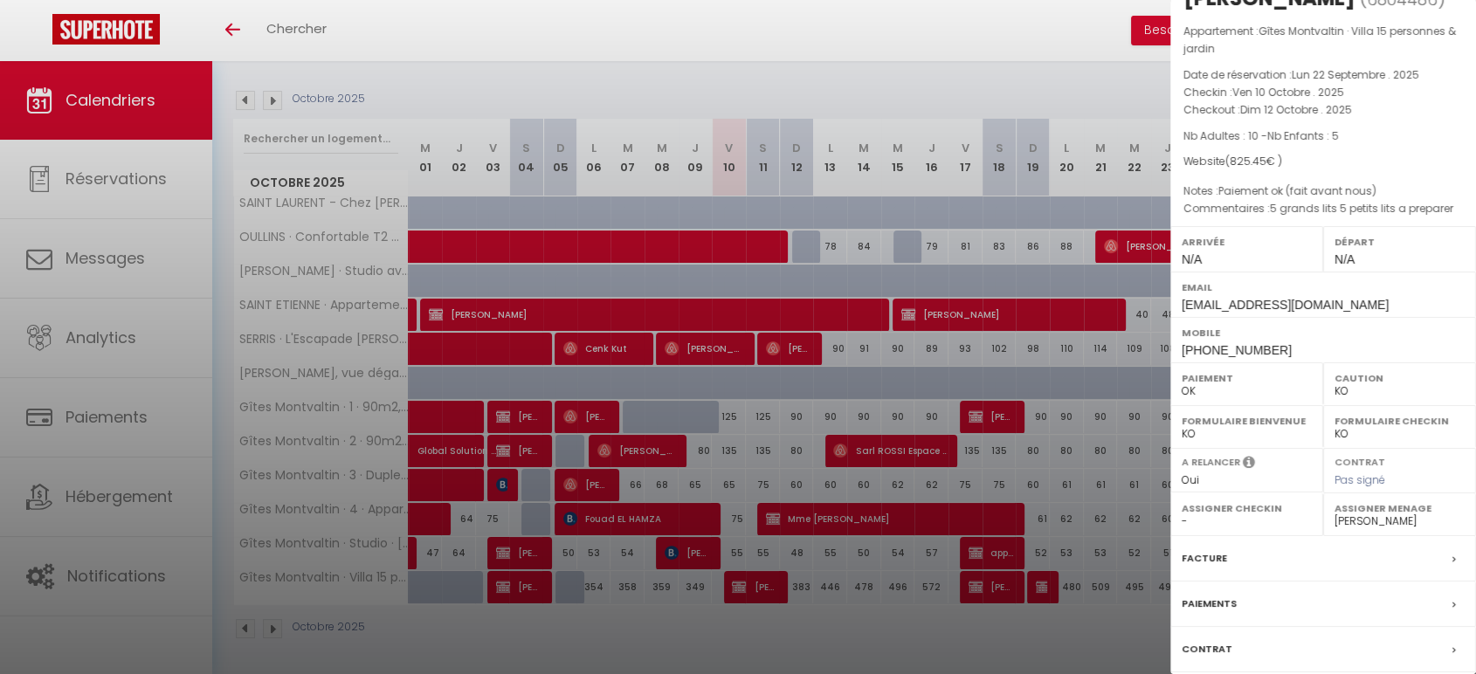
scroll to position [0, 0]
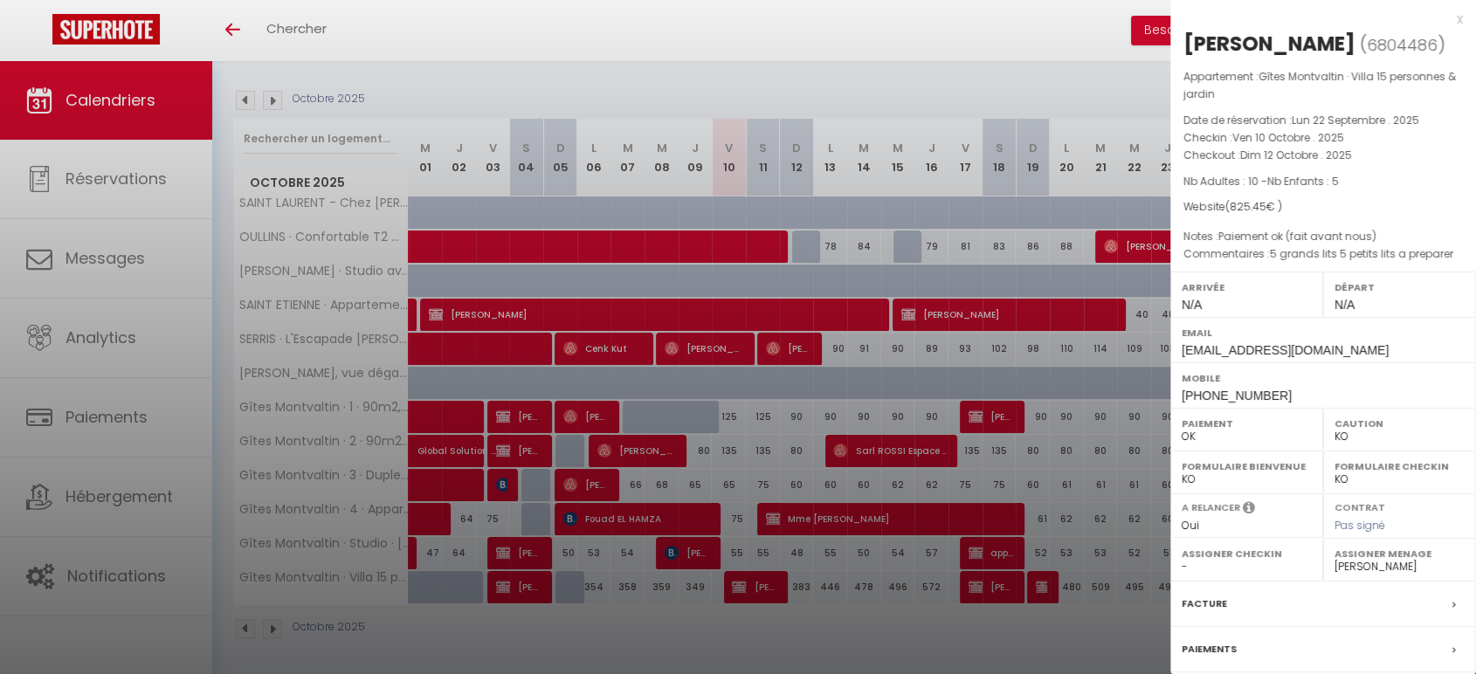
click at [1442, 24] on div "x" at bounding box center [1317, 19] width 293 height 21
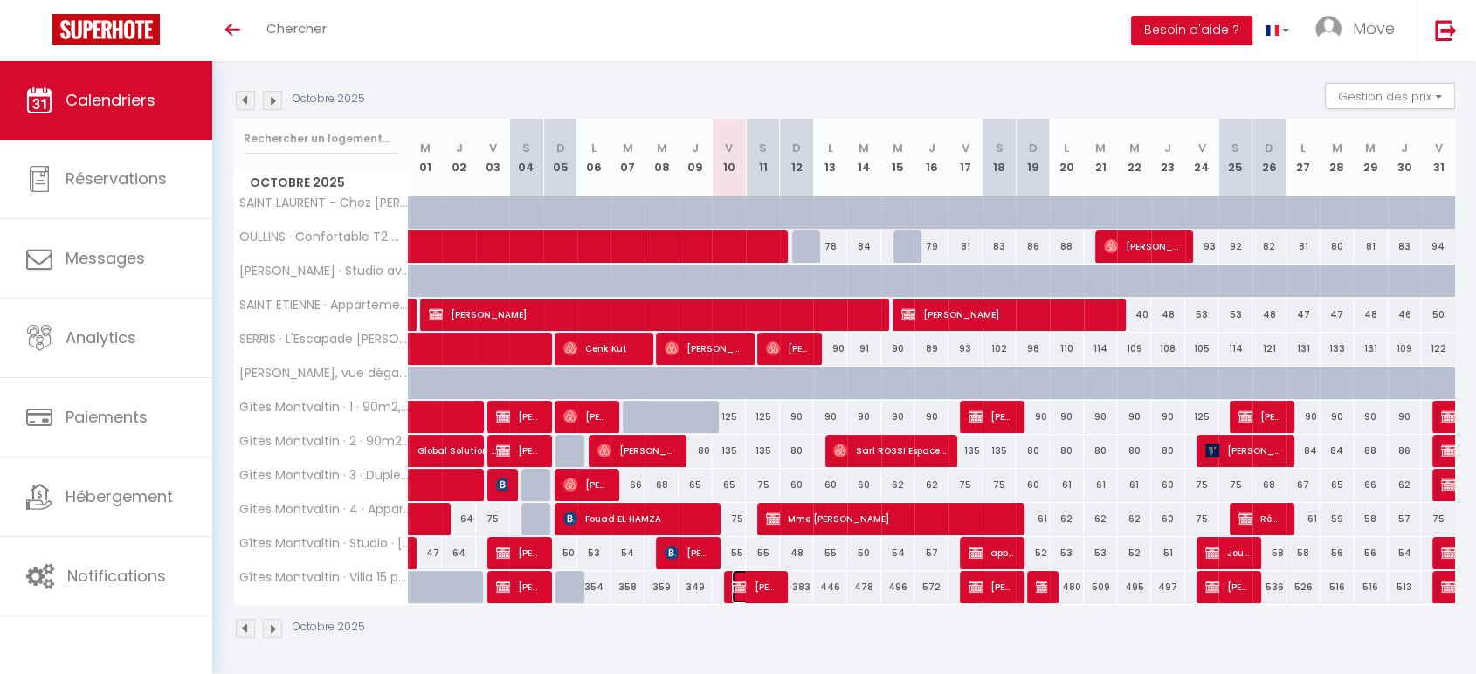
click at [765, 582] on span "[PERSON_NAME]" at bounding box center [754, 586] width 45 height 33
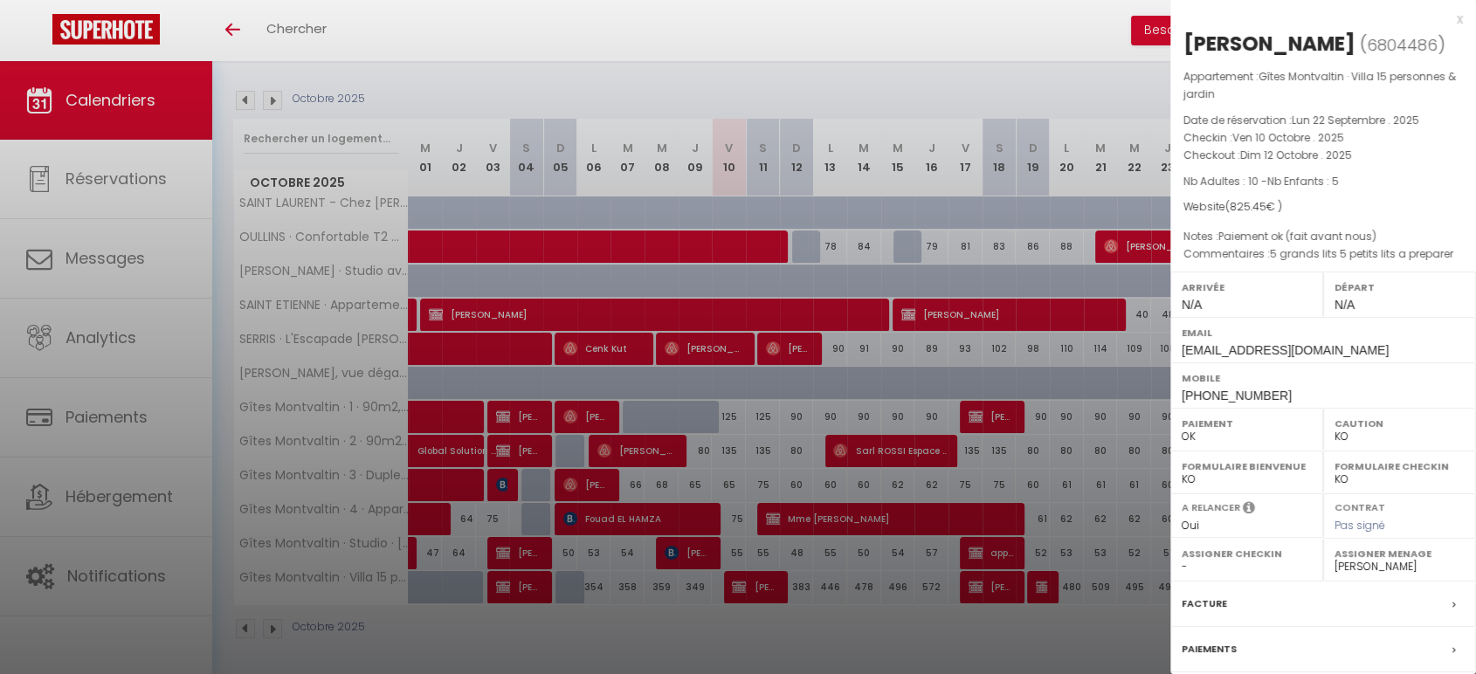
click at [1447, 19] on div "x" at bounding box center [1317, 19] width 293 height 21
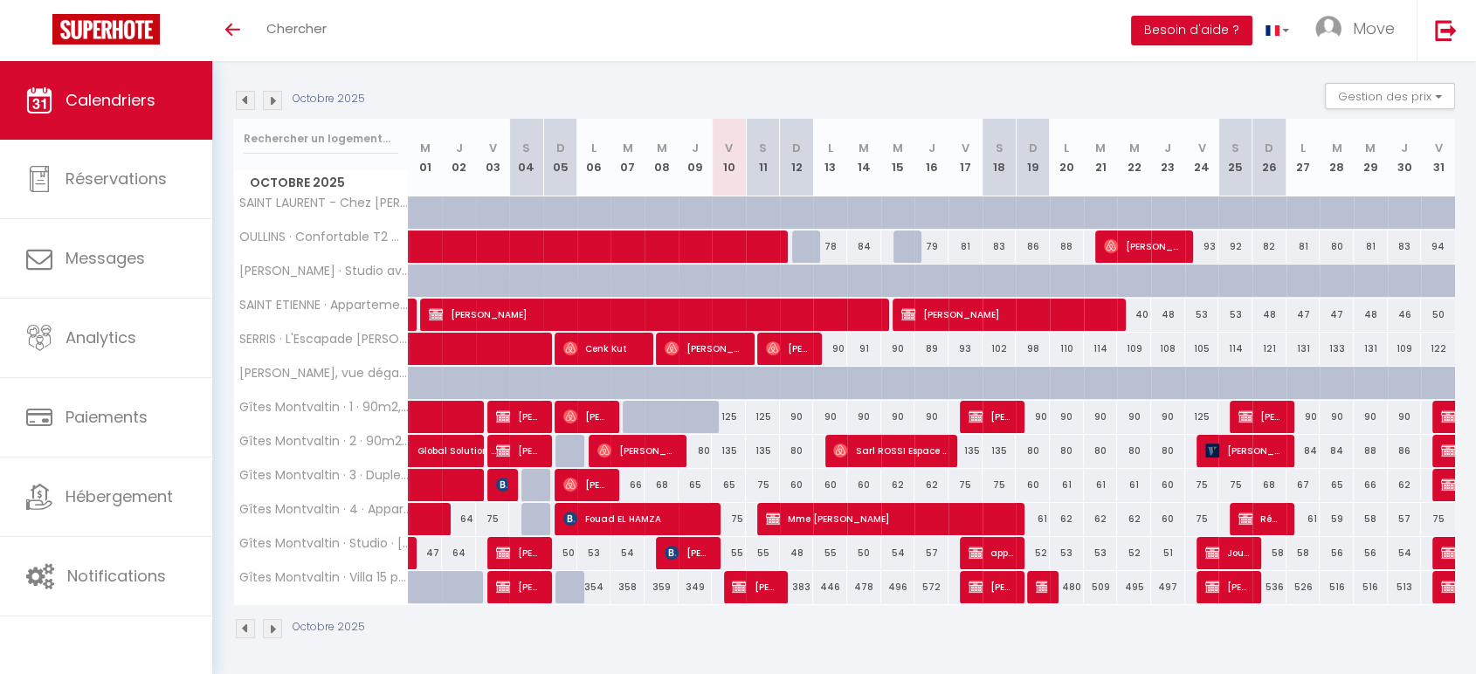
click at [277, 101] on img at bounding box center [272, 100] width 19 height 19
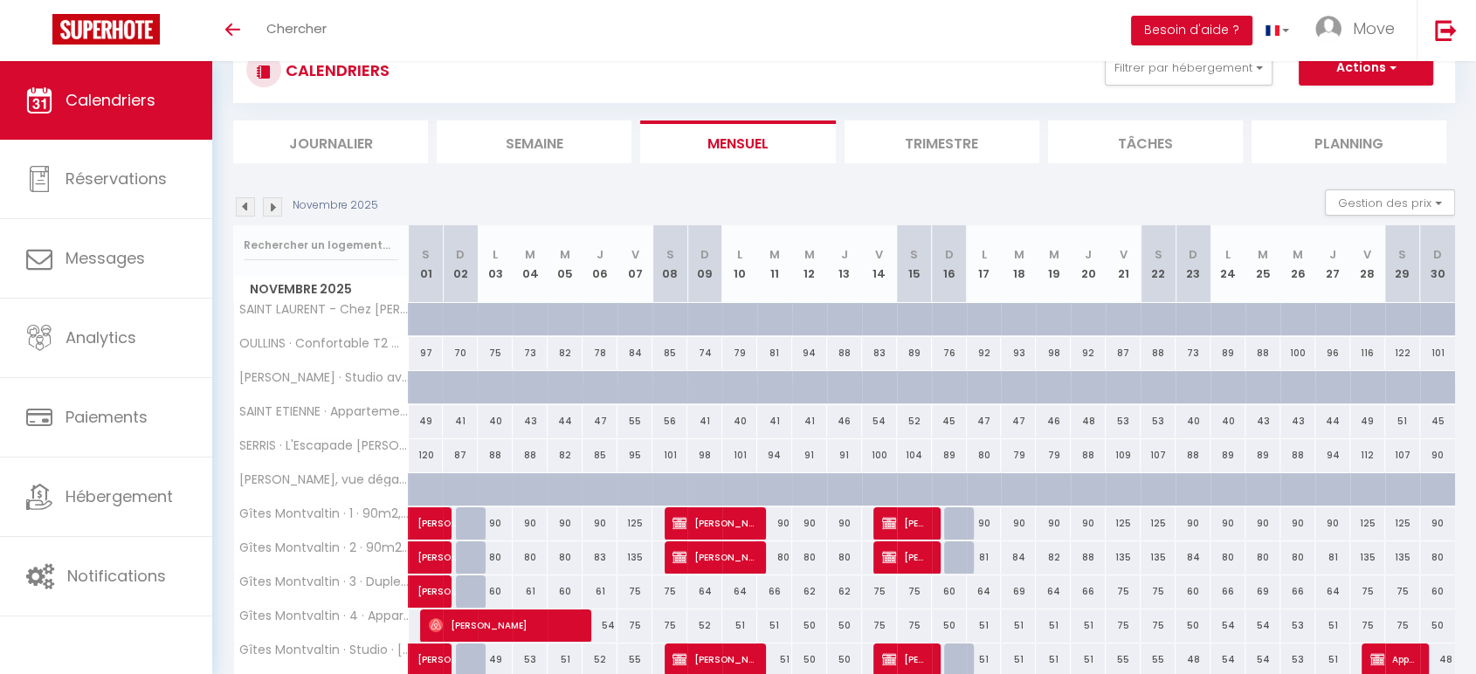
scroll to position [168, 0]
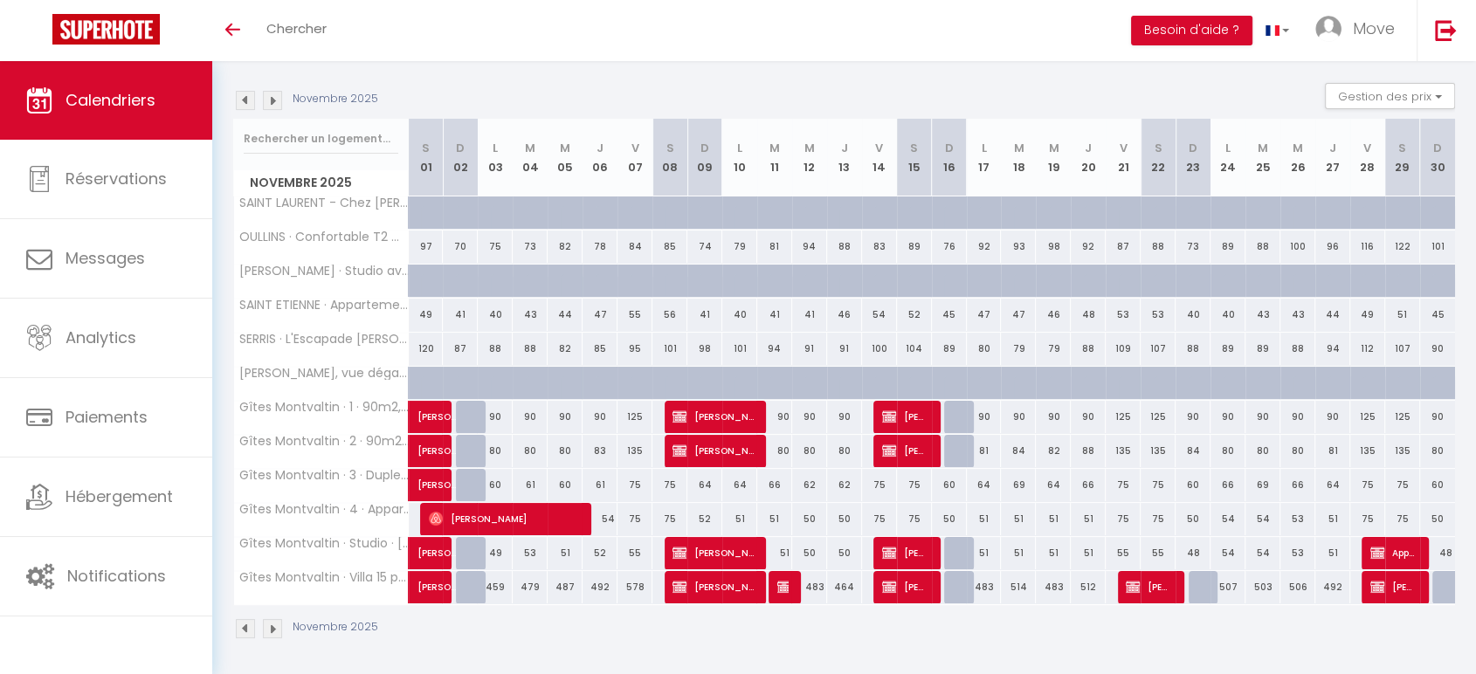
click at [277, 87] on div "Novembre 2025 Gestion des prix Nb Nuits minimum Règles Disponibilité" at bounding box center [844, 101] width 1222 height 36
click at [277, 91] on img at bounding box center [272, 100] width 19 height 19
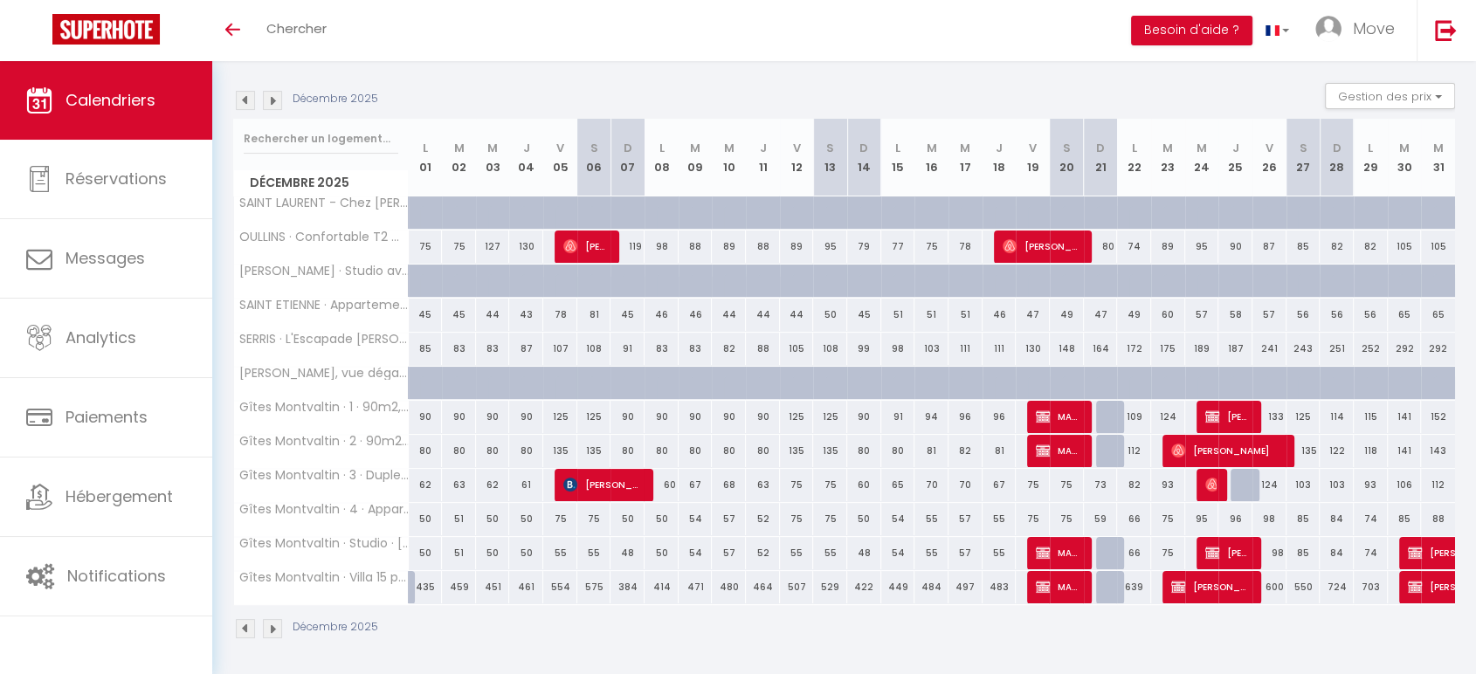
click at [277, 97] on img at bounding box center [272, 100] width 19 height 19
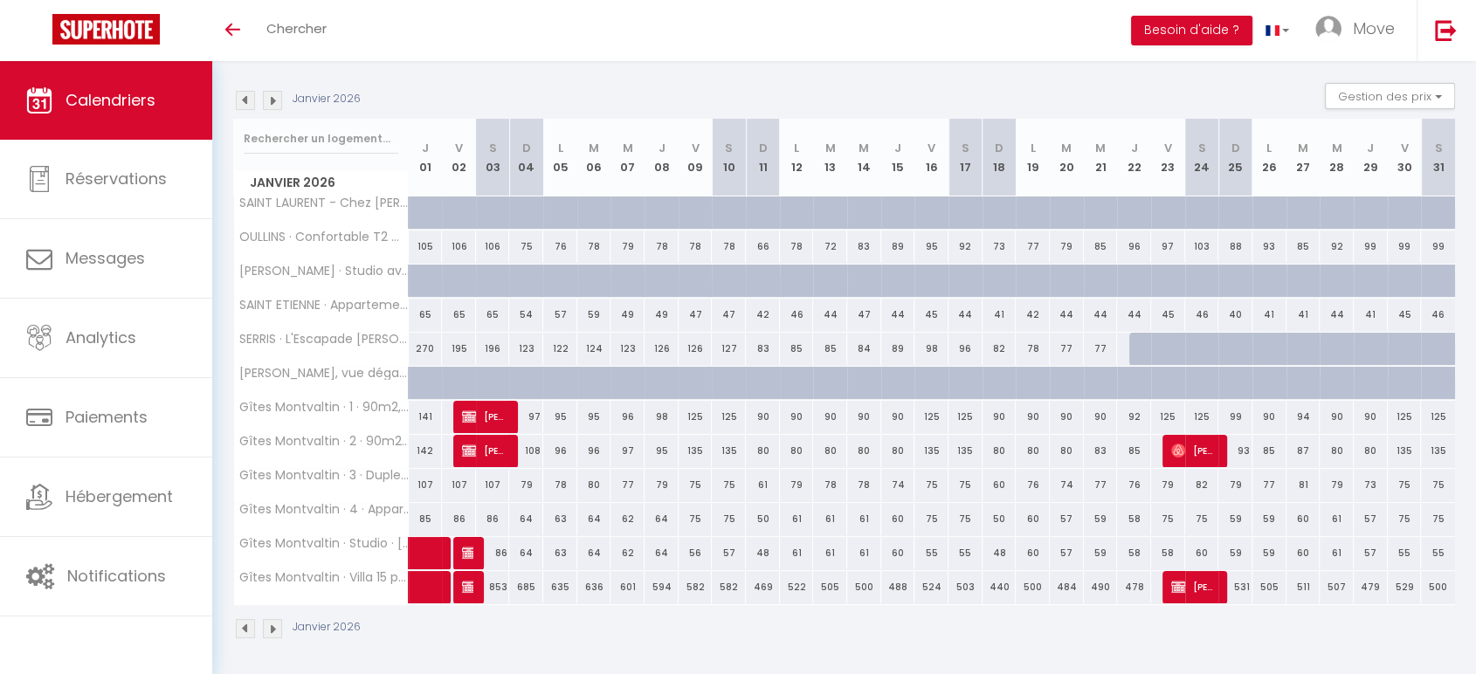
click at [280, 99] on img at bounding box center [272, 100] width 19 height 19
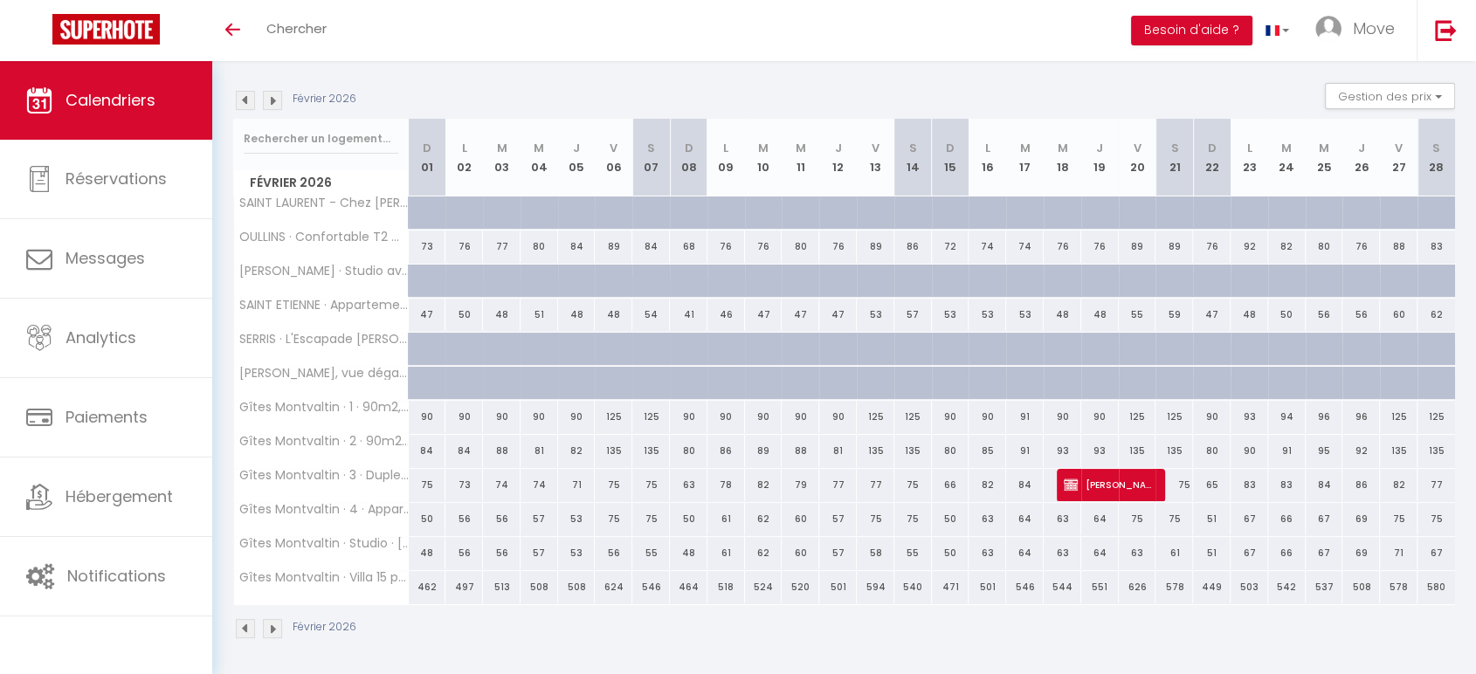
click at [278, 102] on img at bounding box center [272, 100] width 19 height 19
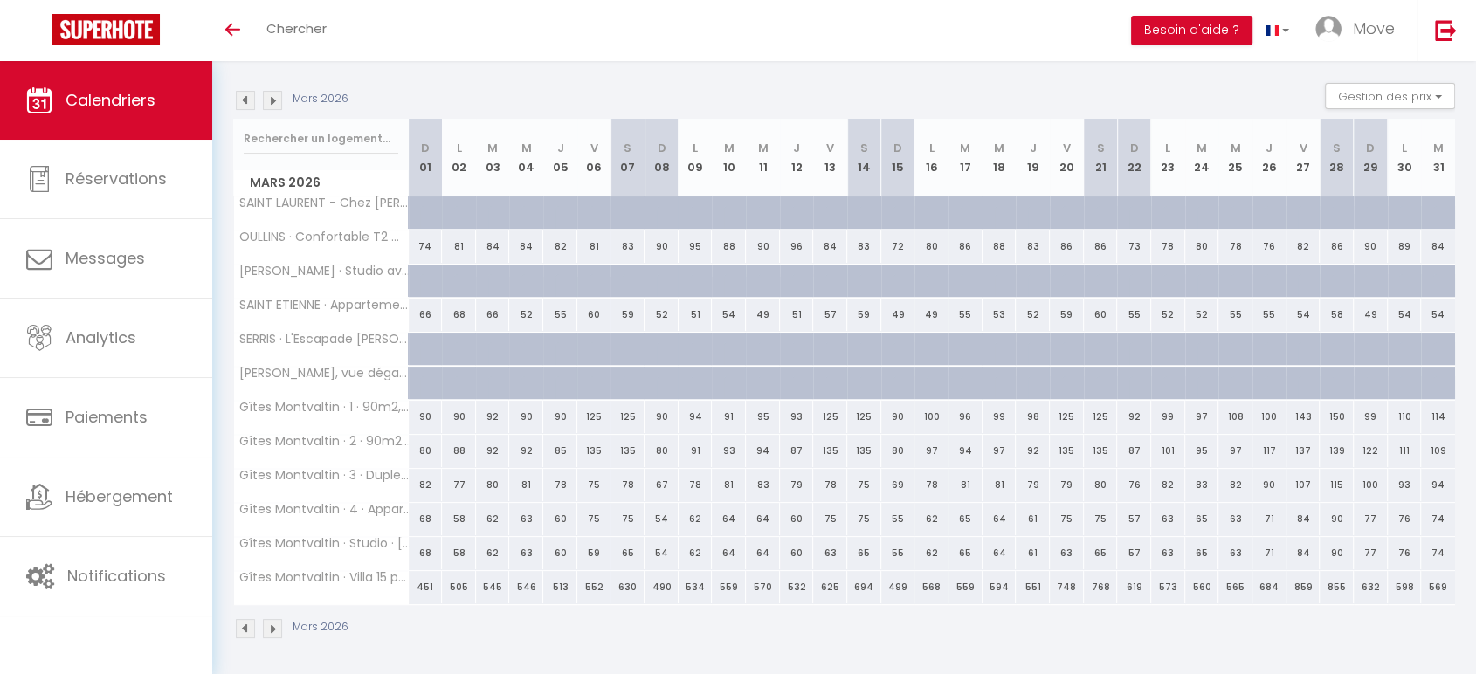
click at [278, 102] on img at bounding box center [272, 100] width 19 height 19
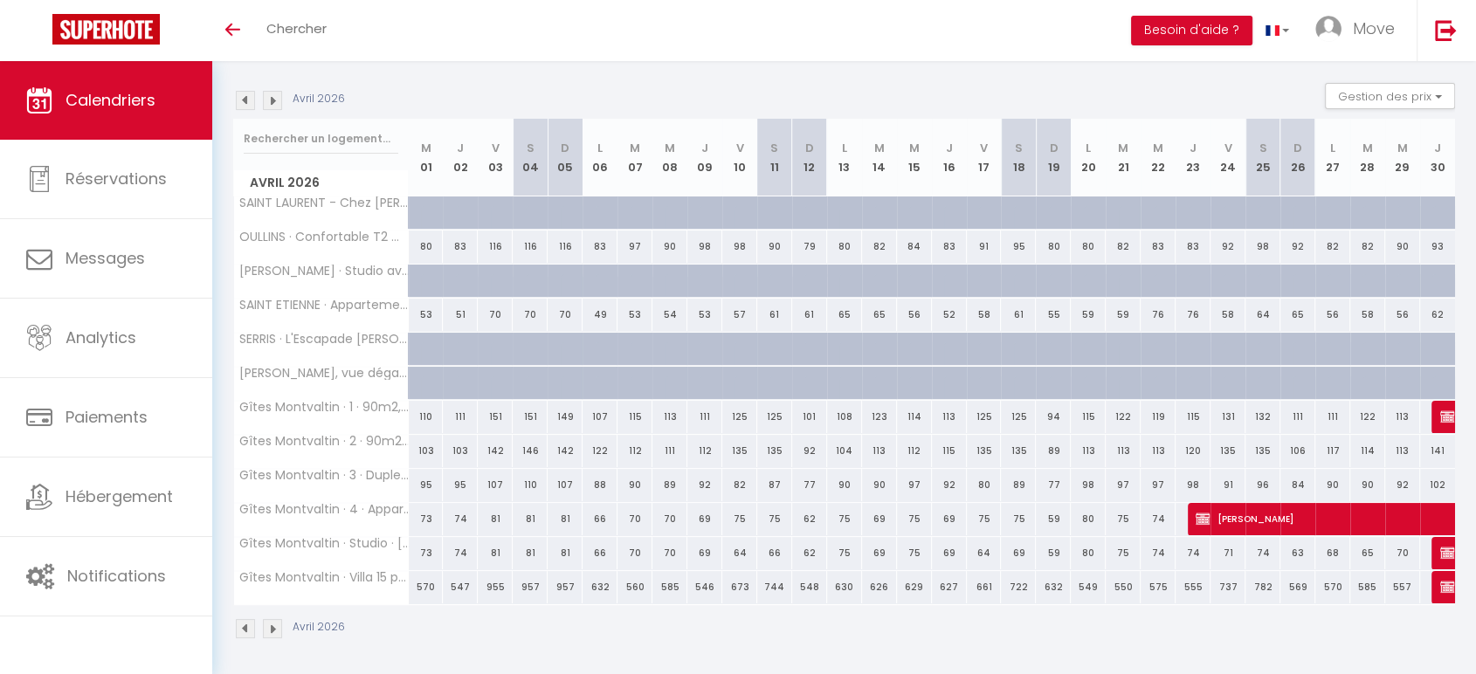
click at [278, 102] on img at bounding box center [272, 100] width 19 height 19
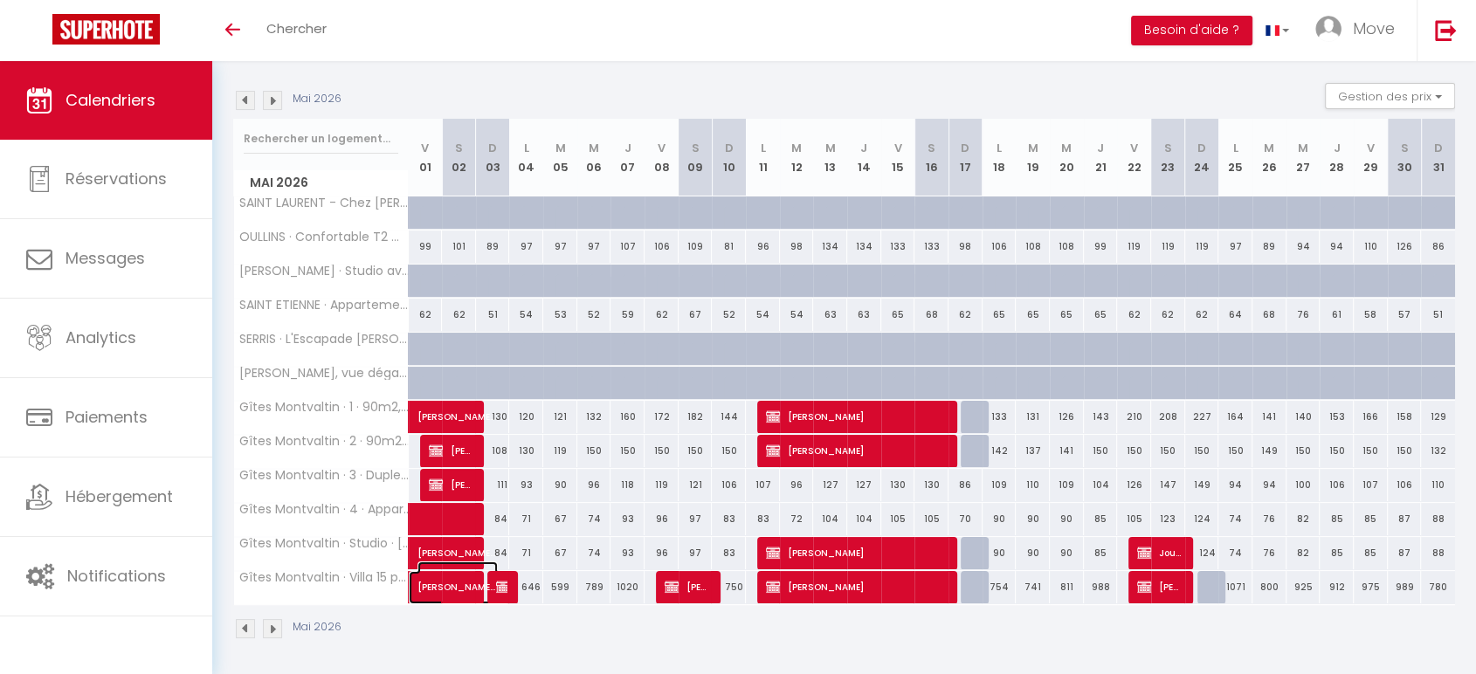
click at [458, 584] on span "Damien et Marie-Noelle MARTIN" at bounding box center [458, 578] width 80 height 33
select select "KO"
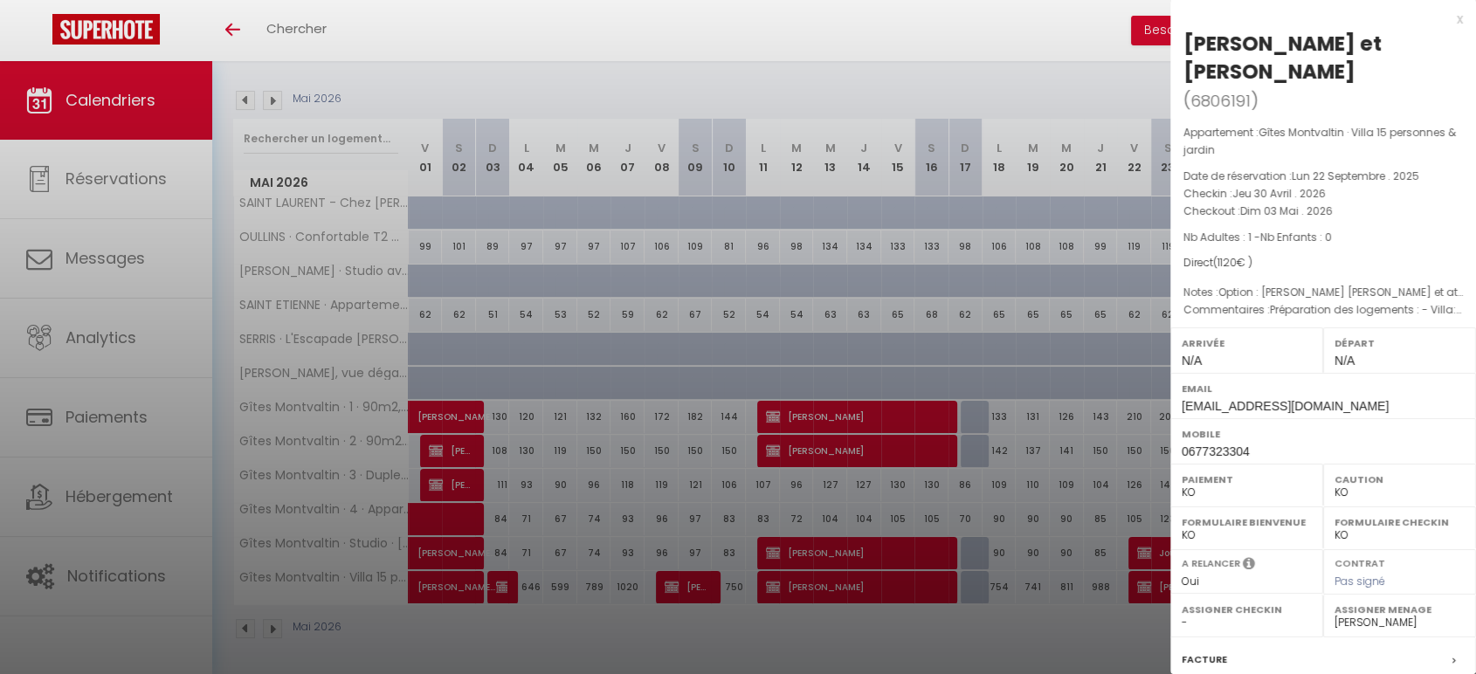
click at [686, 43] on div at bounding box center [738, 337] width 1476 height 674
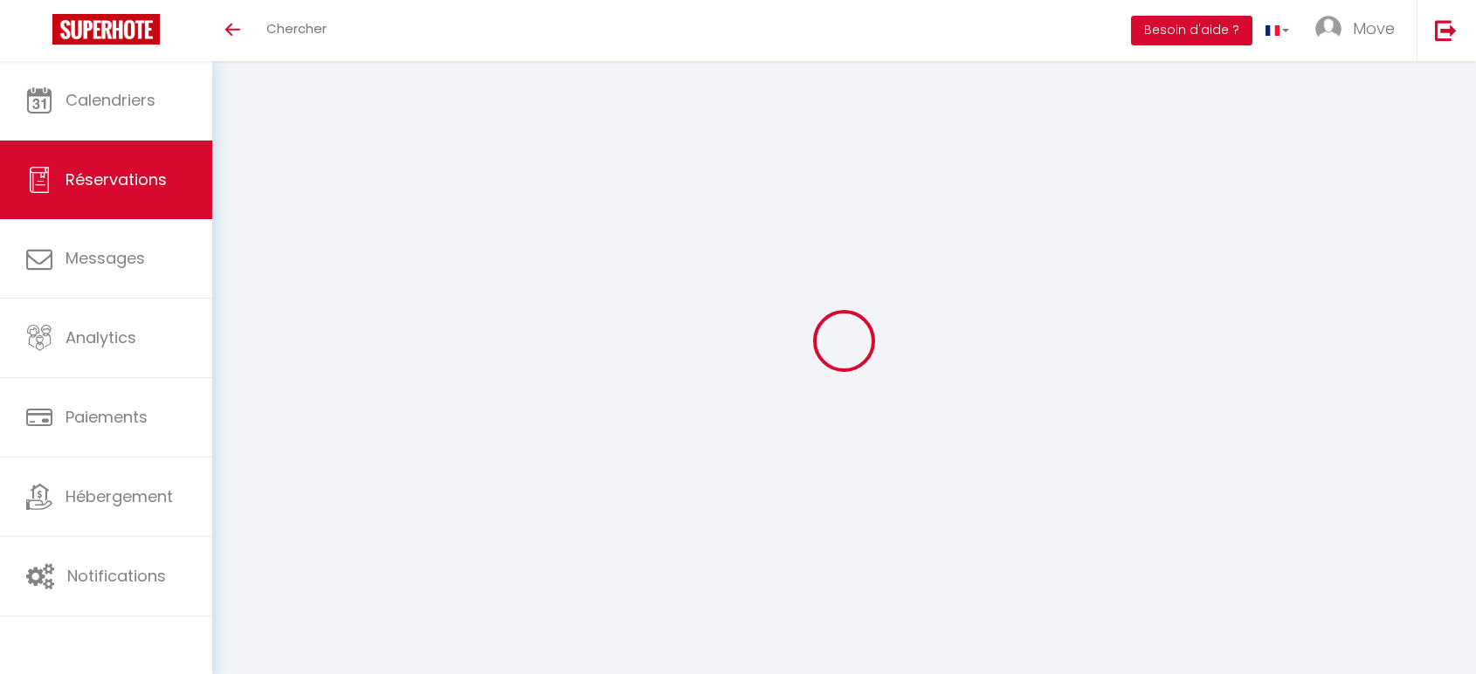
select select
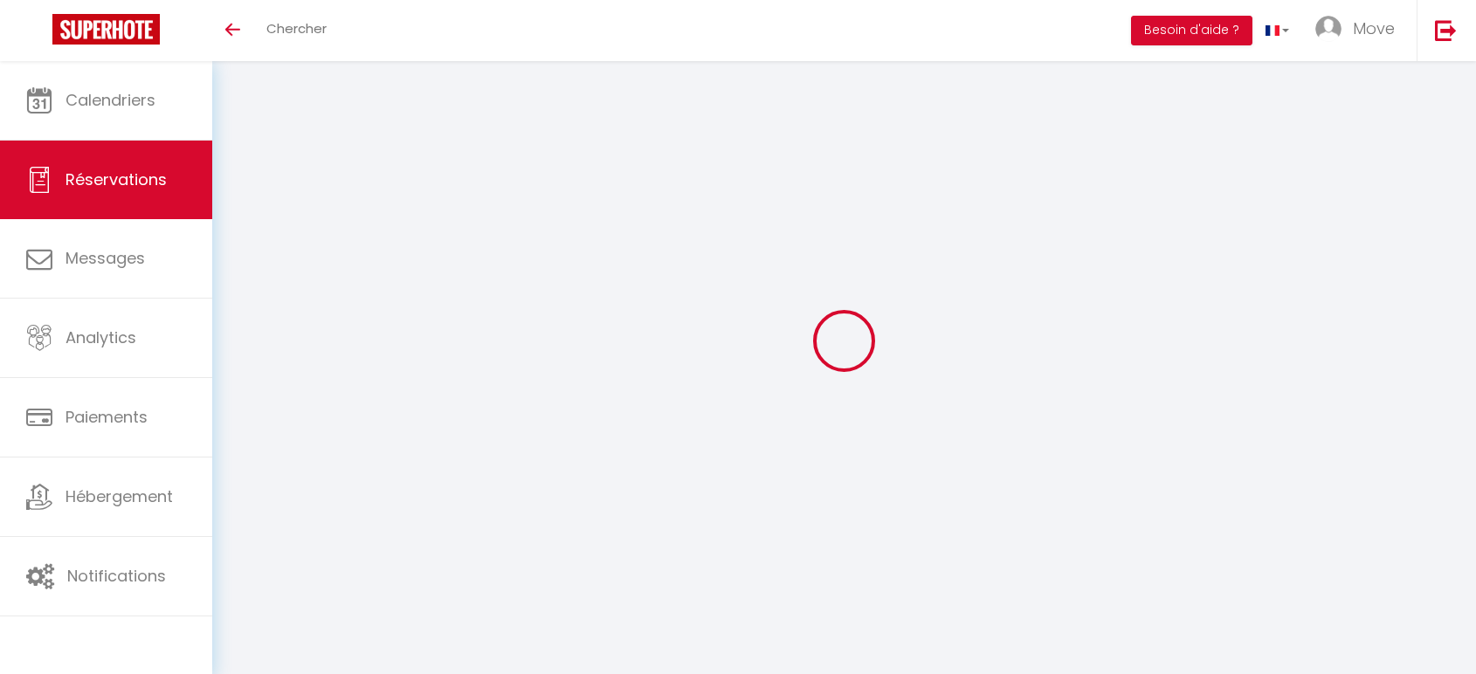
type input "Abdalkader"
type input "Hajjaoui"
type input "[EMAIL_ADDRESS][DOMAIN_NAME]"
type input "+966557705008"
type input "."
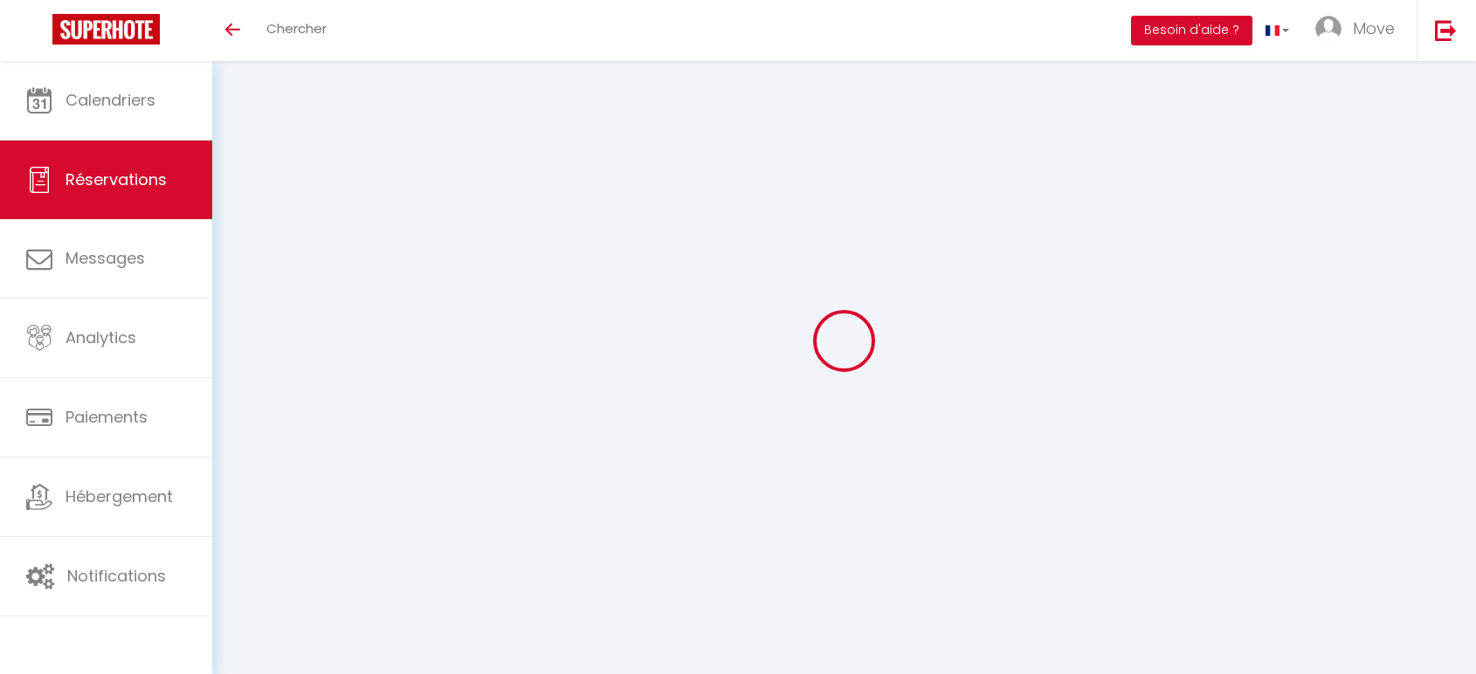
select select "SA"
type input "19.58"
type input "1.8599999999999999"
select select "76695"
select select "1"
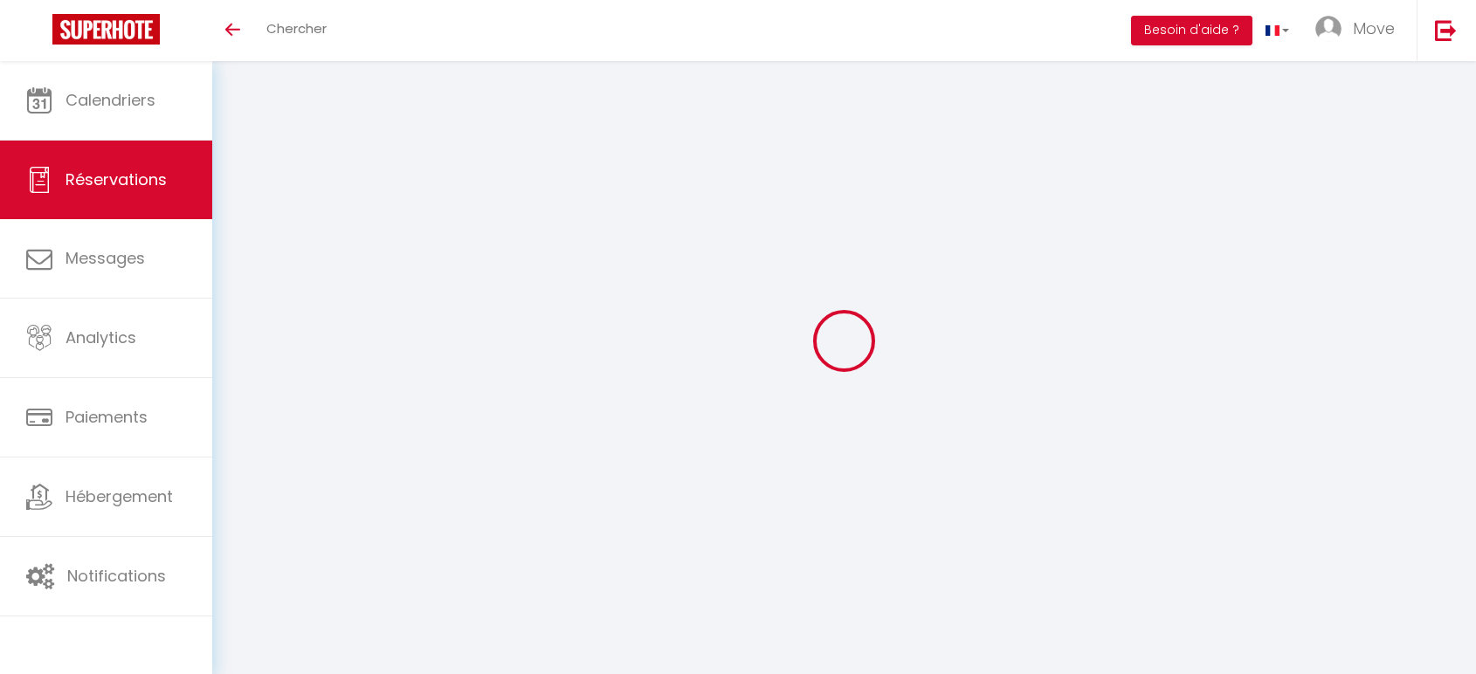
select select
type input "3"
select select "12"
select select "14"
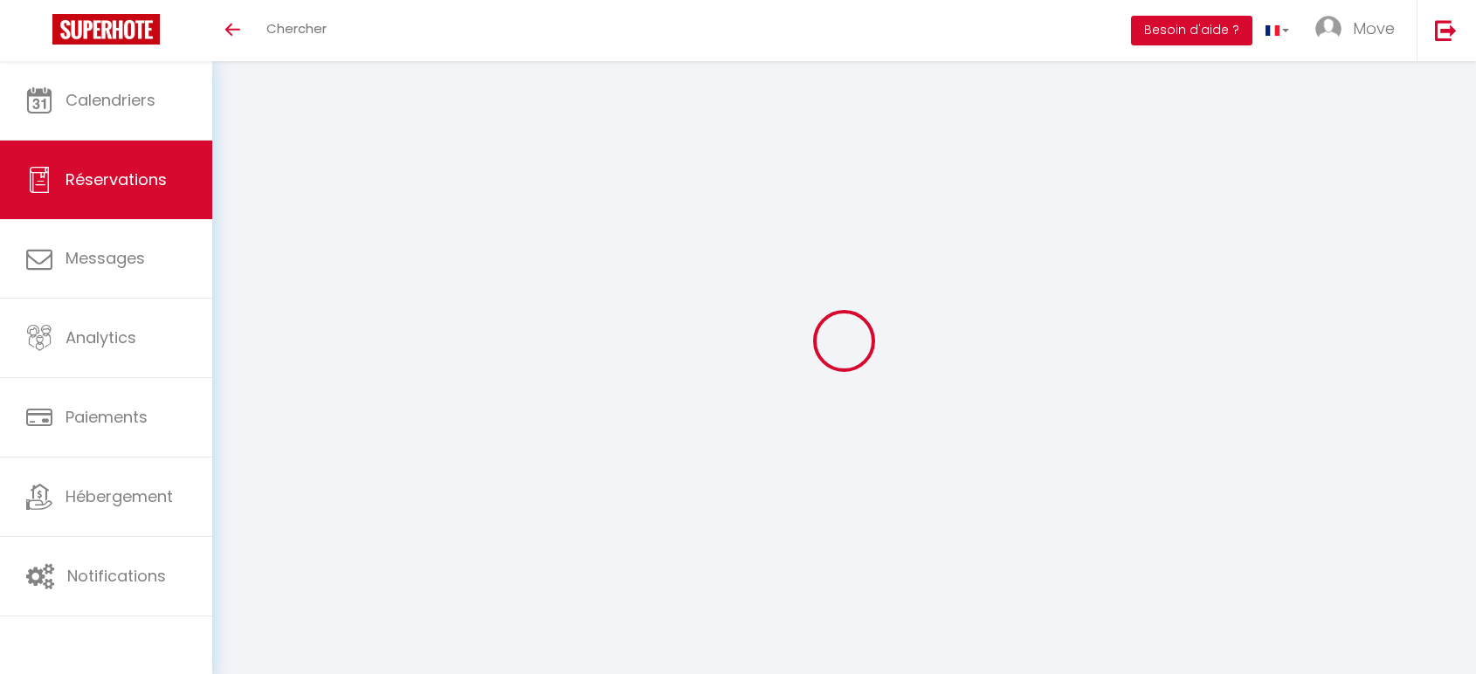
type input "62.56"
checkbox input "false"
type input "0"
select select "2"
type input "68"
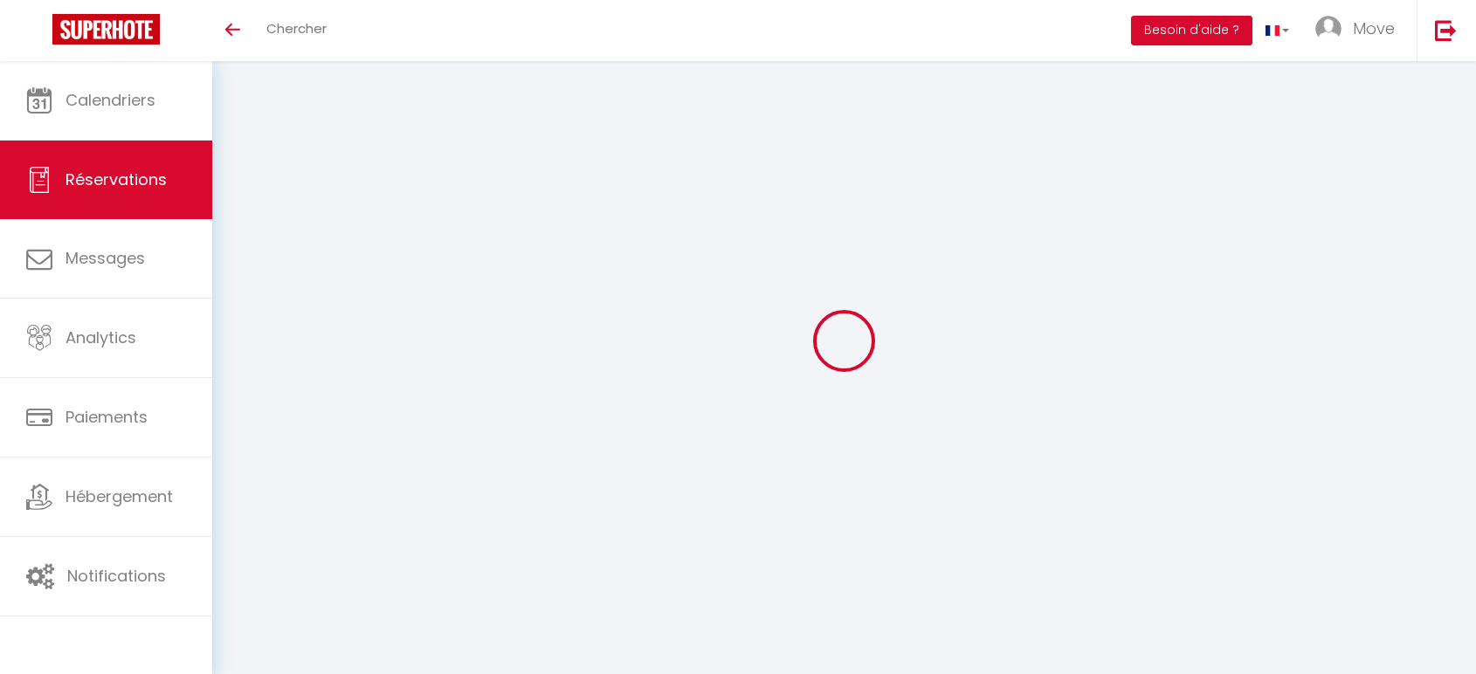
type input "0"
select select
checkbox input "false"
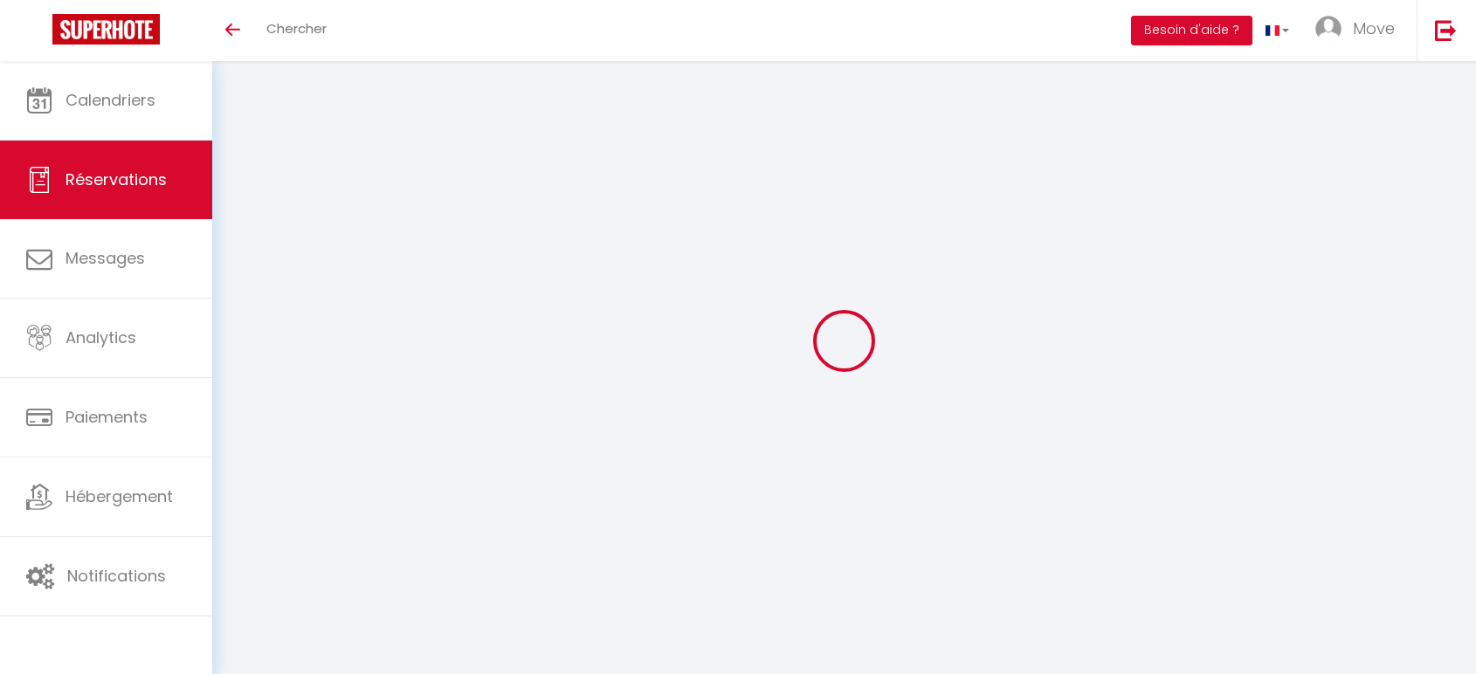
select select
checkbox input "false"
select select
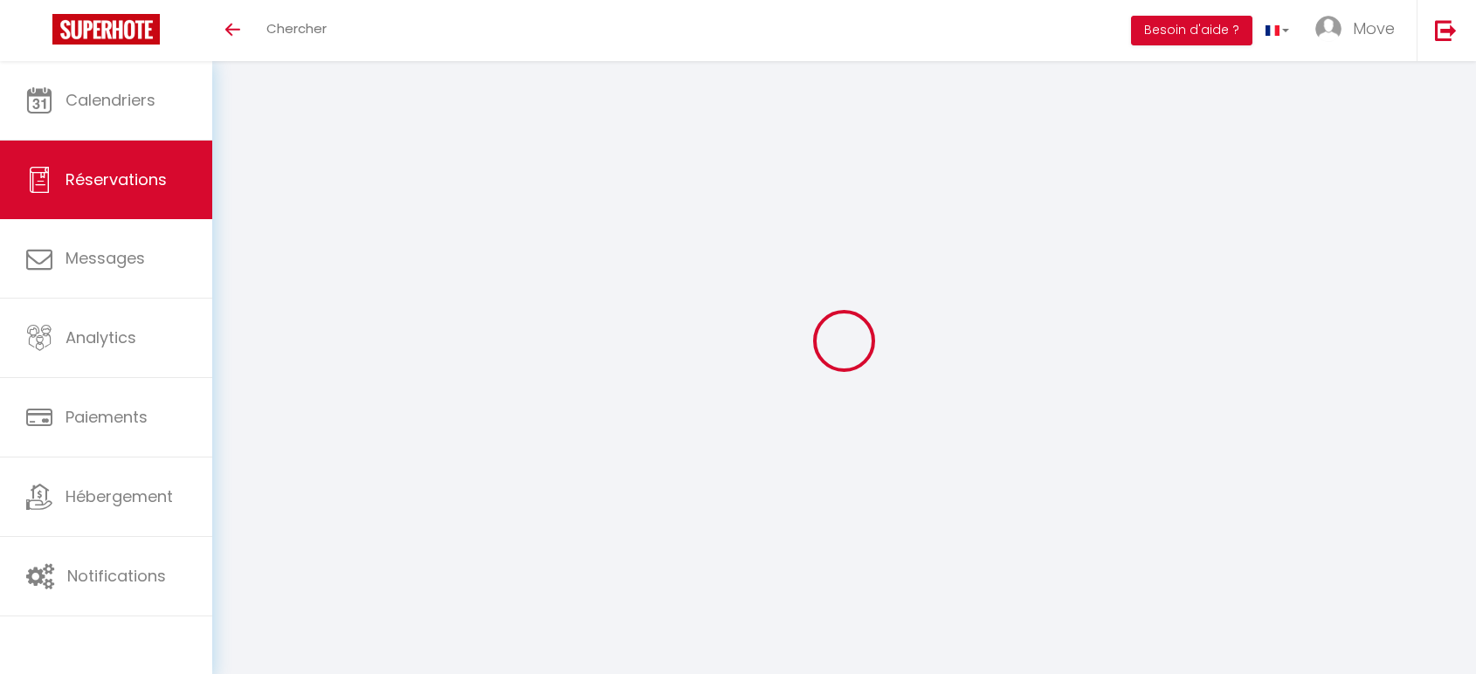
checkbox input "false"
type textarea "** THIS RESERVATION HAS BEEN PRE-PAID ** BOOKING NOTE : Payment charge is EUR 1…"
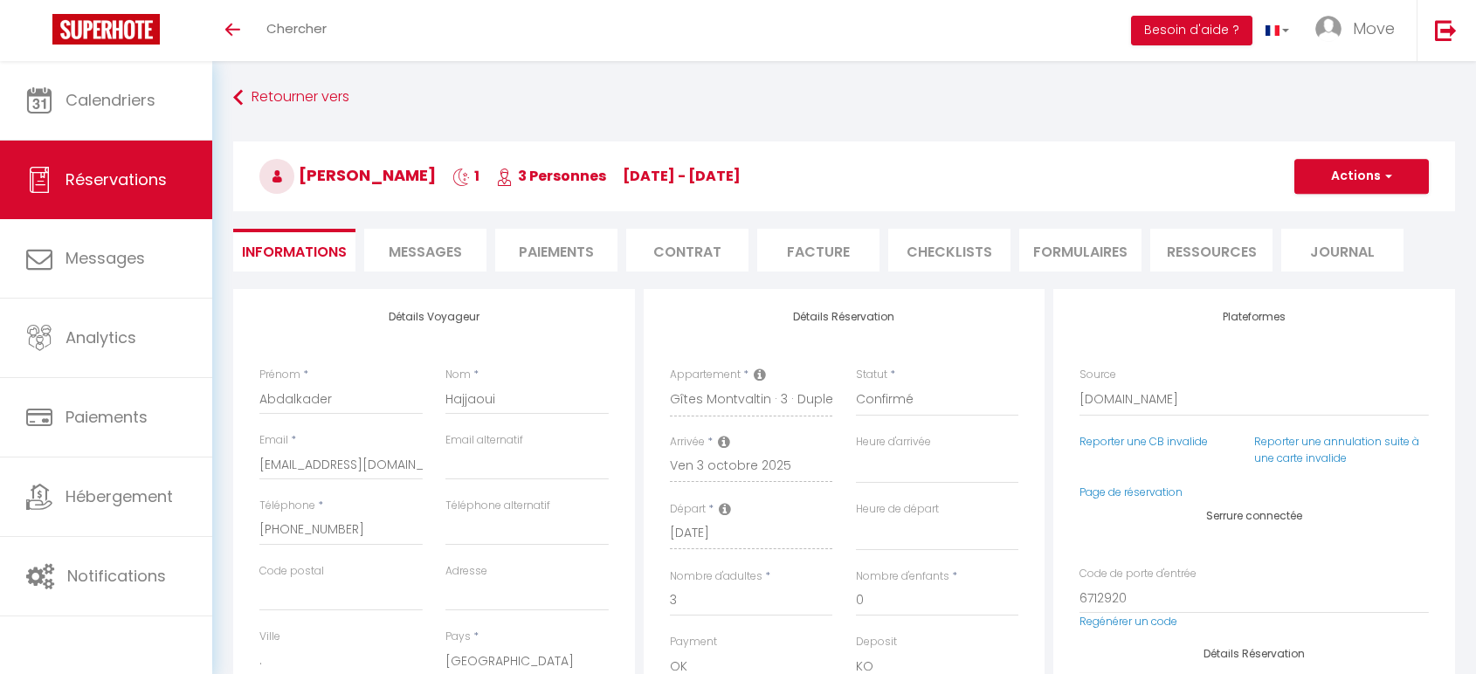
type input "68"
type input "1.99"
select select
checkbox input "false"
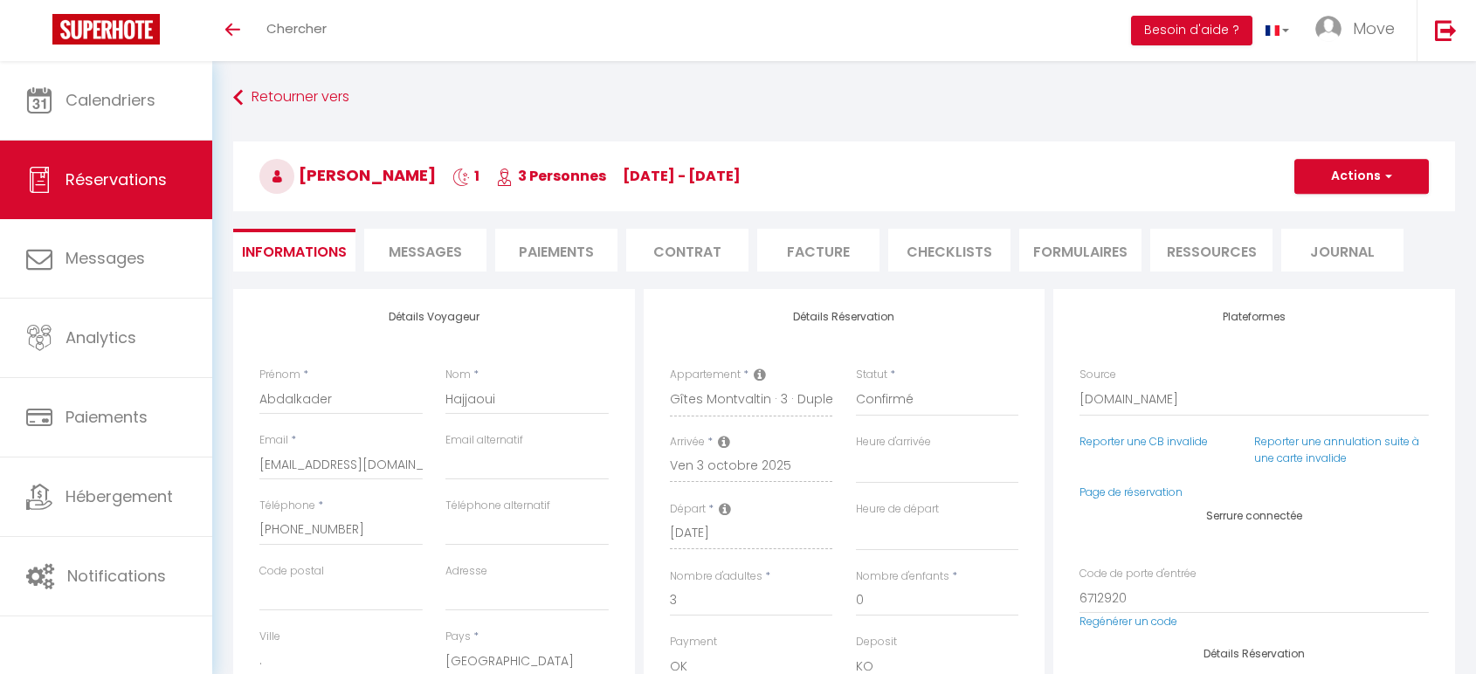
select select
checkbox input "false"
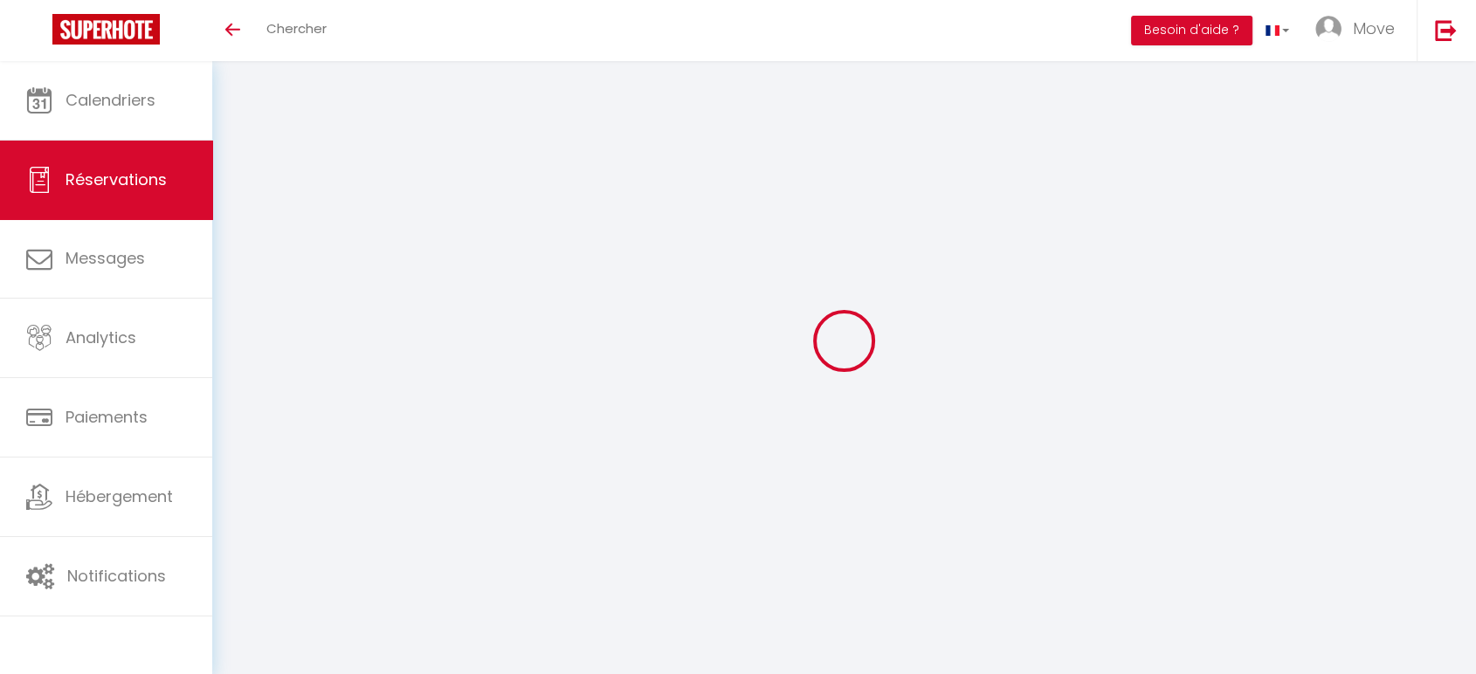
select select
checkbox input "false"
select select
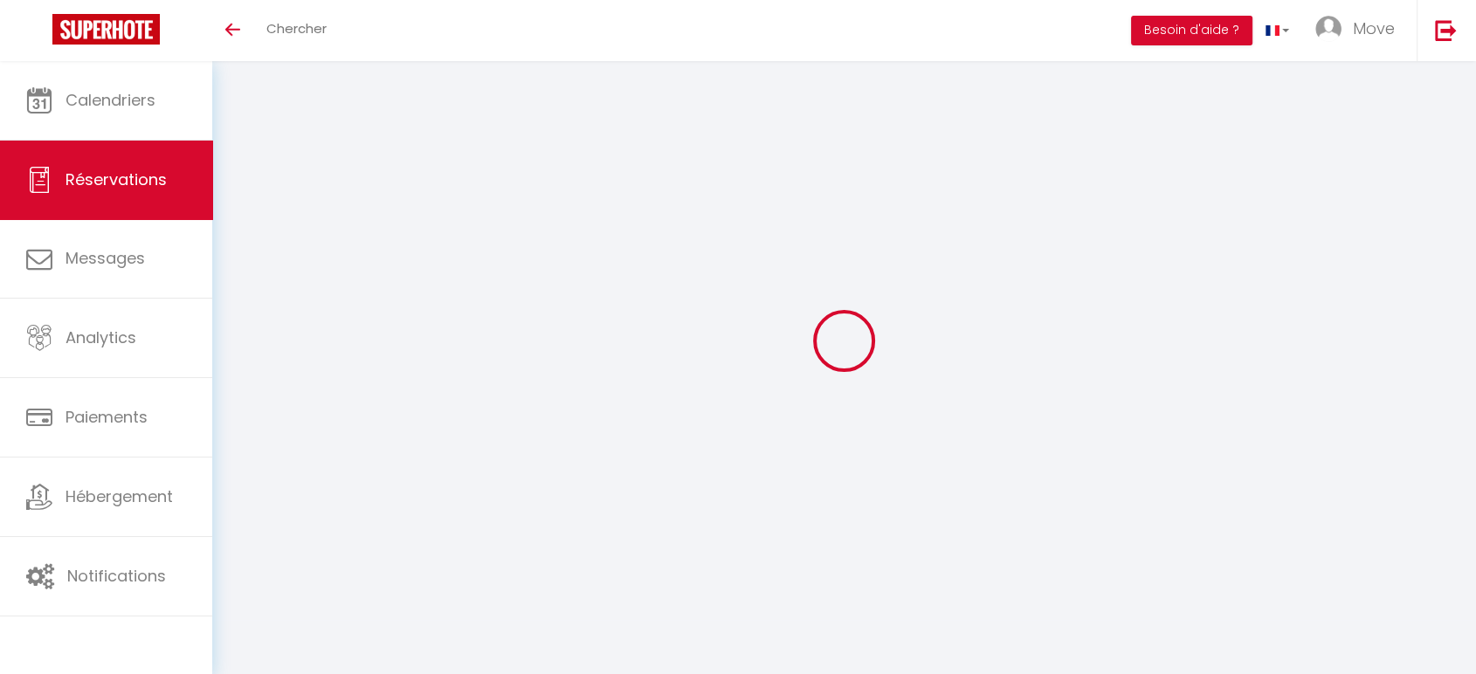
checkbox input "false"
type textarea "5 grands lits 5 petits lits a preparer"
type textarea "Paiement ok (fait avant nous)"
type input "25.45"
select select
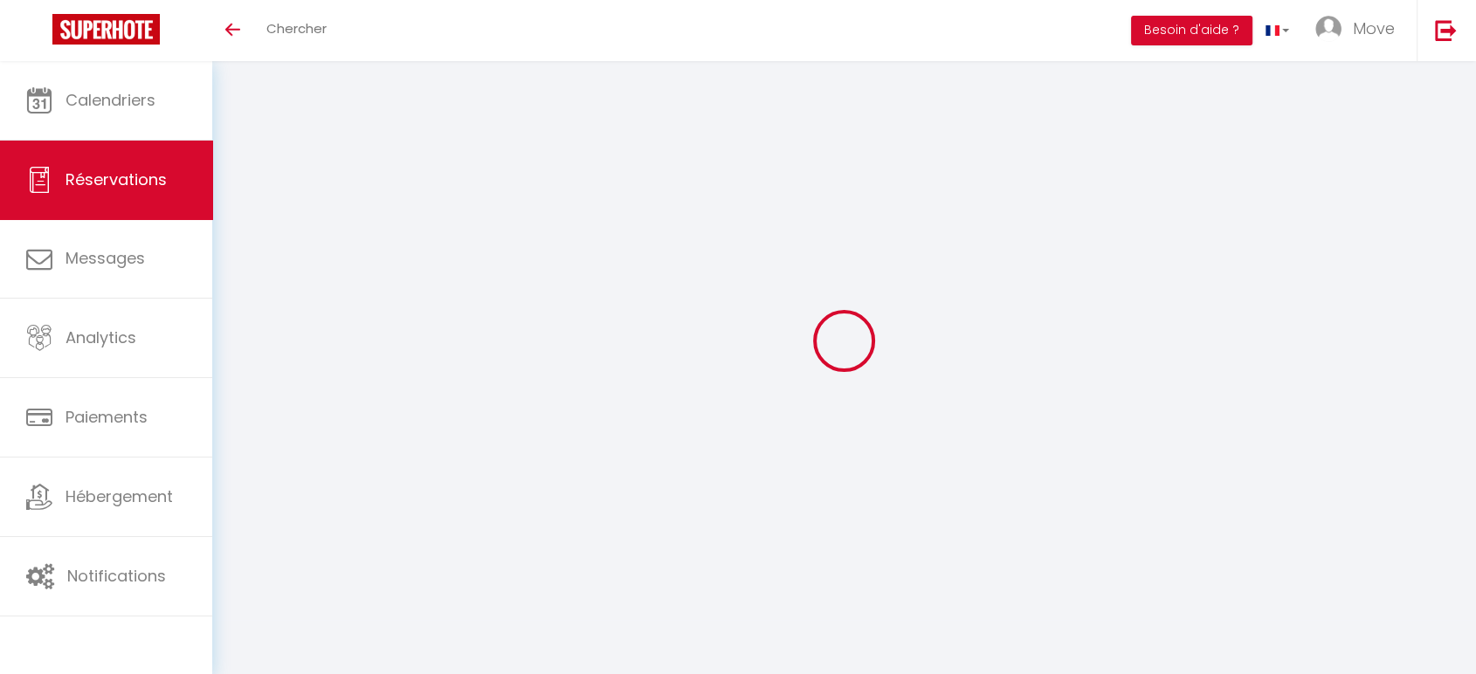
select select
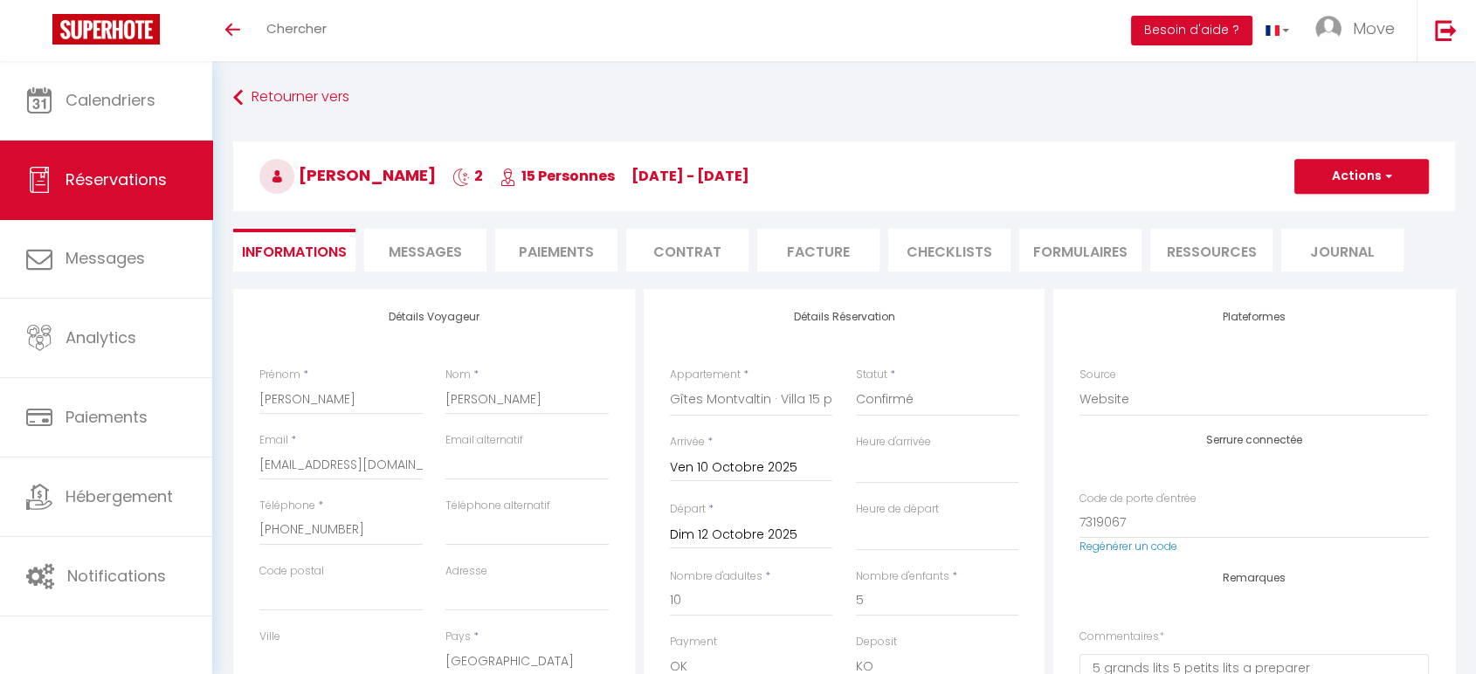
checkbox input "false"
select select
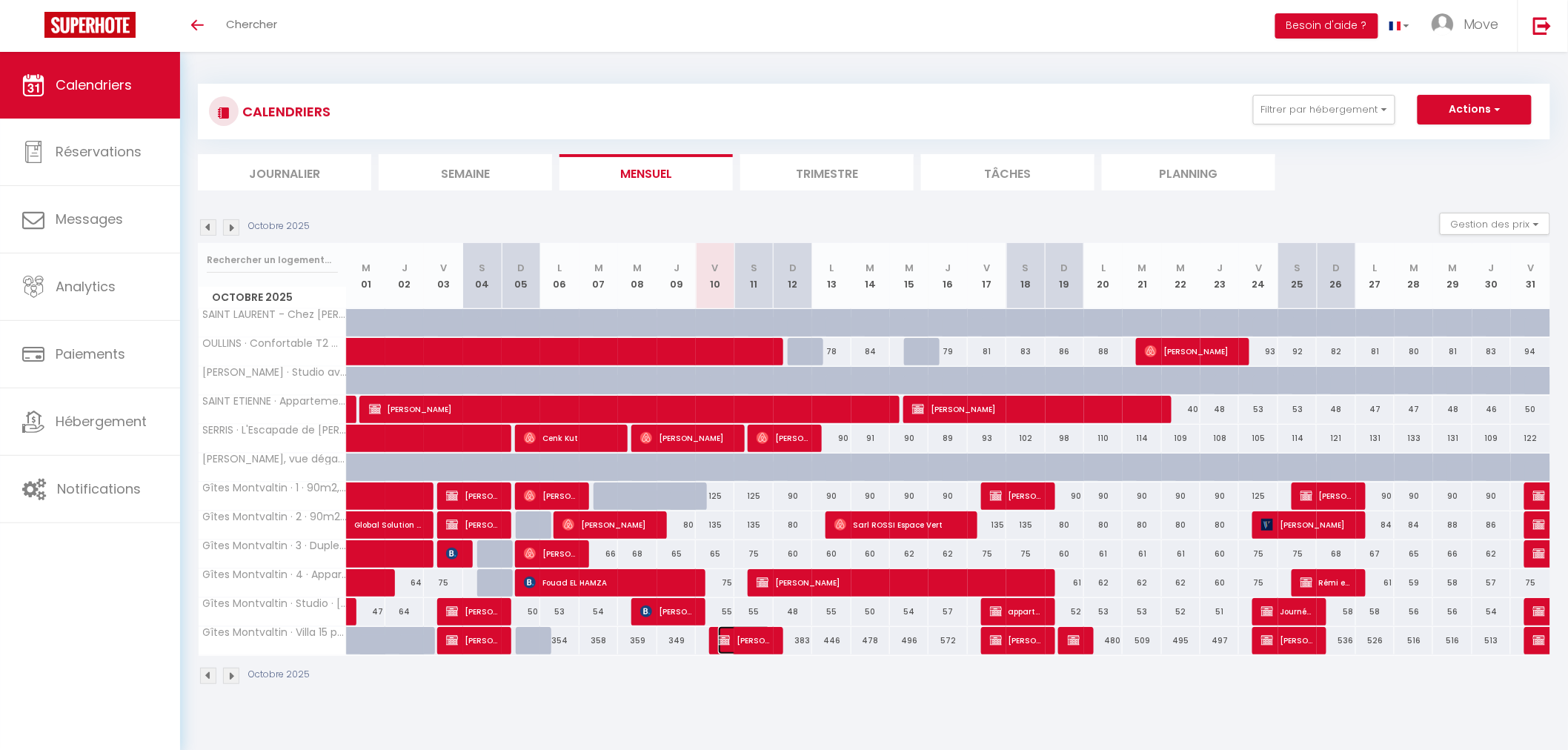
click at [736, 650] on span "[PERSON_NAME]" at bounding box center [745, 640] width 53 height 28
select select "OK"
select select "KO"
select select "0"
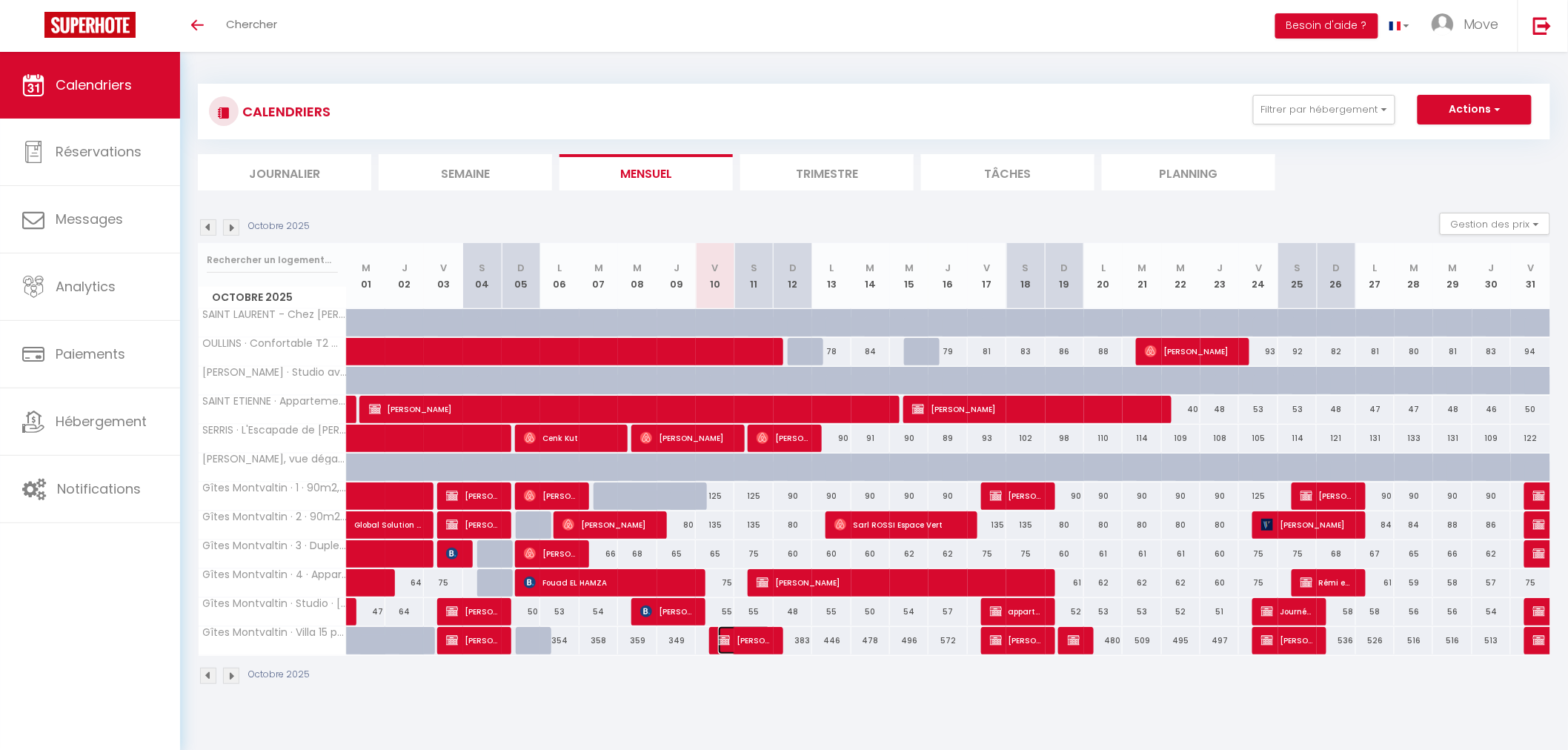
select select "1"
select select
select select "52603"
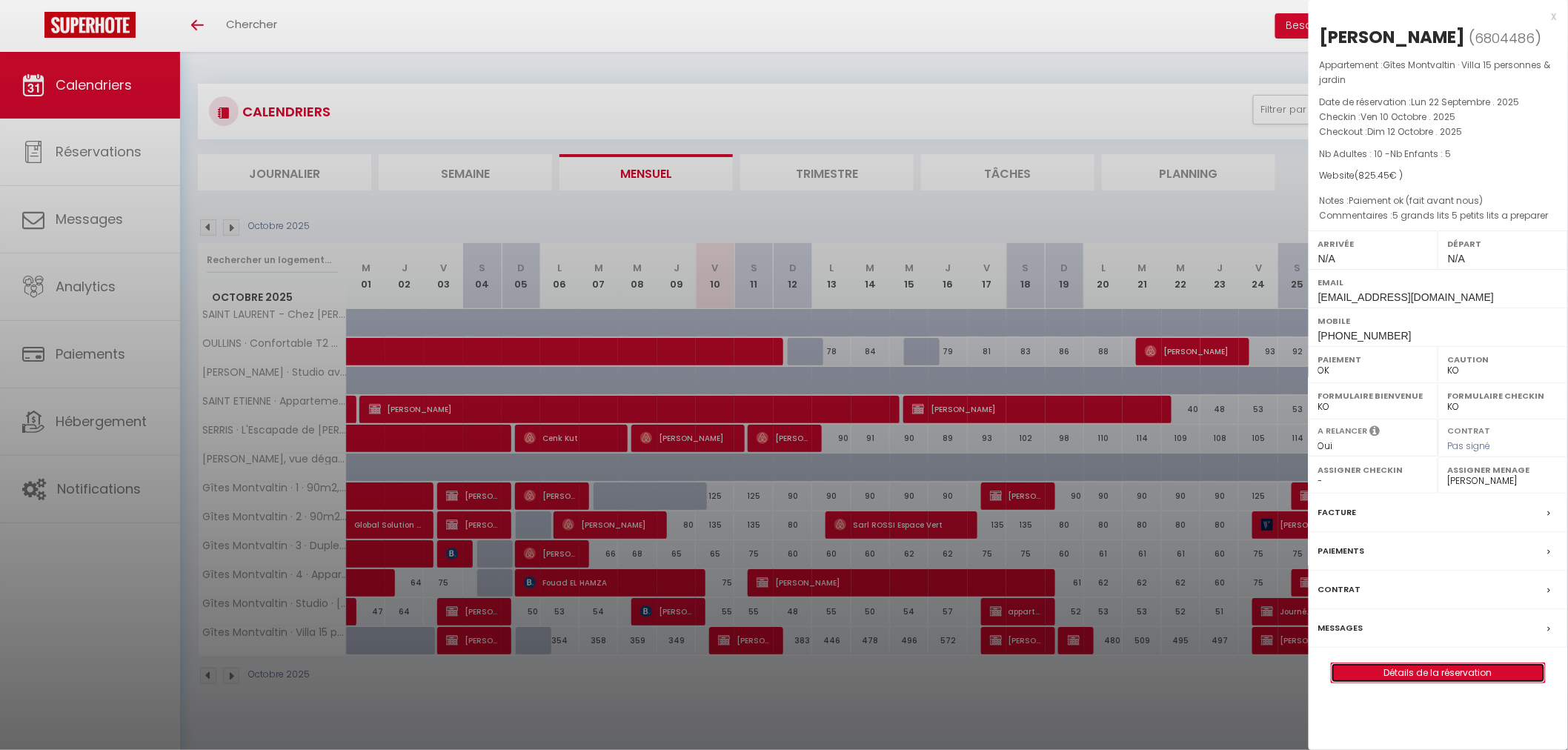
click at [1397, 678] on link "Détails de la réservation" at bounding box center [1439, 673] width 214 height 20
select select
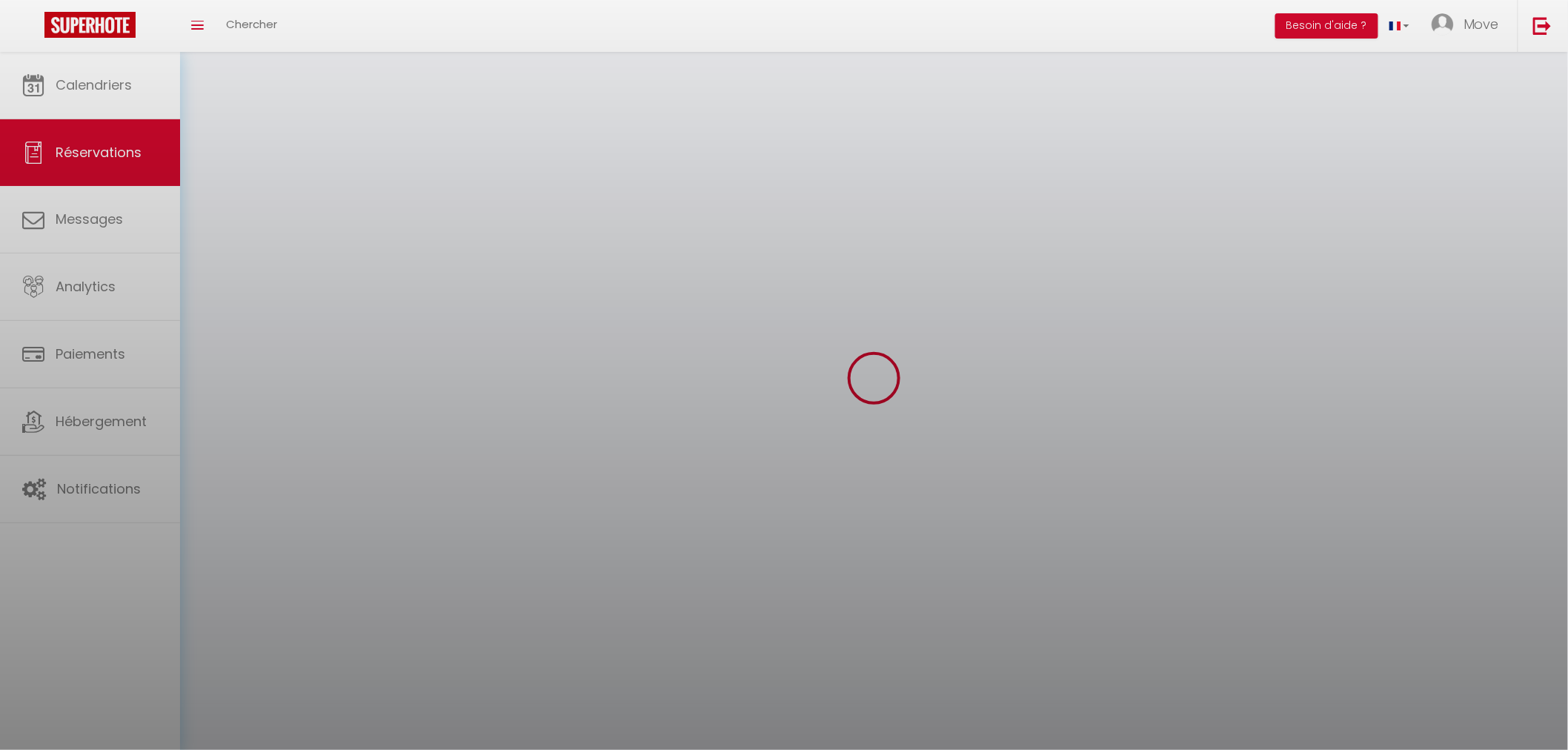
select select
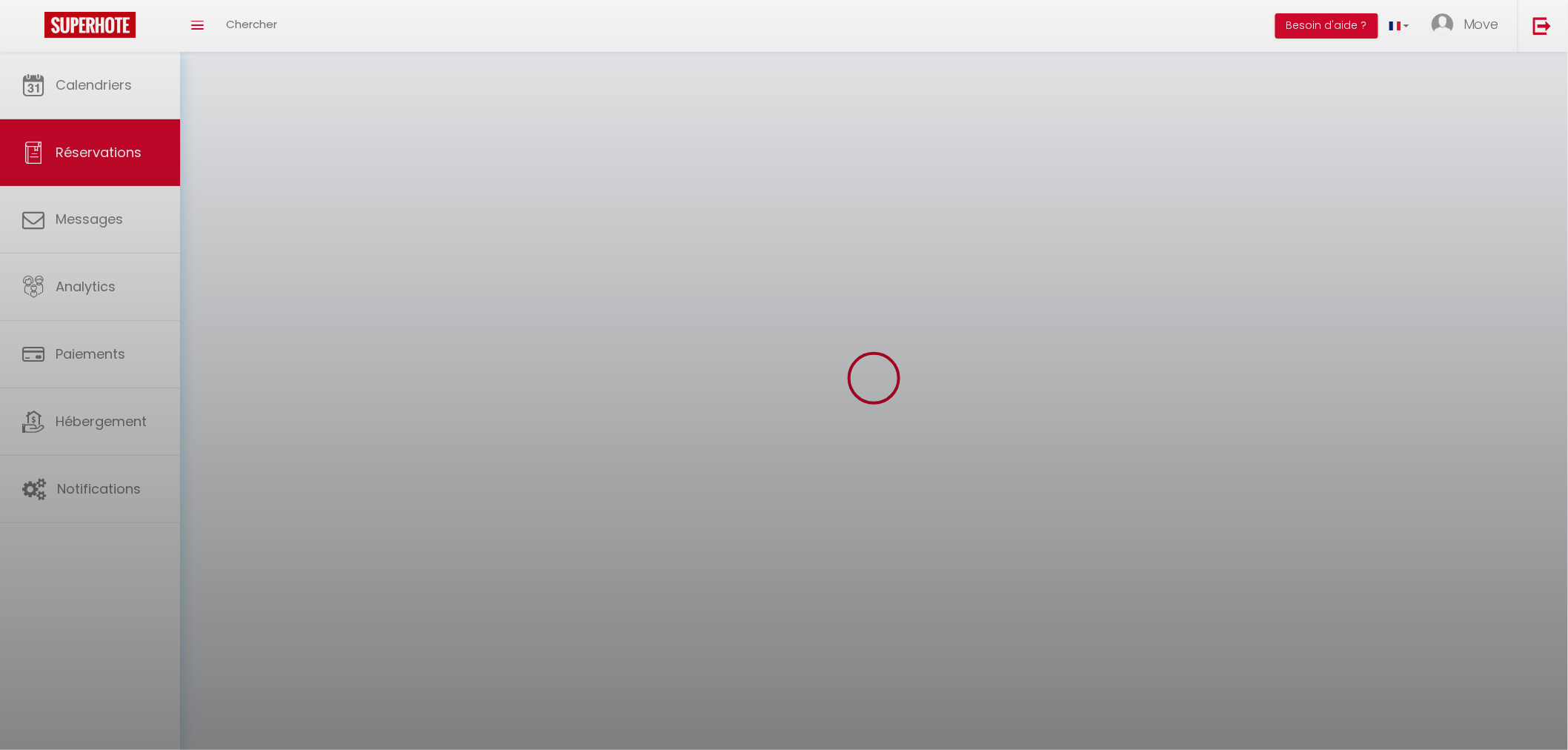
select select
checkbox input "false"
select select
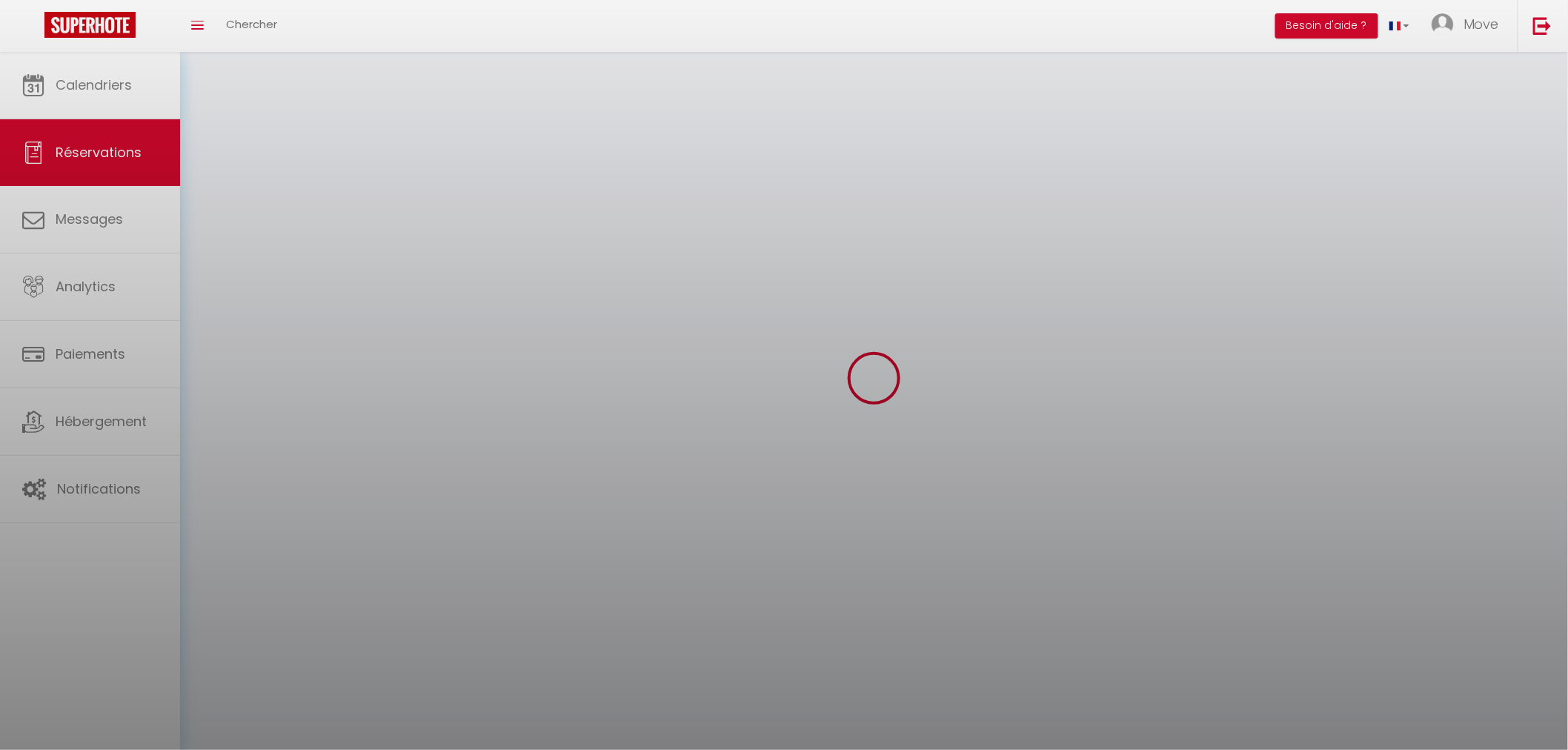
select select
checkbox input "false"
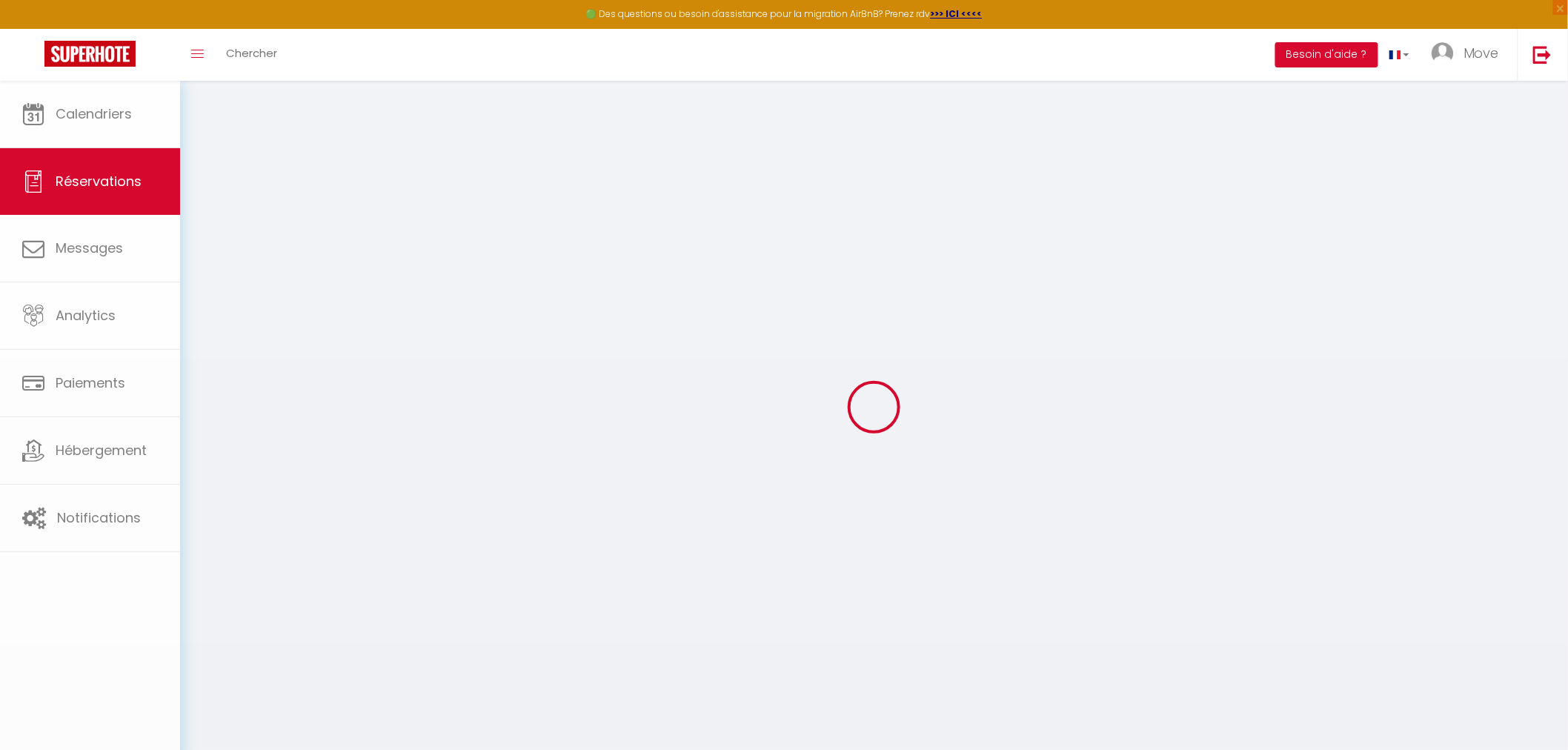
select select
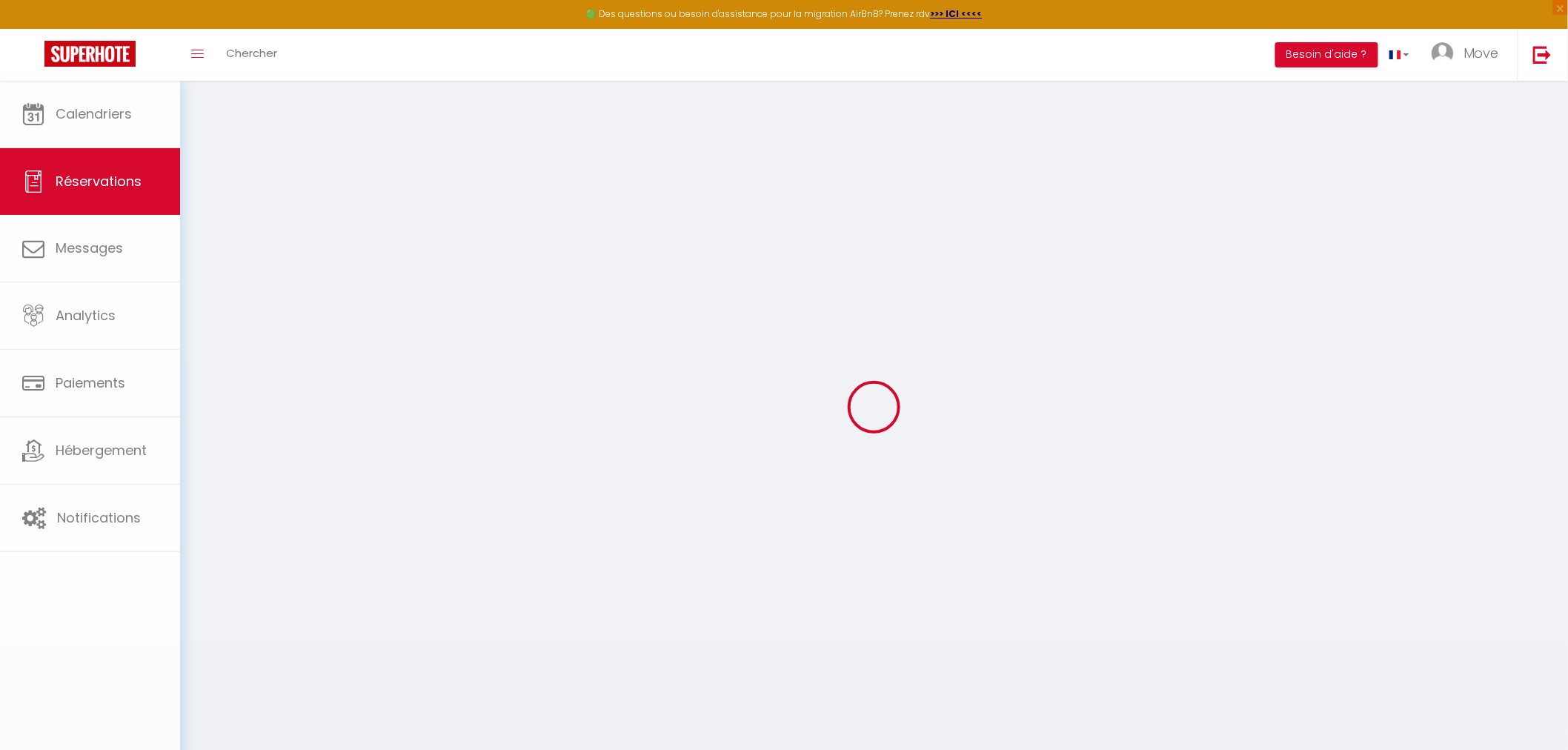
select select
checkbox input "false"
select select
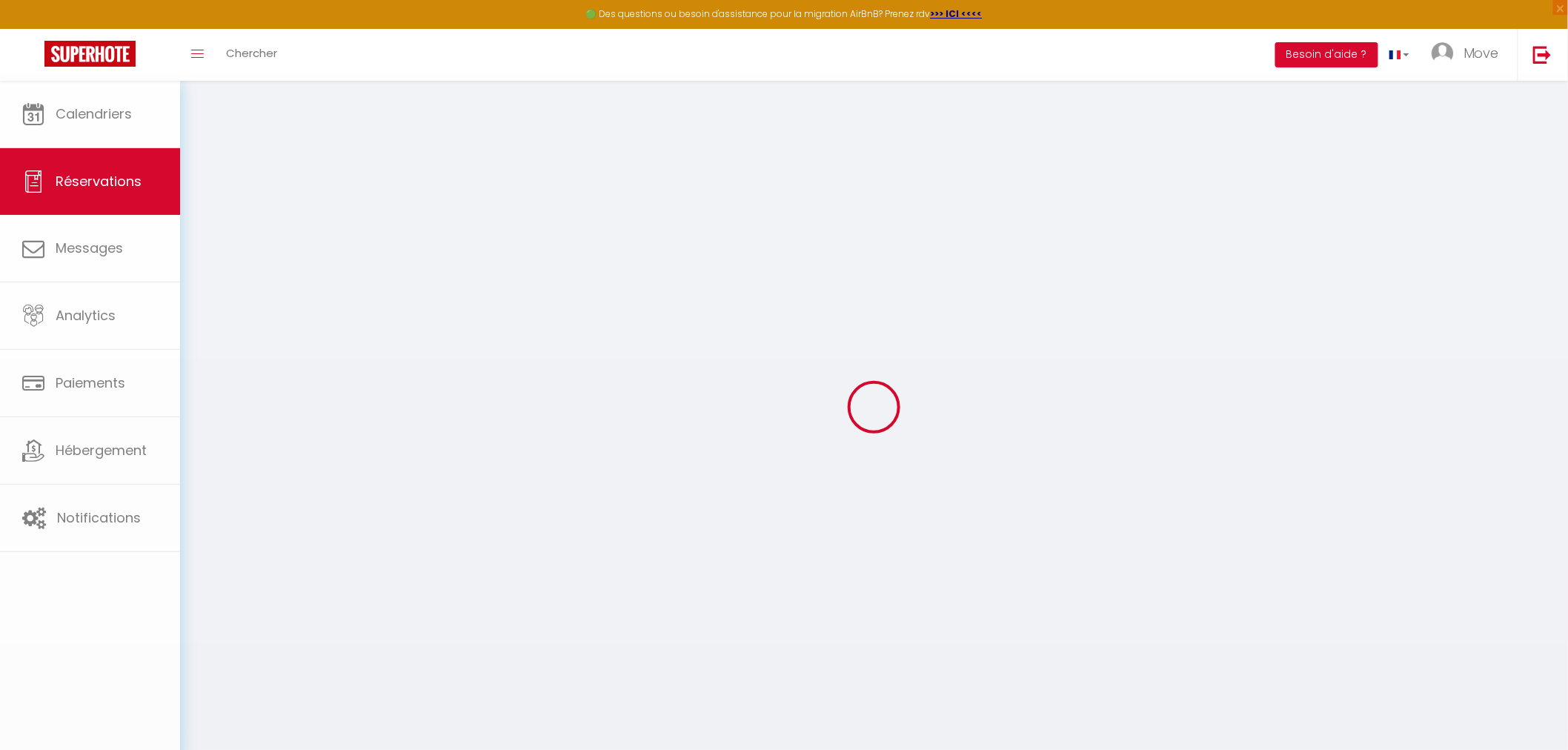
select select
checkbox input "false"
select select
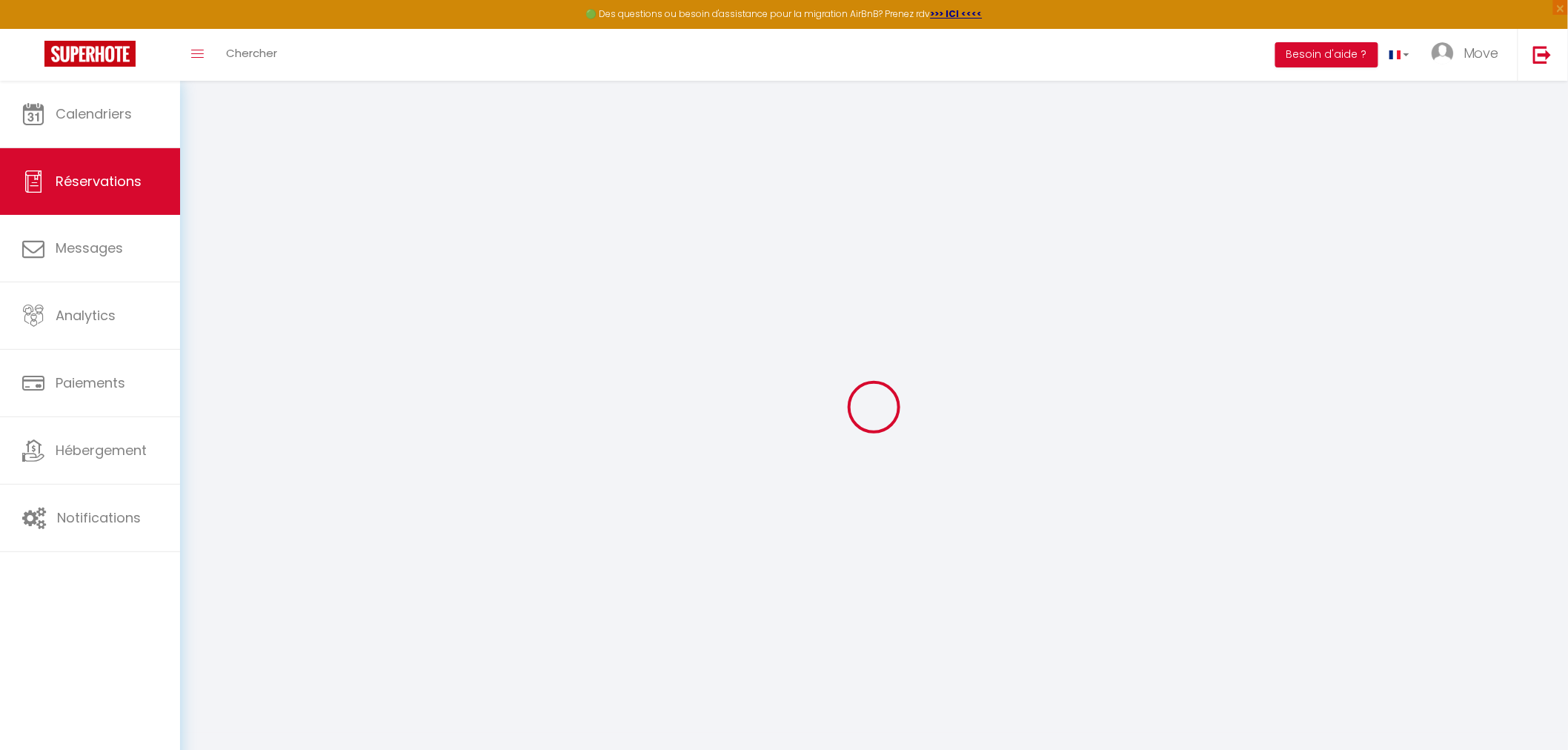
type input "[PERSON_NAME]"
type input "[EMAIL_ADDRESS][DOMAIN_NAME]"
type input "[PHONE_NUMBER]"
select select "FR"
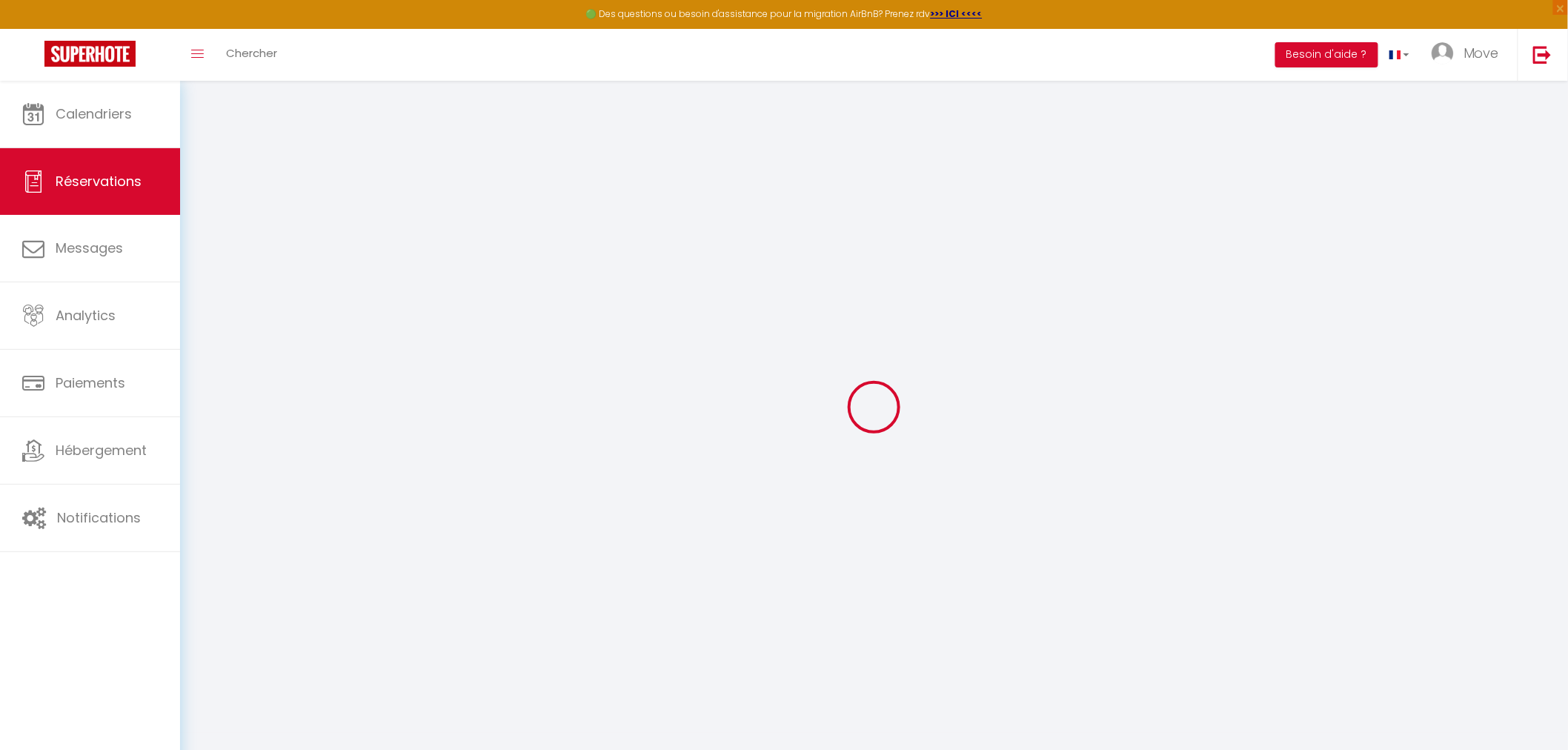
select select "76700"
select select "1"
type input "Ven 10 Octobre 2025"
select select
type input "Dim 12 Octobre 2025"
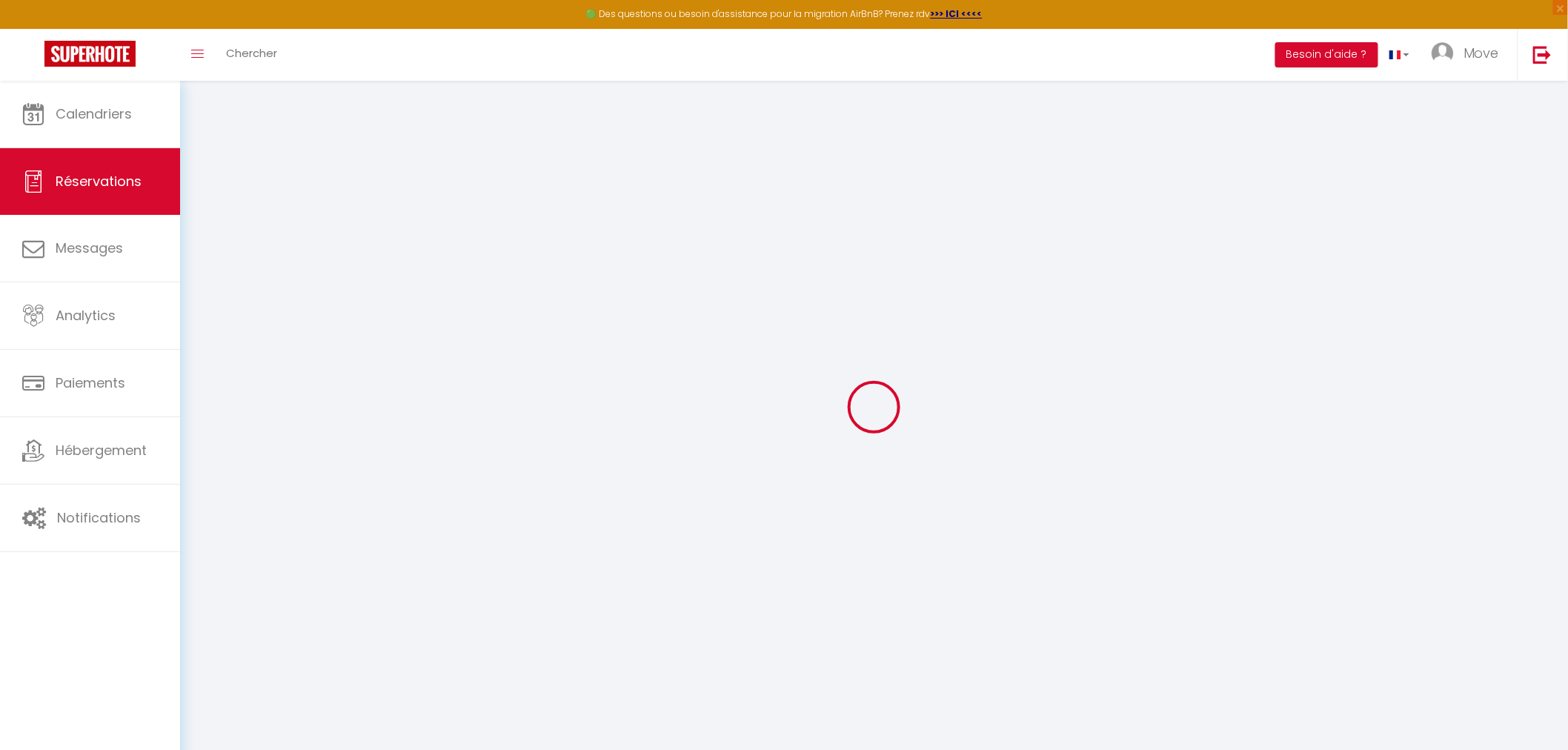
select select
type input "10"
type input "5"
select select "12"
select select "14"
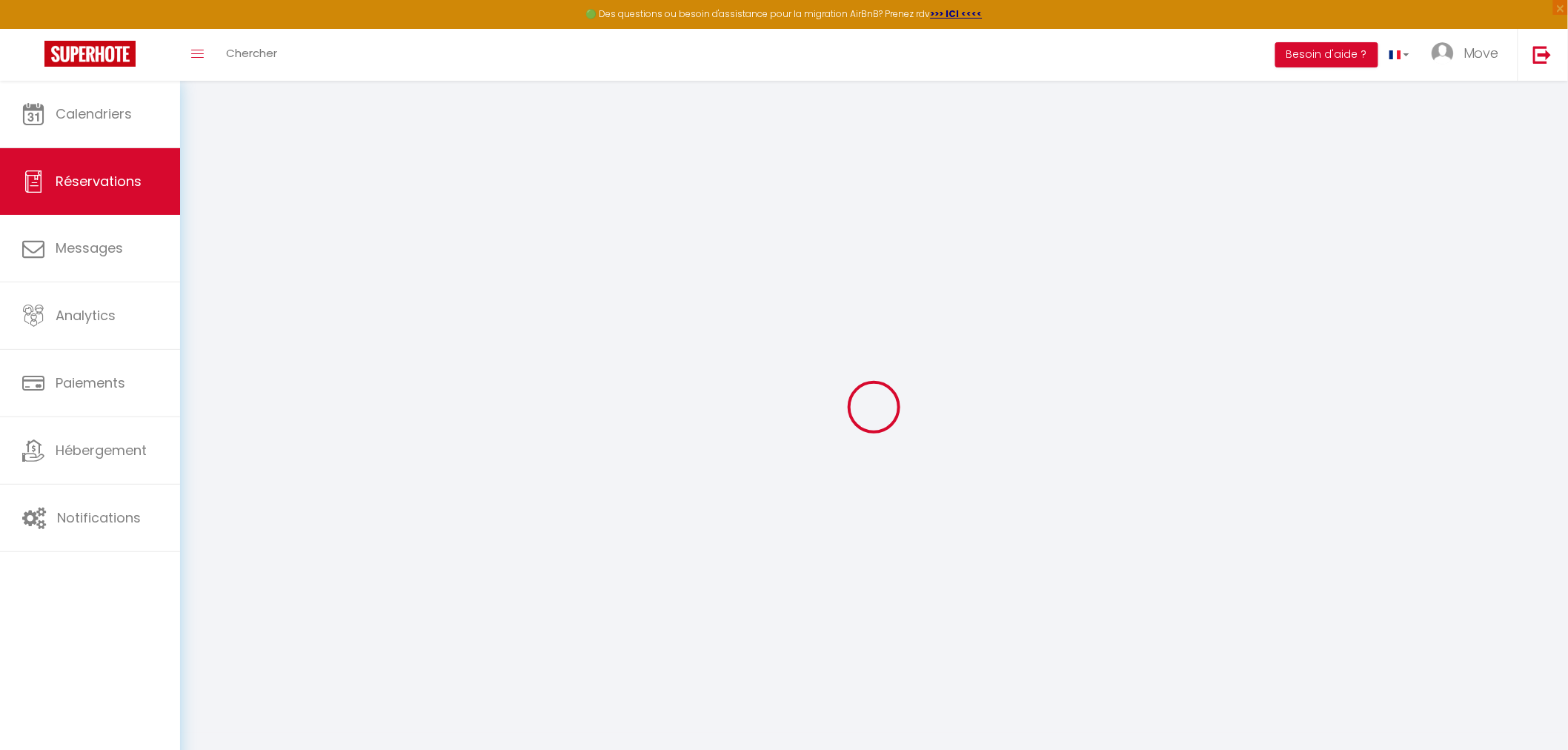
type input "800"
checkbox input "false"
type input "0"
select select "69"
type input "360"
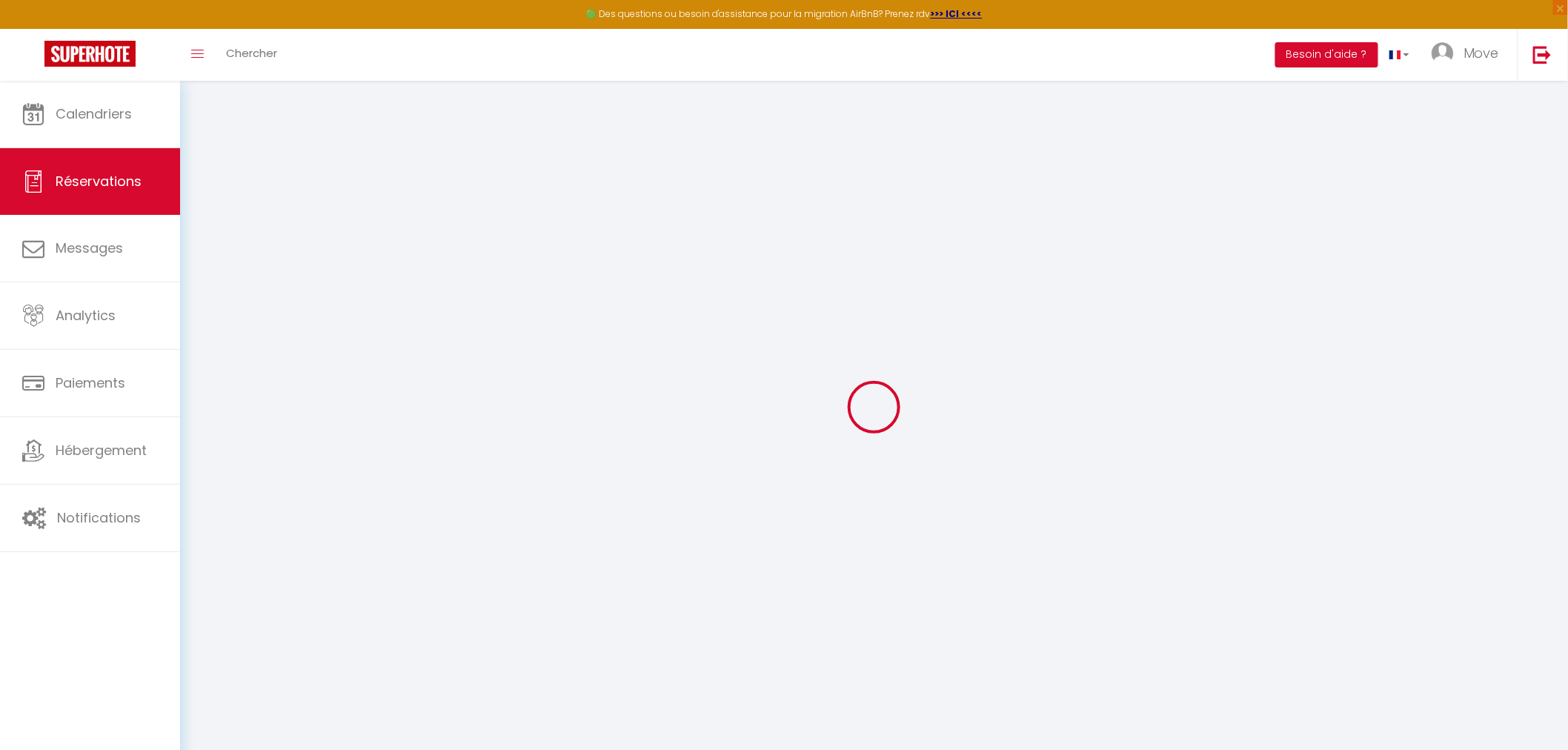
type input "0"
select select
checkbox input "false"
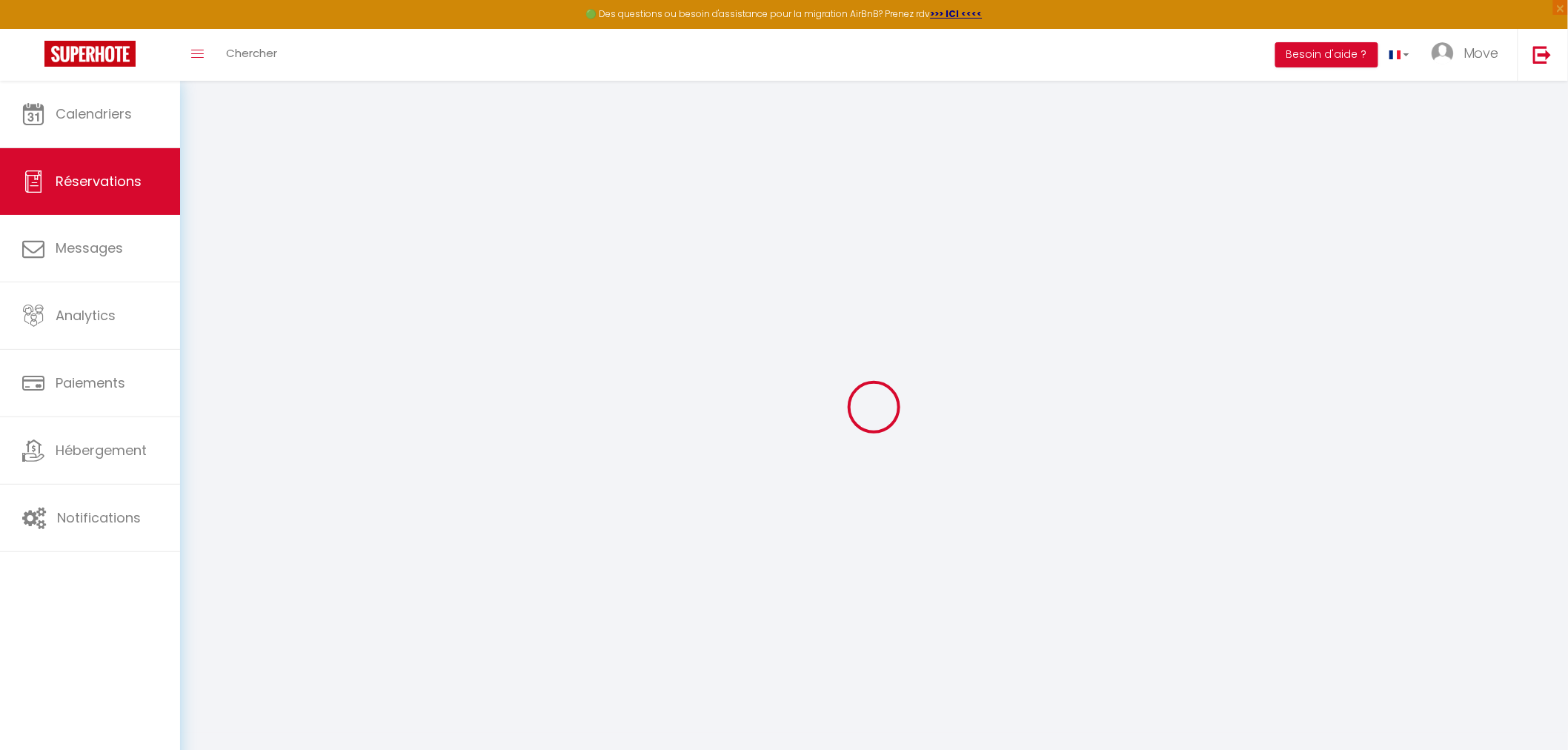
select select
checkbox input "false"
select select
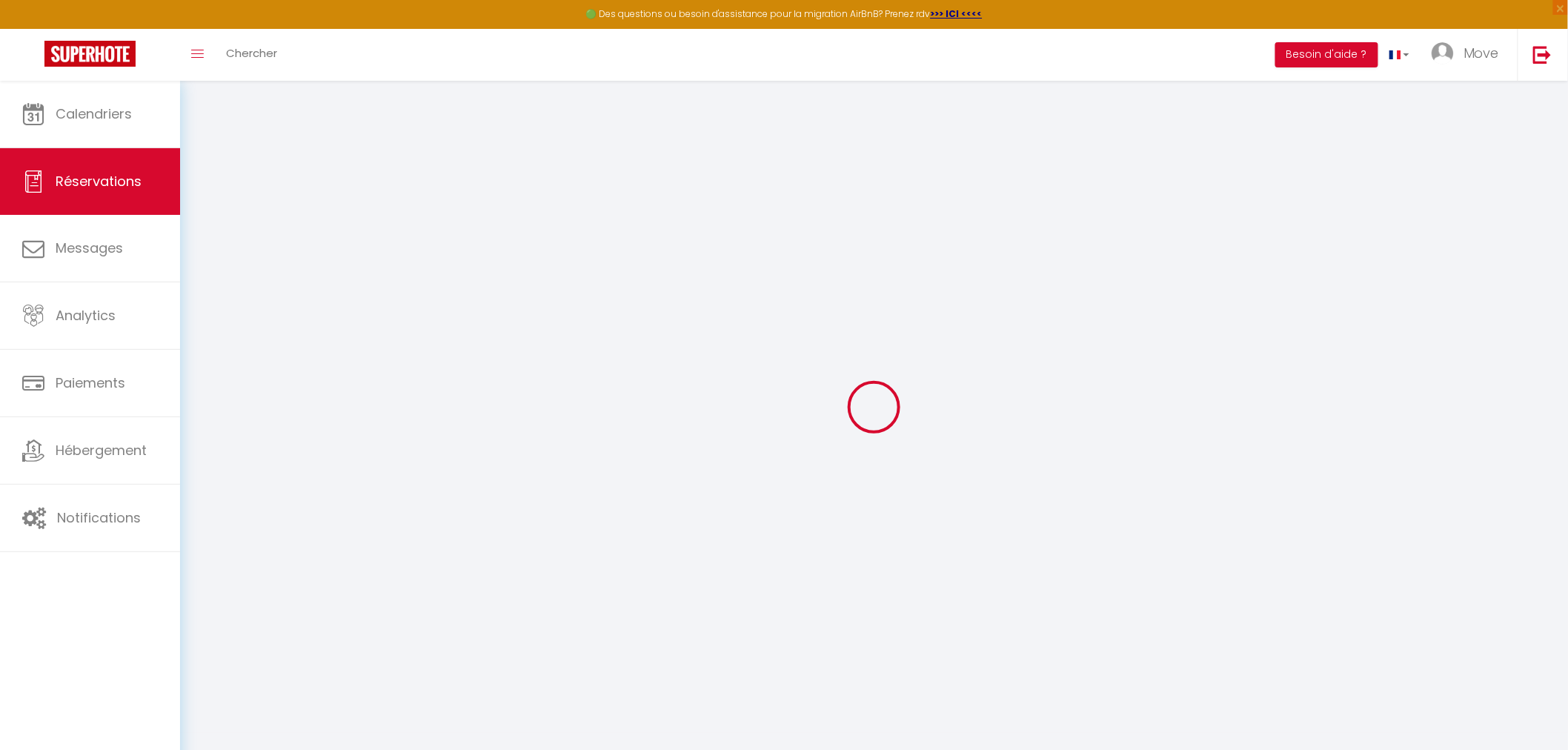
checkbox input "false"
select select
checkbox input "false"
type textarea "5 grands lits 5 petits lits a preparer"
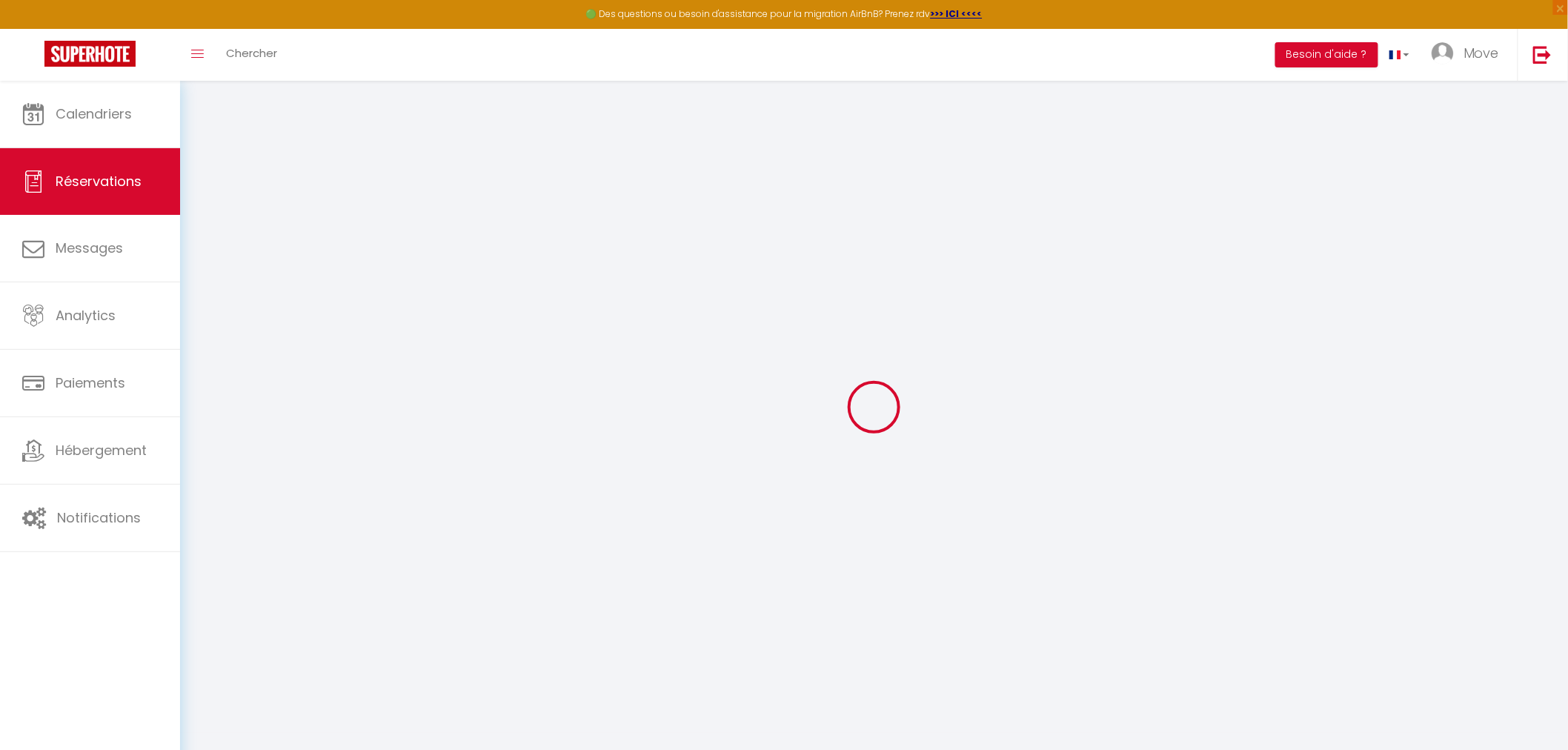
type textarea "Paiement ok (fait avant nous)"
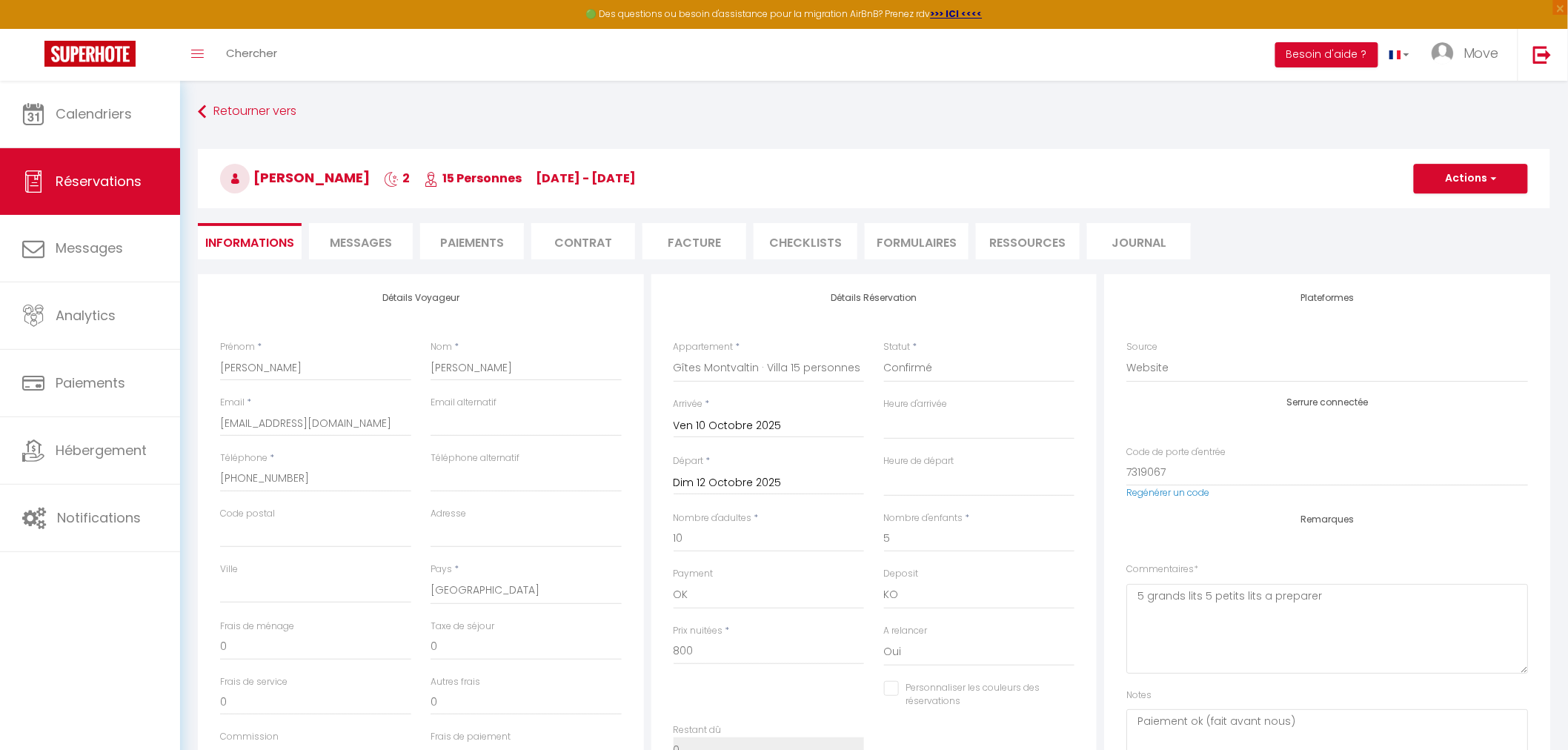
type input "25.45"
select select
checkbox input "false"
select select
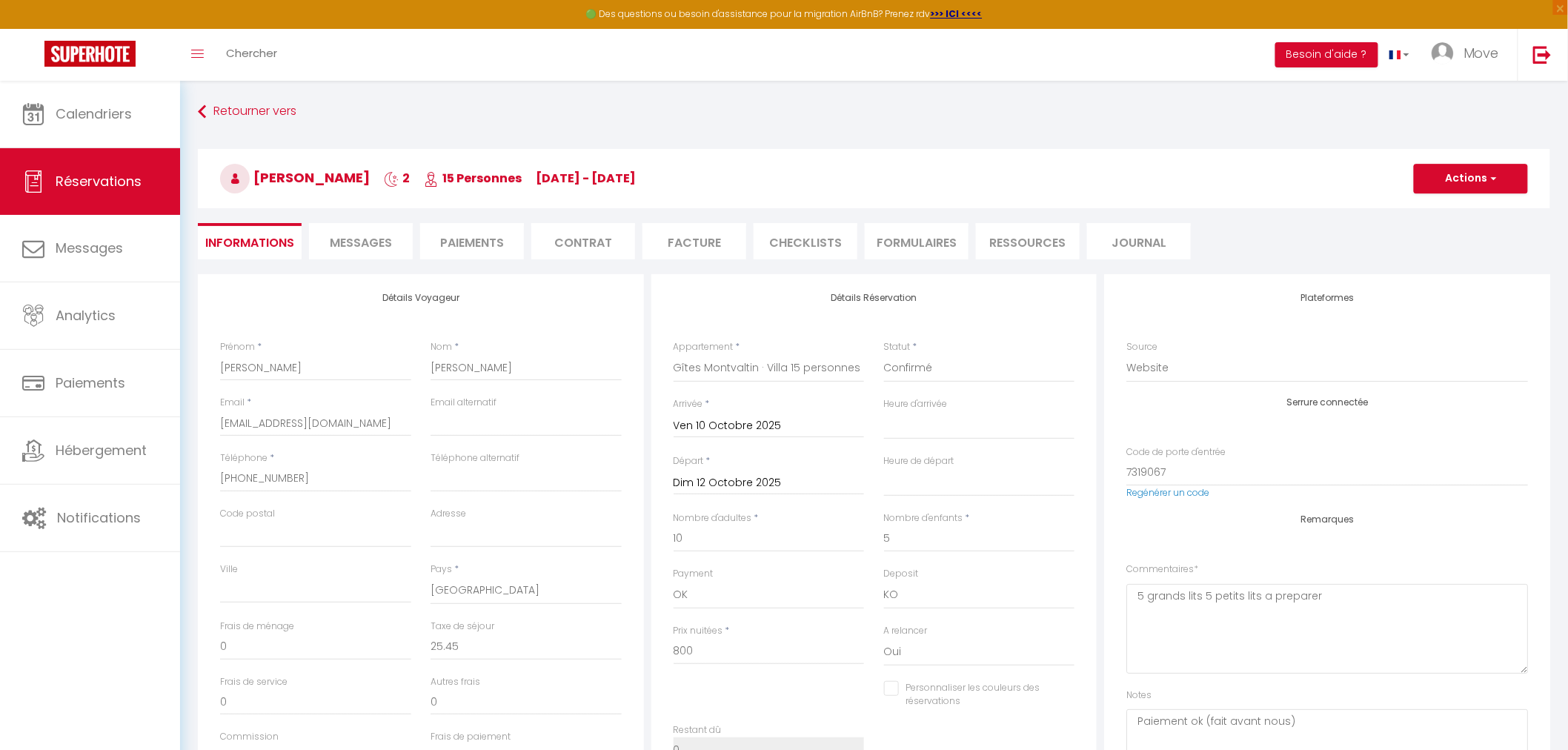
select select
click at [305, 483] on input "[PHONE_NUMBER]" at bounding box center [315, 479] width 191 height 26
